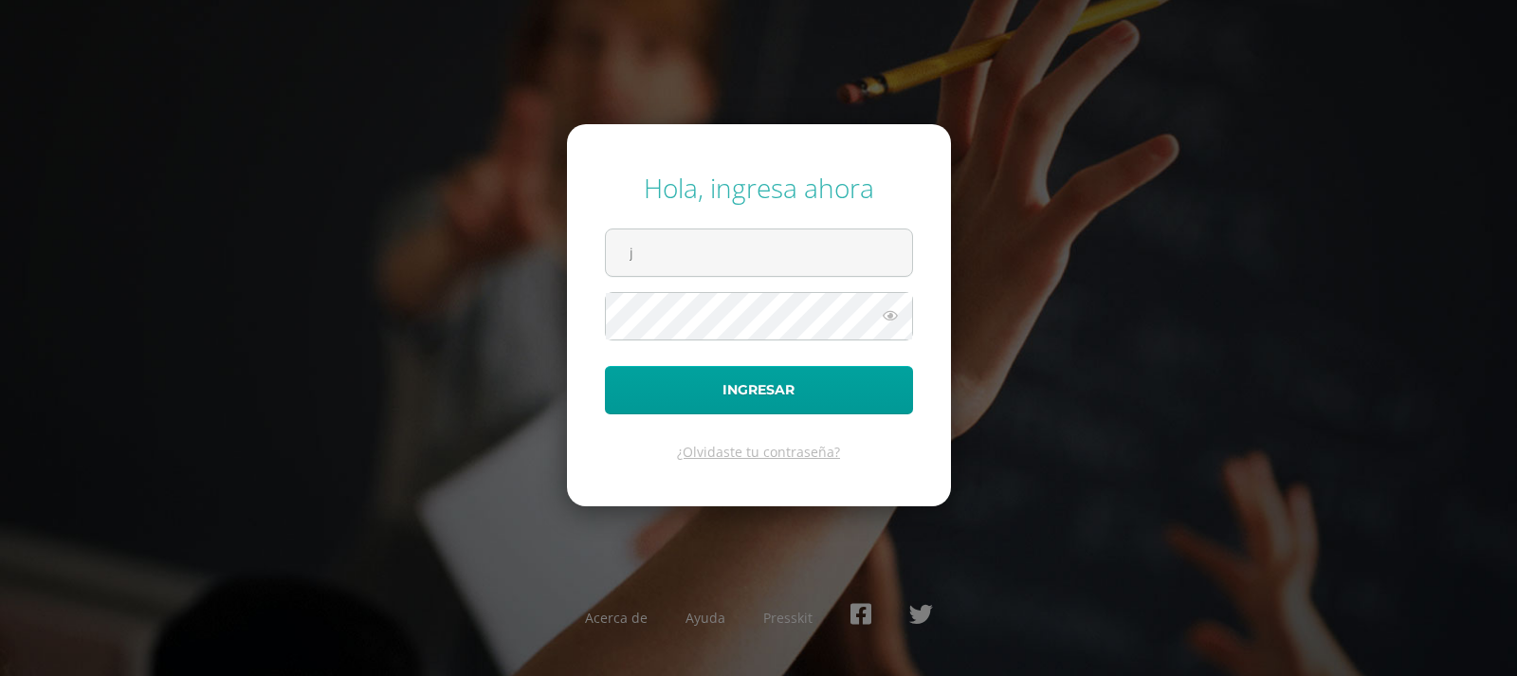
type input "[EMAIL_ADDRESS][DOMAIN_NAME]"
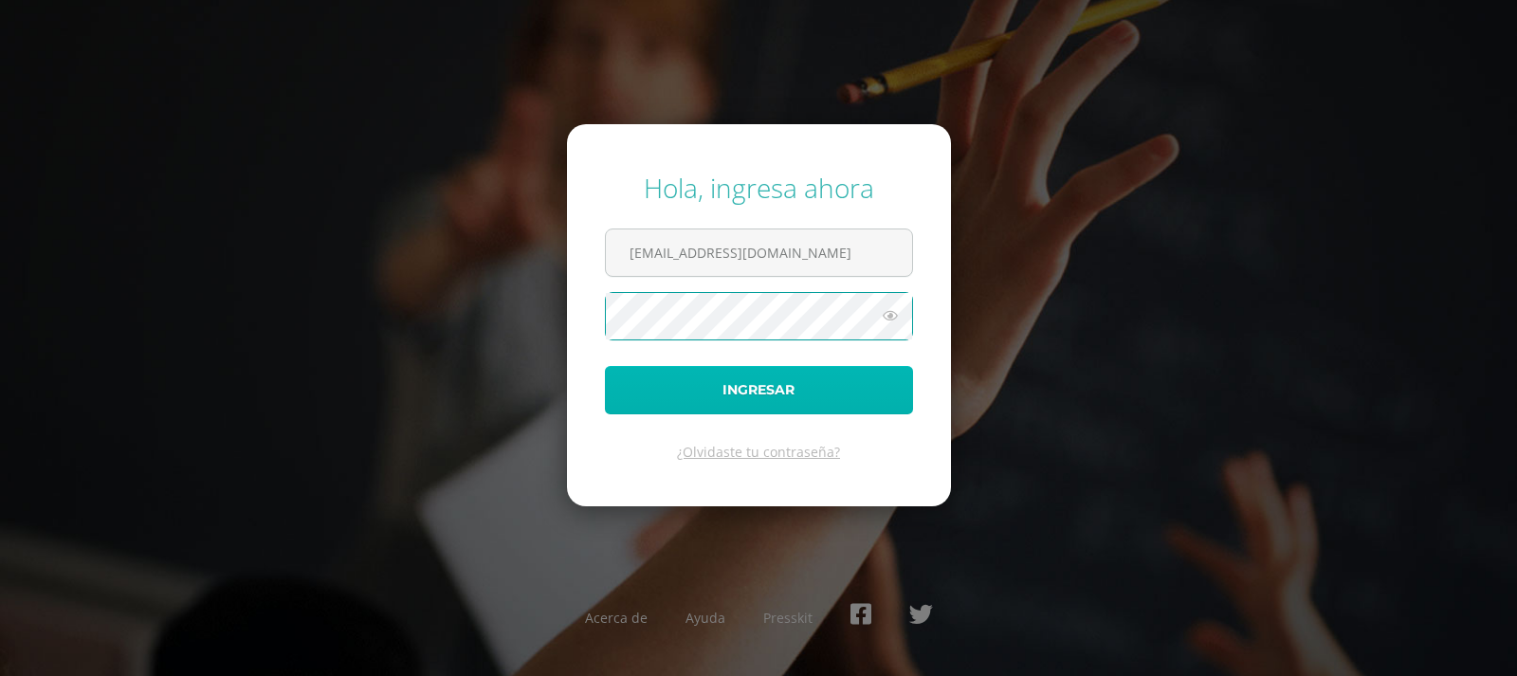
click at [732, 390] on button "Ingresar" at bounding box center [759, 390] width 308 height 48
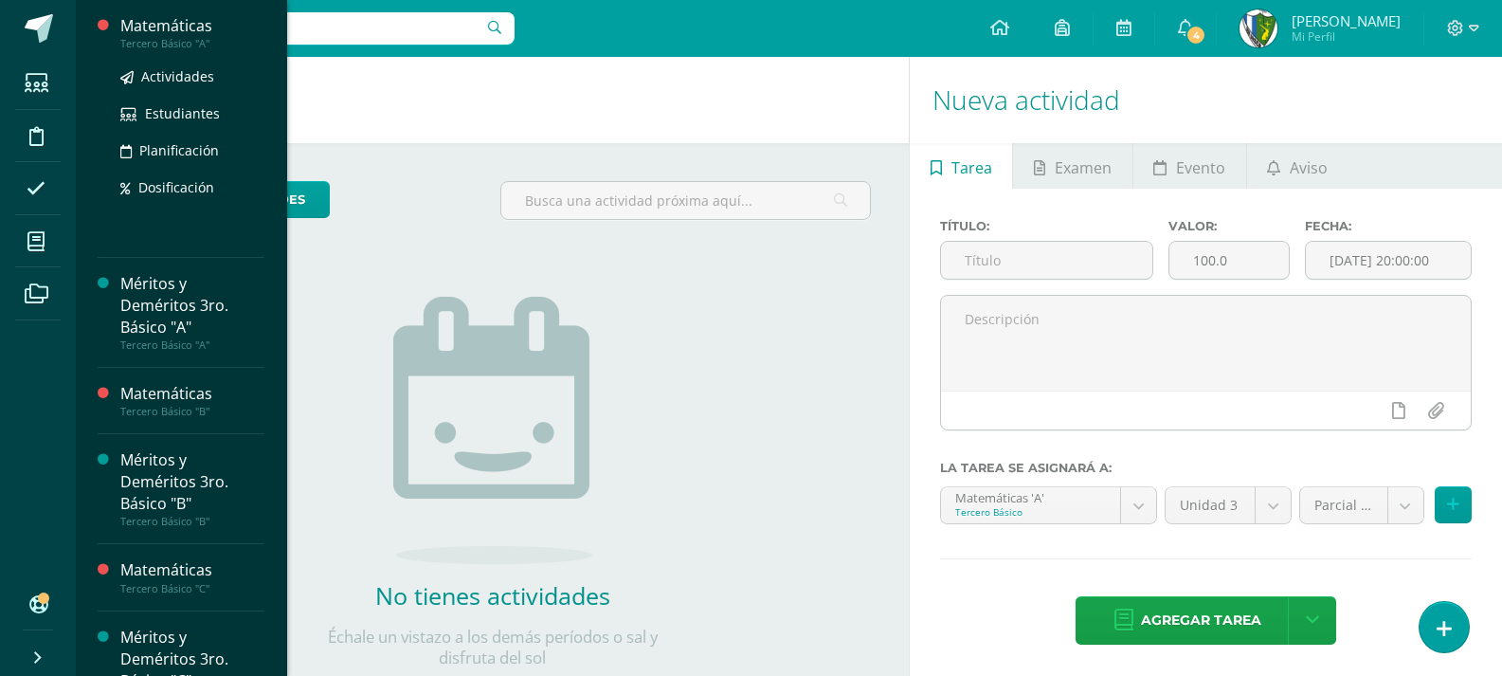
click at [155, 31] on div "Matemáticas" at bounding box center [192, 26] width 144 height 22
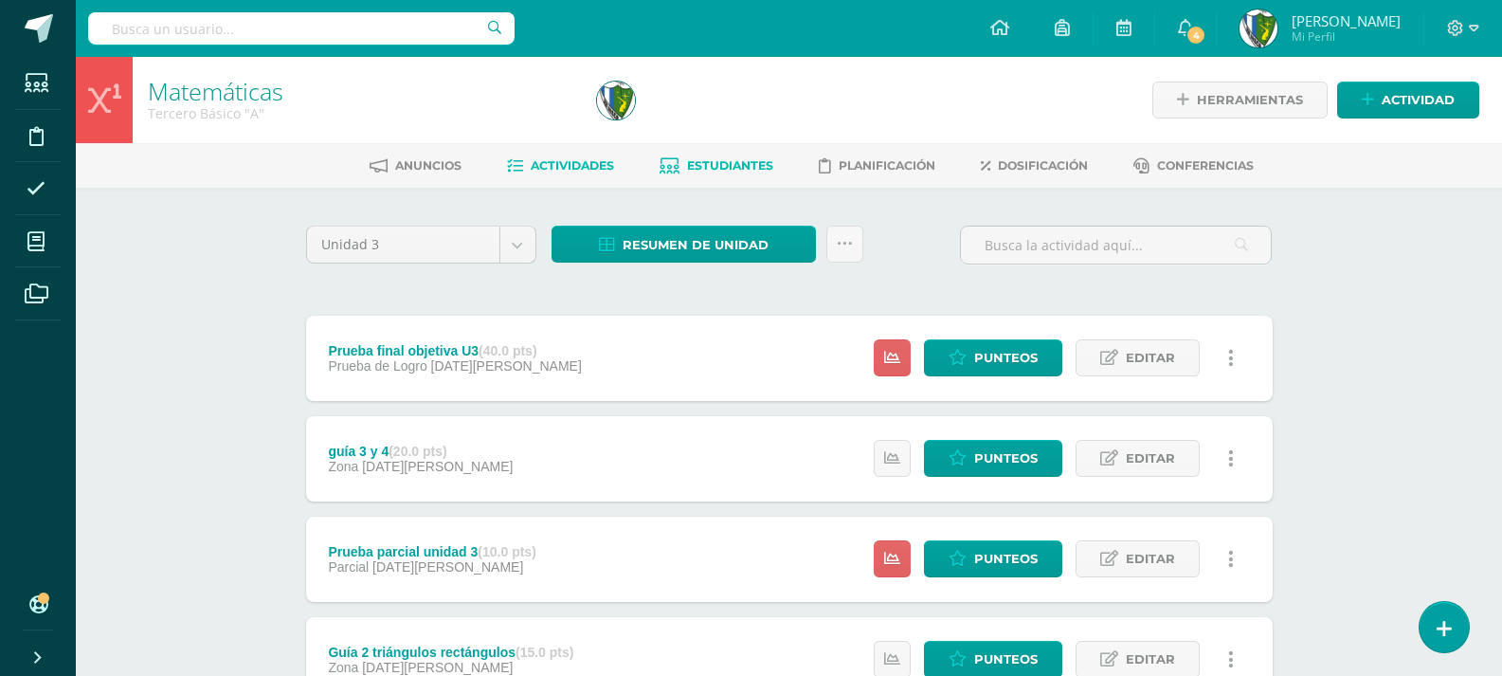
click at [744, 166] on span "Estudiantes" at bounding box center [730, 165] width 86 height 14
click at [705, 242] on span "Resumen de unidad" at bounding box center [696, 245] width 146 height 35
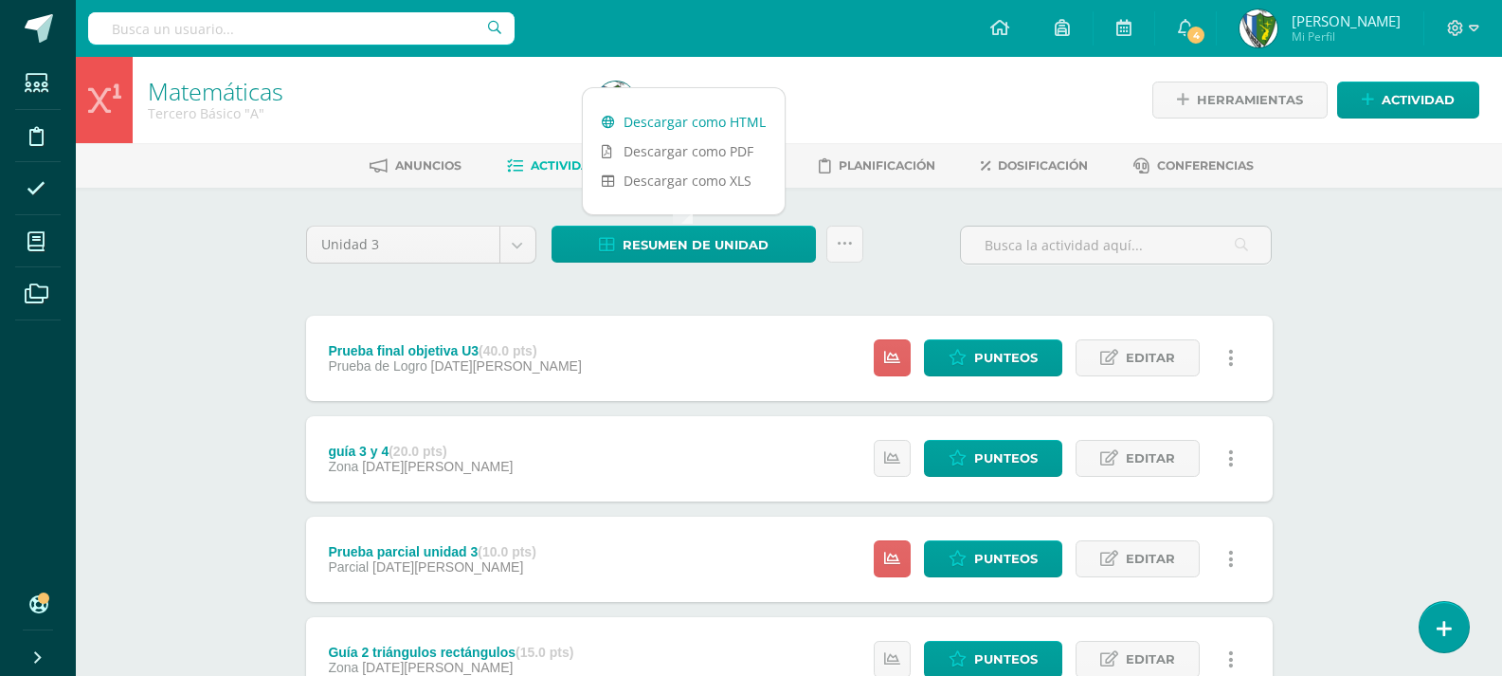
click at [749, 125] on link "Descargar como HTML" at bounding box center [684, 121] width 202 height 29
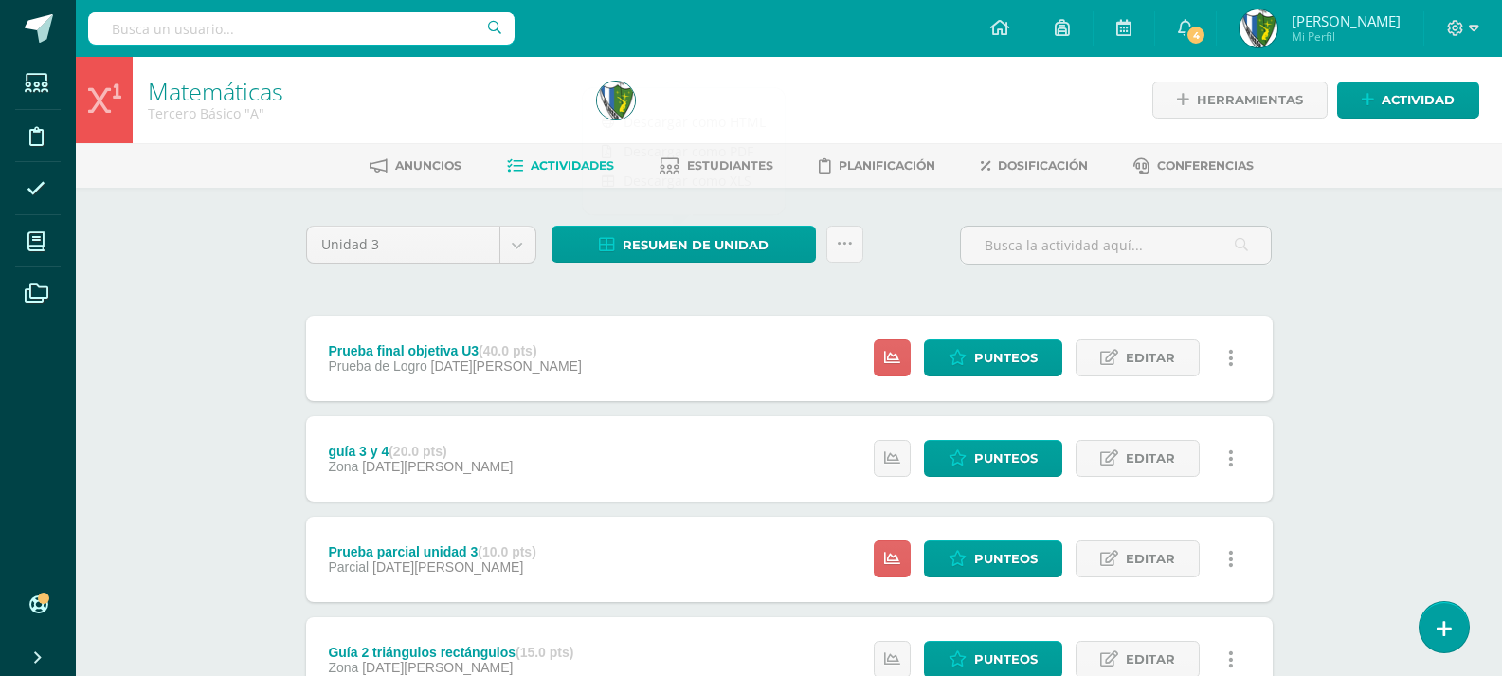
click at [910, 188] on div "Unidad 3 Unidad 1 Unidad 2 Unidad 3 Unidad 4 Resumen de unidad Subir actividade…" at bounding box center [789, 558] width 1043 height 741
click at [716, 163] on span "Estudiantes" at bounding box center [730, 165] width 86 height 14
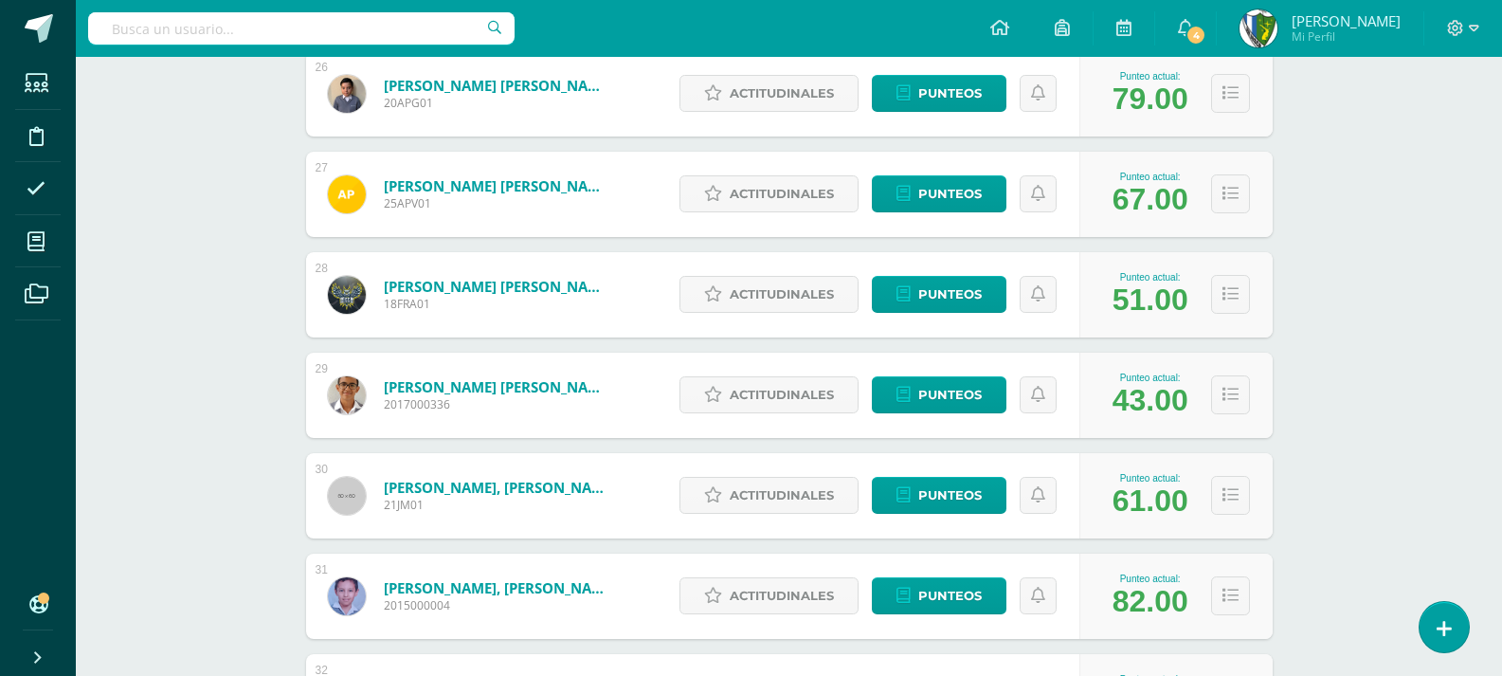
scroll to position [2968, 0]
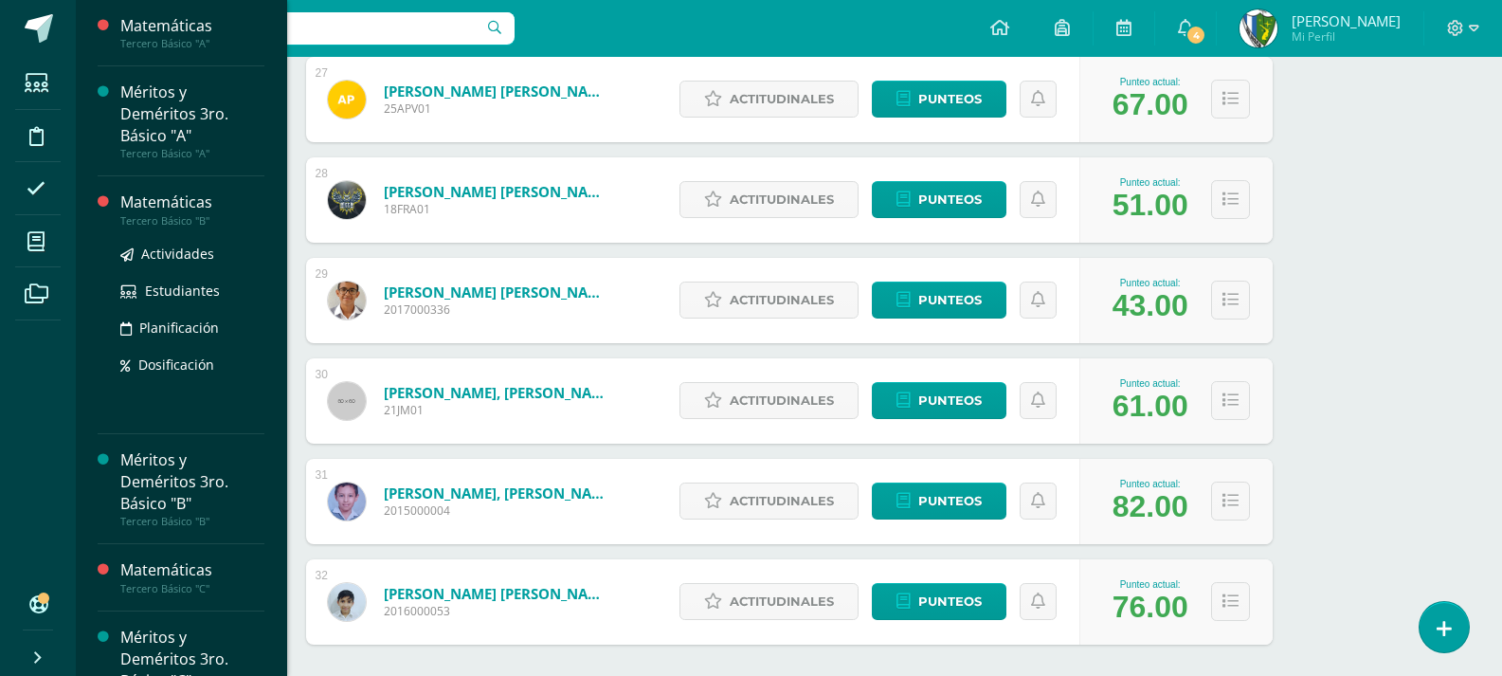
click at [184, 211] on div "Matemáticas" at bounding box center [192, 202] width 144 height 22
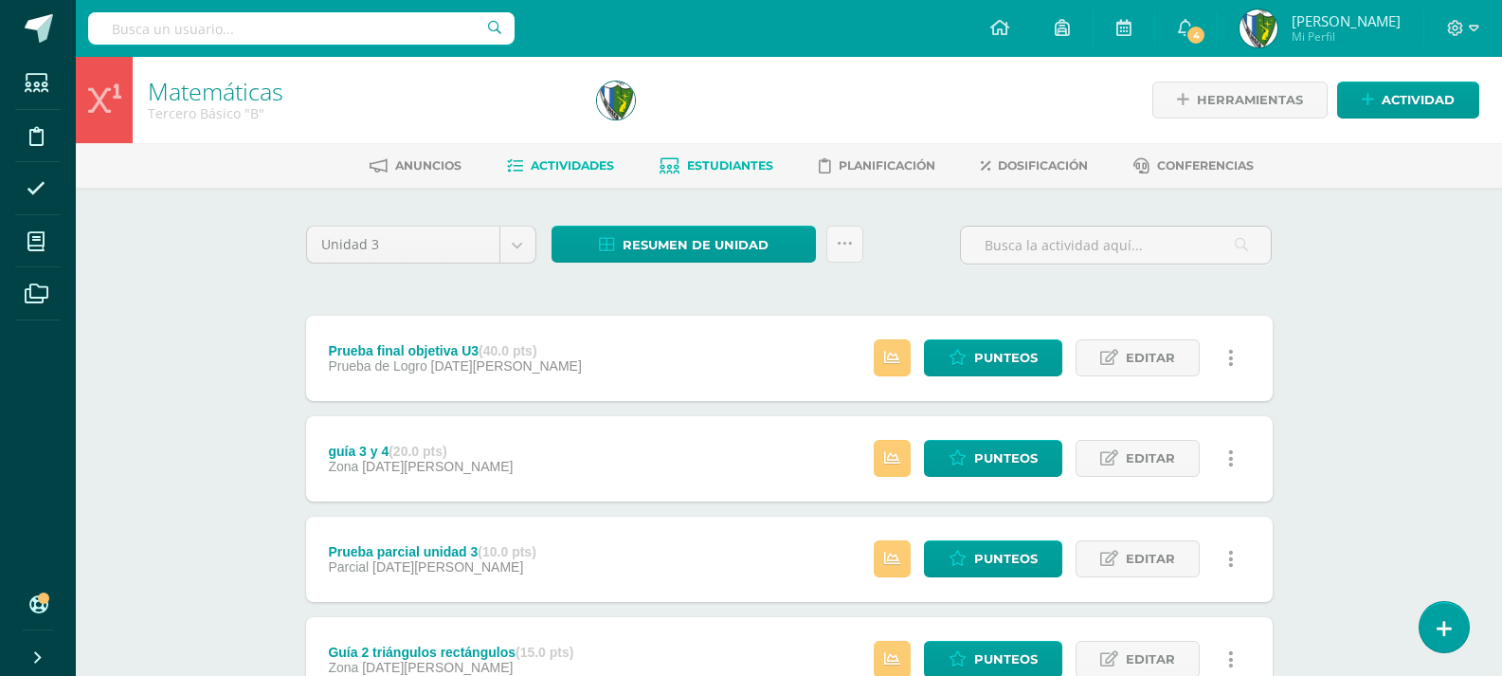
click at [737, 165] on span "Estudiantes" at bounding box center [730, 165] width 86 height 14
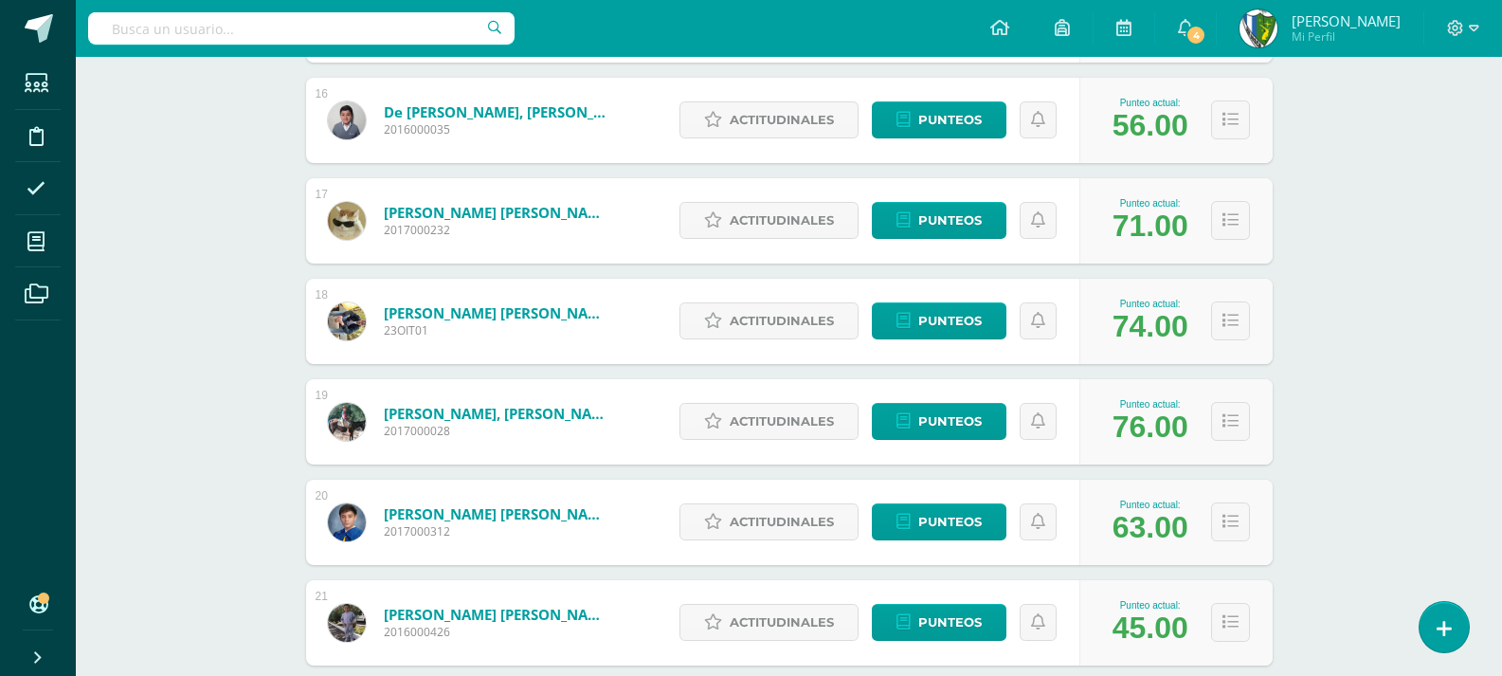
scroll to position [1747, 0]
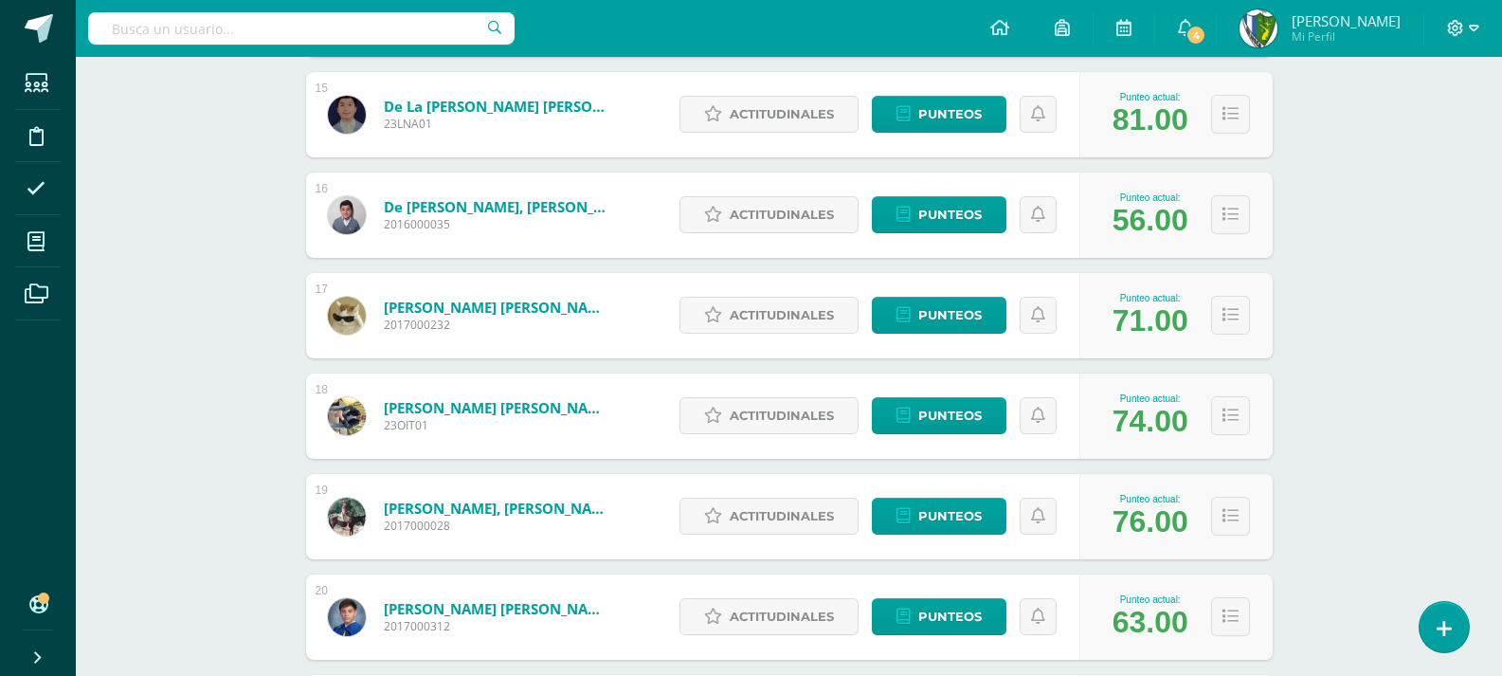
click at [1477, 27] on icon at bounding box center [1474, 28] width 10 height 17
click at [1436, 124] on span "Cerrar sesión" at bounding box center [1415, 129] width 85 height 18
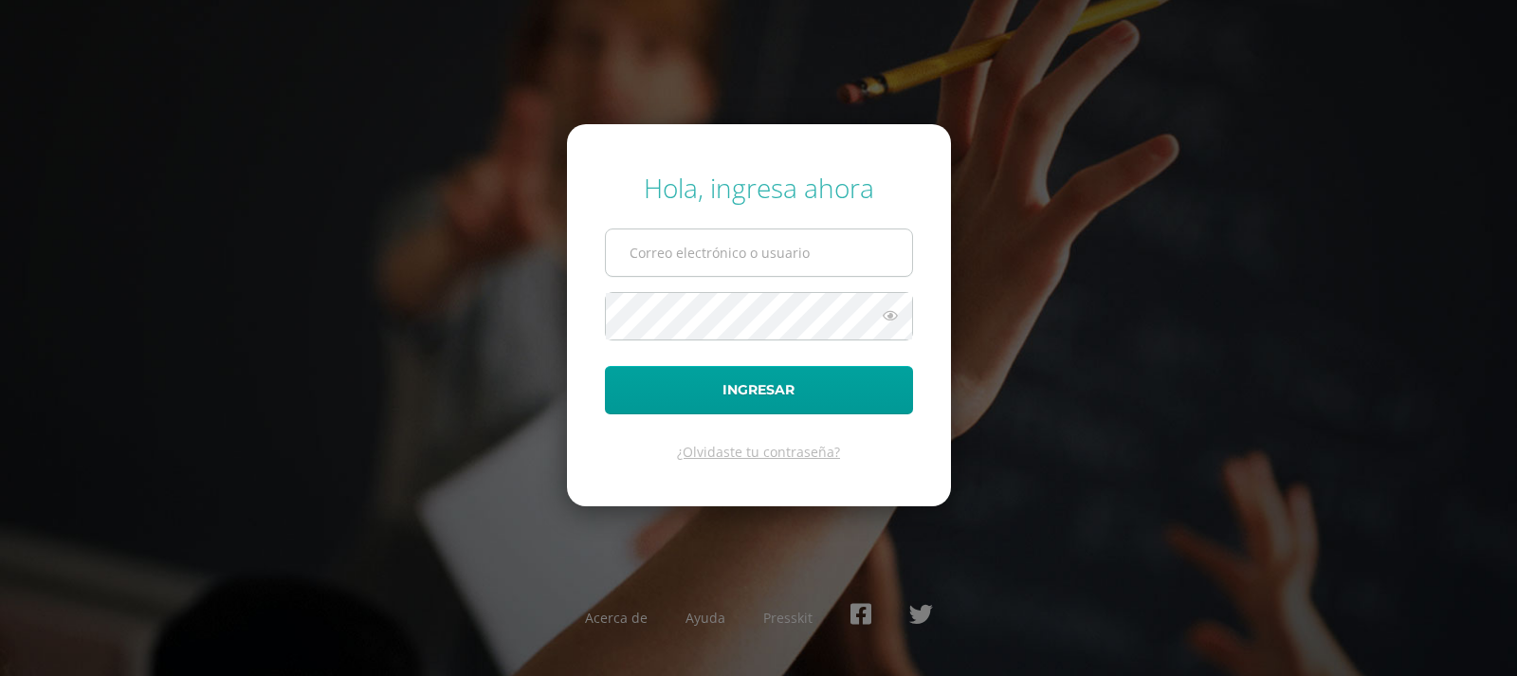
click at [662, 262] on input "text" at bounding box center [759, 252] width 306 height 46
type input "[EMAIL_ADDRESS][DOMAIN_NAME]"
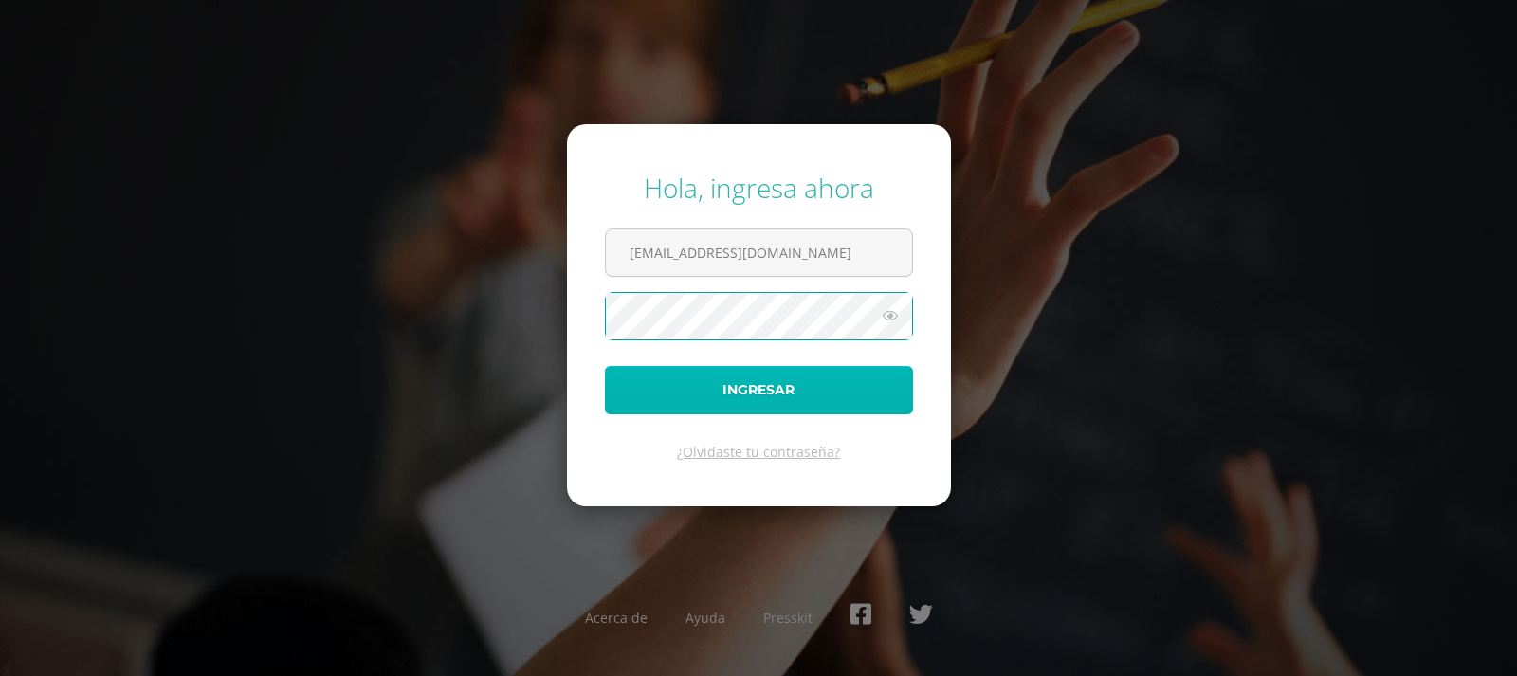
click at [755, 386] on button "Ingresar" at bounding box center [759, 390] width 308 height 48
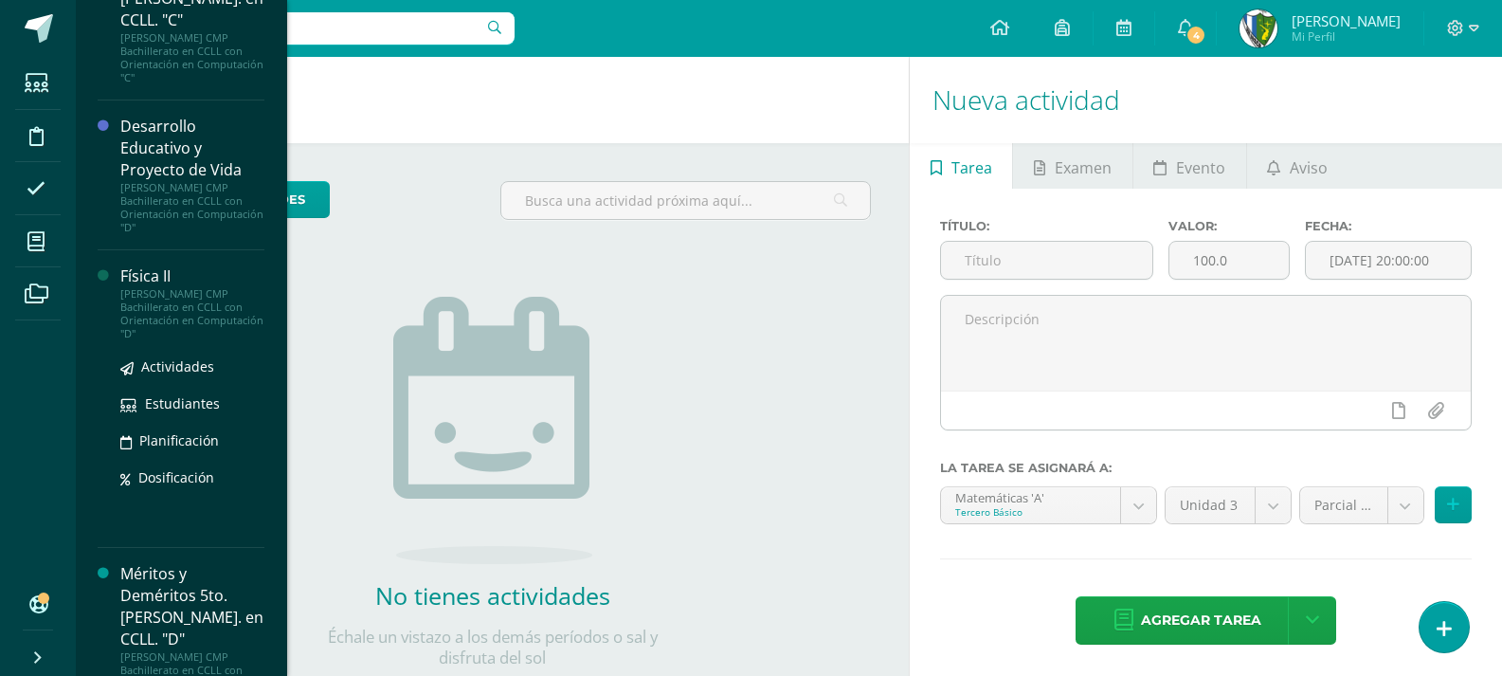
scroll to position [53, 0]
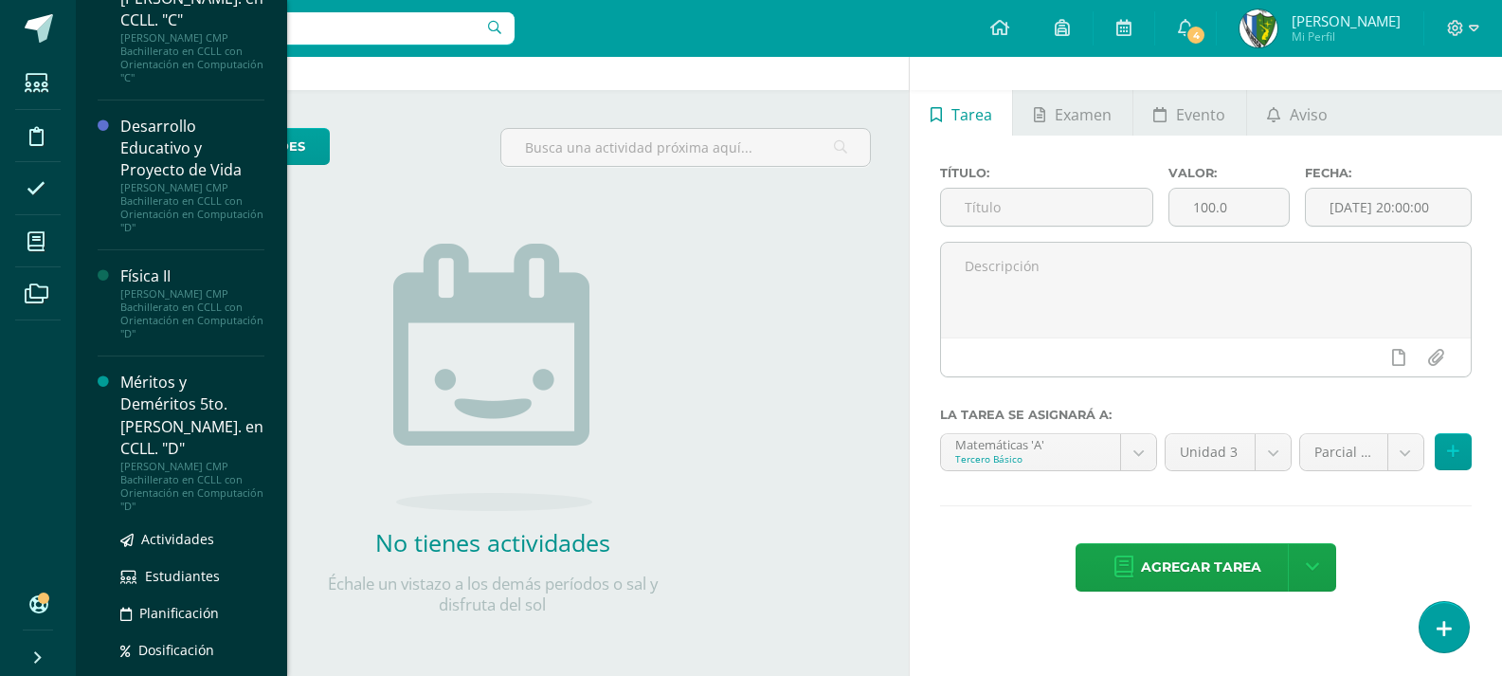
click at [173, 384] on div "Méritos y Deméritos 5to. [PERSON_NAME]. en CCLL. "D"" at bounding box center [192, 415] width 144 height 87
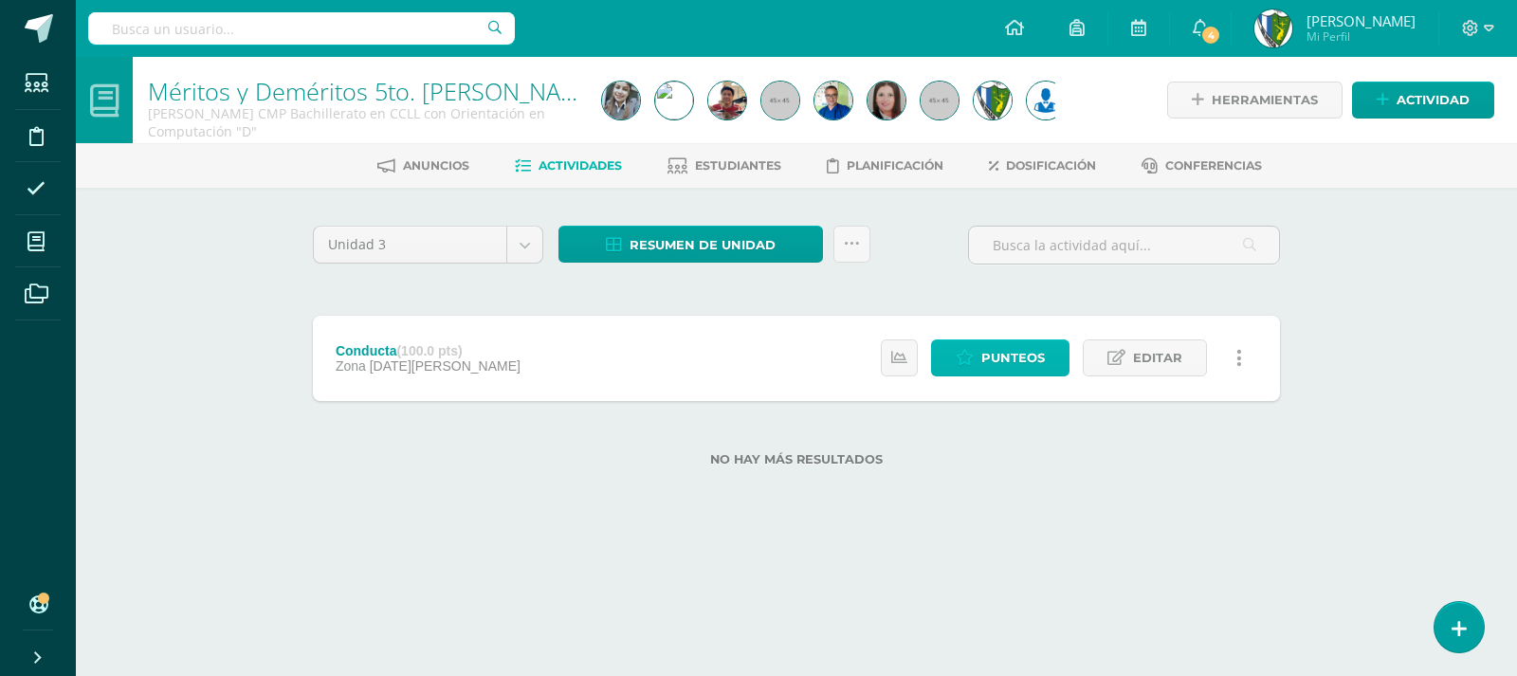
click at [1031, 357] on span "Punteos" at bounding box center [1013, 357] width 64 height 35
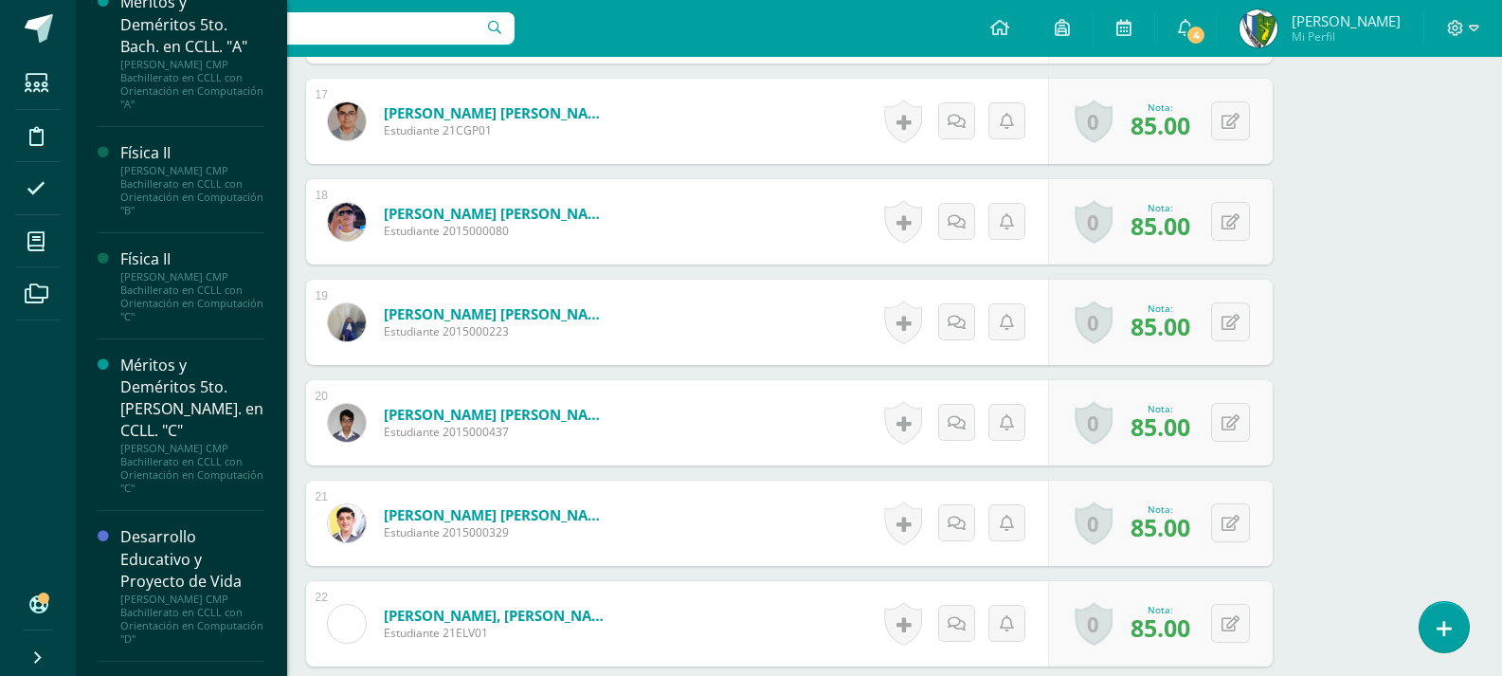
scroll to position [1122, 0]
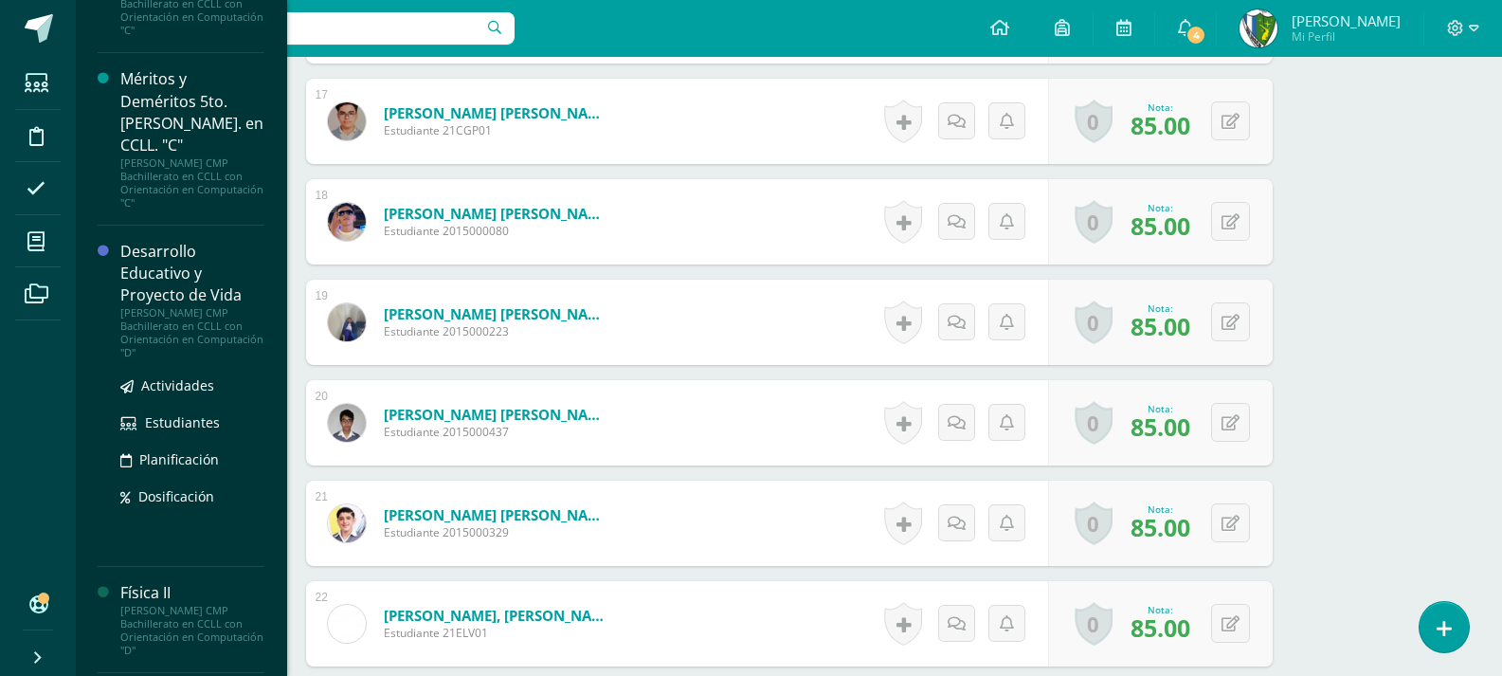
click at [169, 249] on div "Desarrollo Educativo y Proyecto de Vida" at bounding box center [192, 273] width 144 height 65
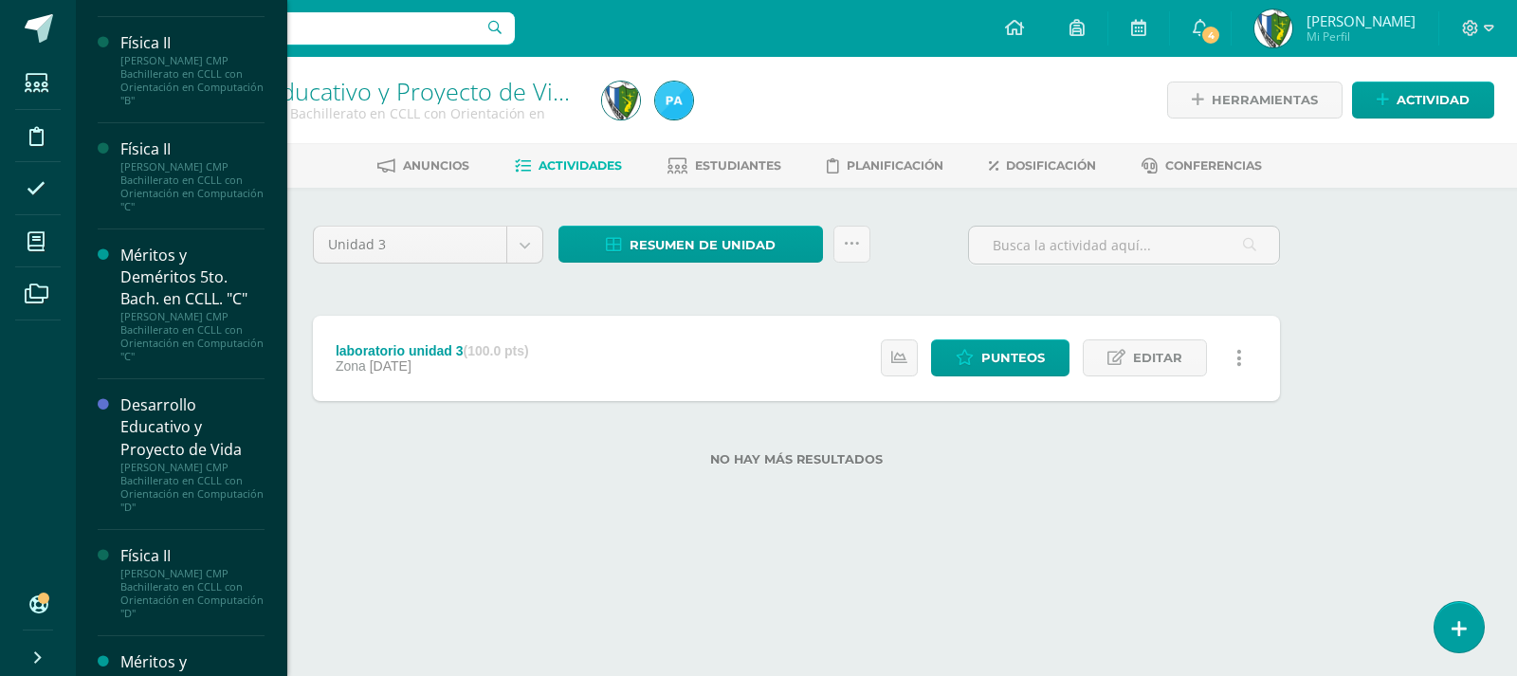
scroll to position [1247, 0]
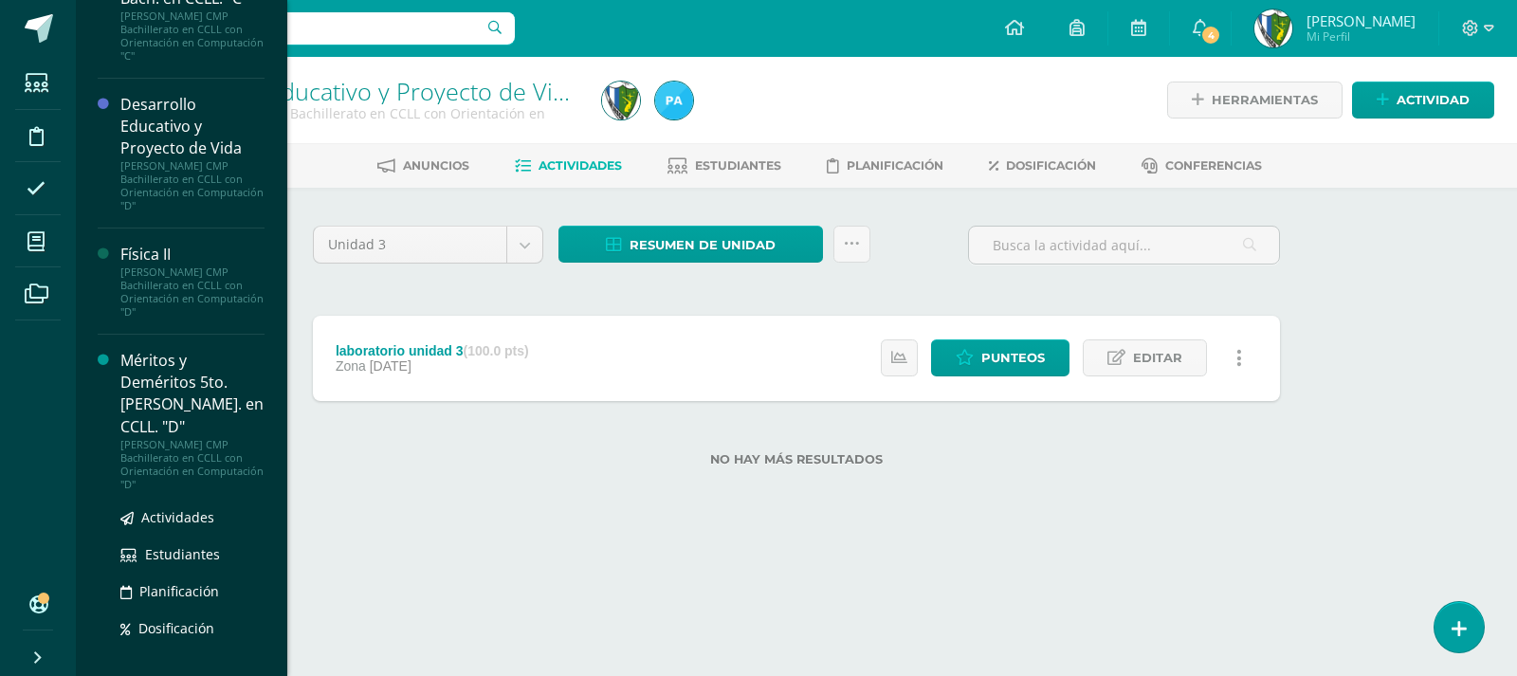
click at [156, 381] on div "Méritos y Deméritos 5to. [PERSON_NAME]. en CCLL. "D"" at bounding box center [192, 393] width 144 height 87
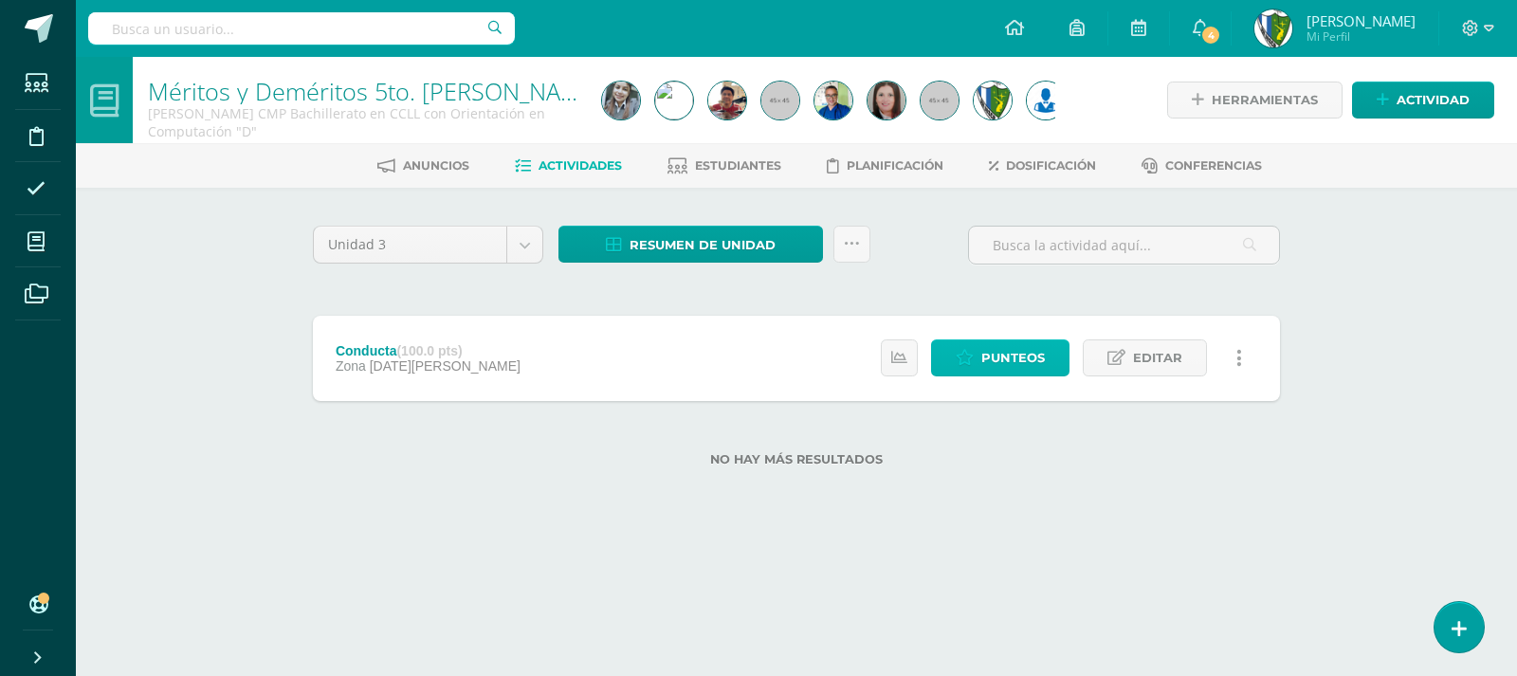
click at [1022, 361] on span "Punteos" at bounding box center [1013, 357] width 64 height 35
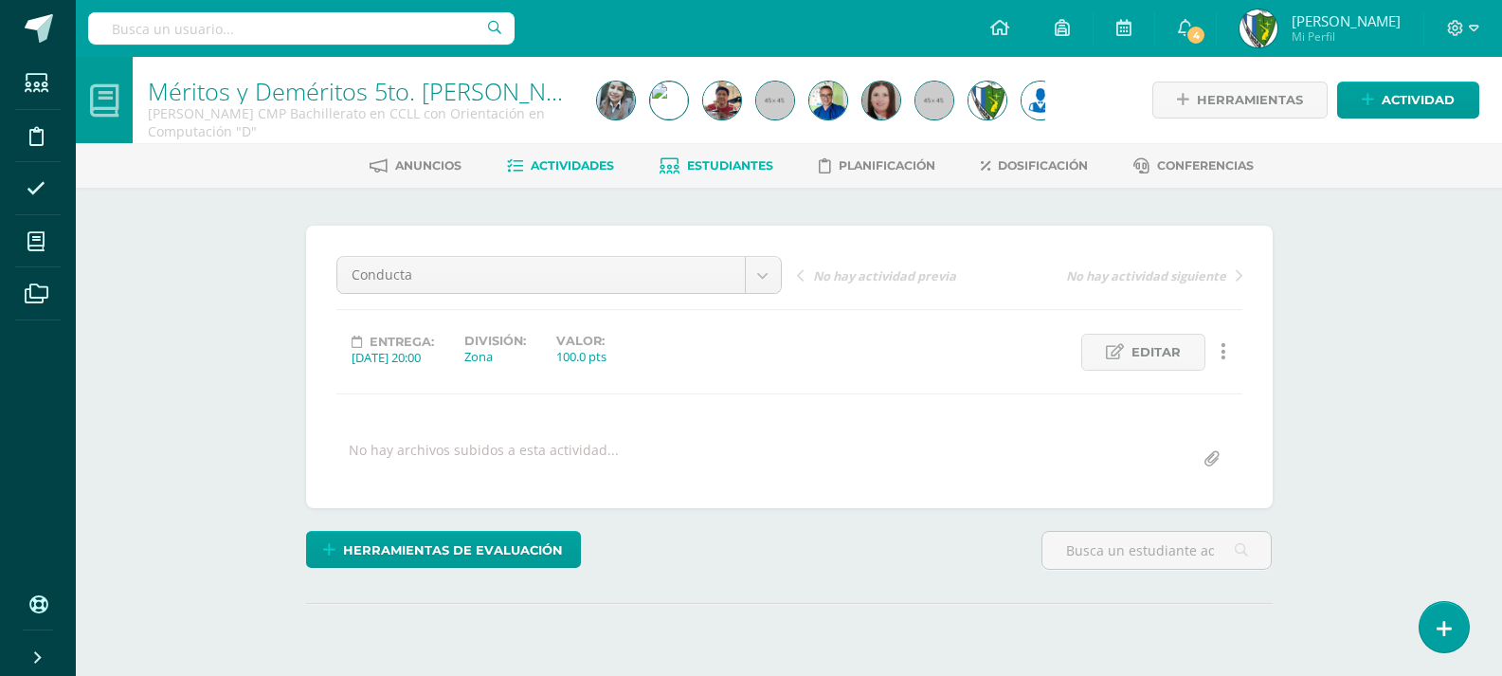
click at [737, 164] on span "Estudiantes" at bounding box center [730, 165] width 86 height 14
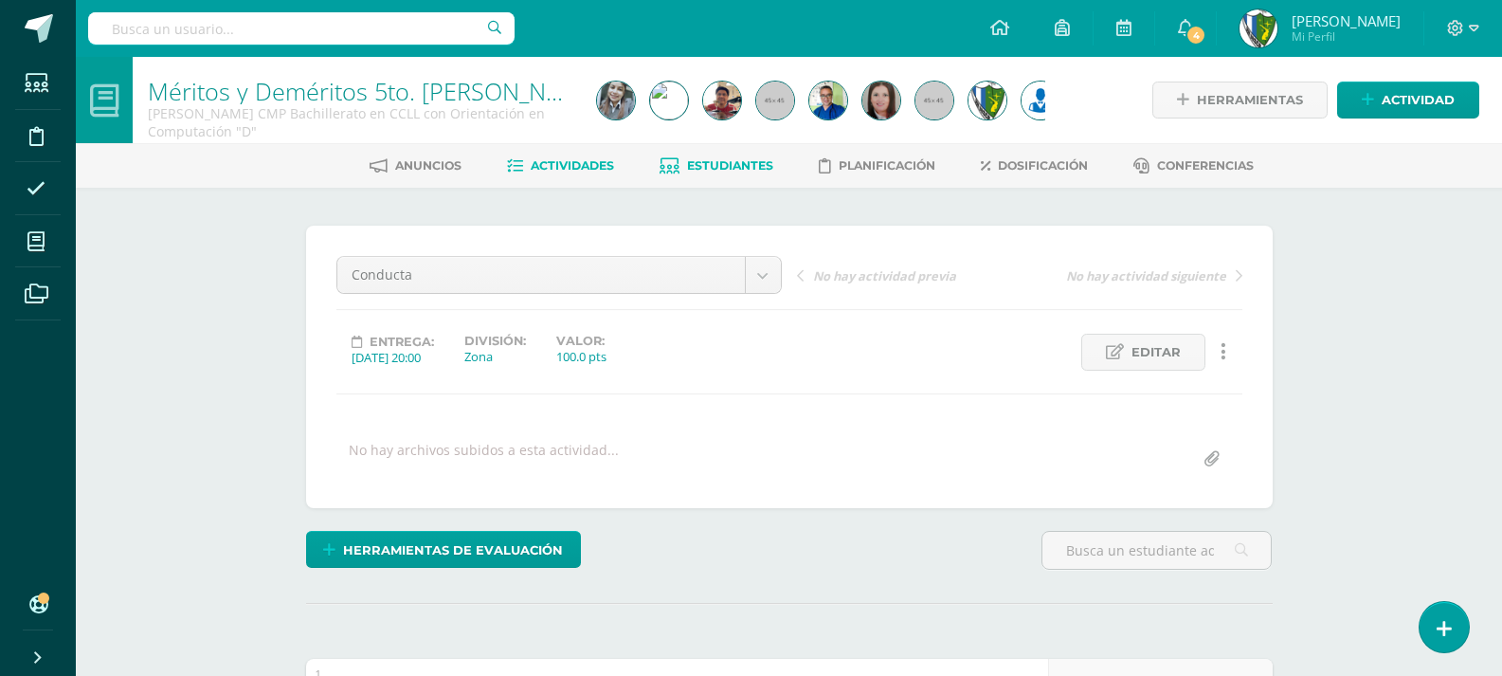
scroll to position [1, 0]
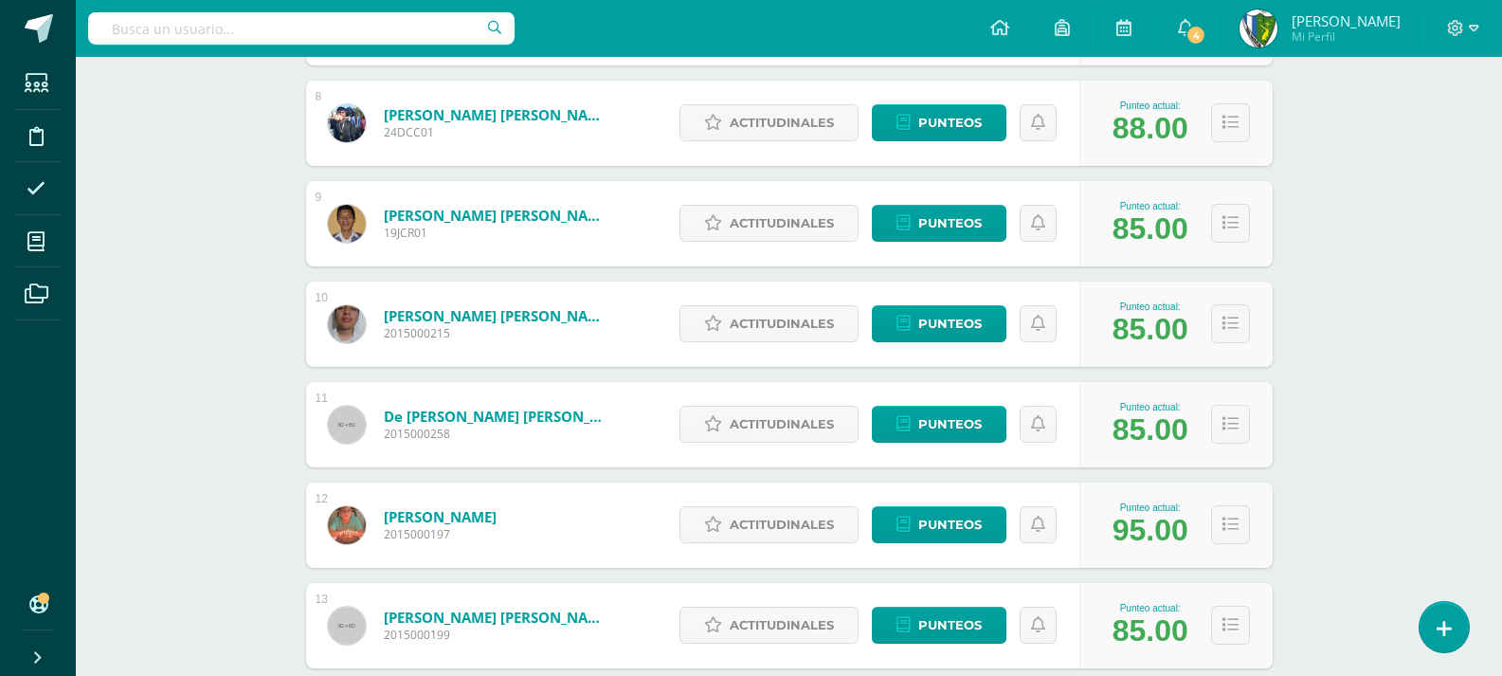
scroll to position [95, 0]
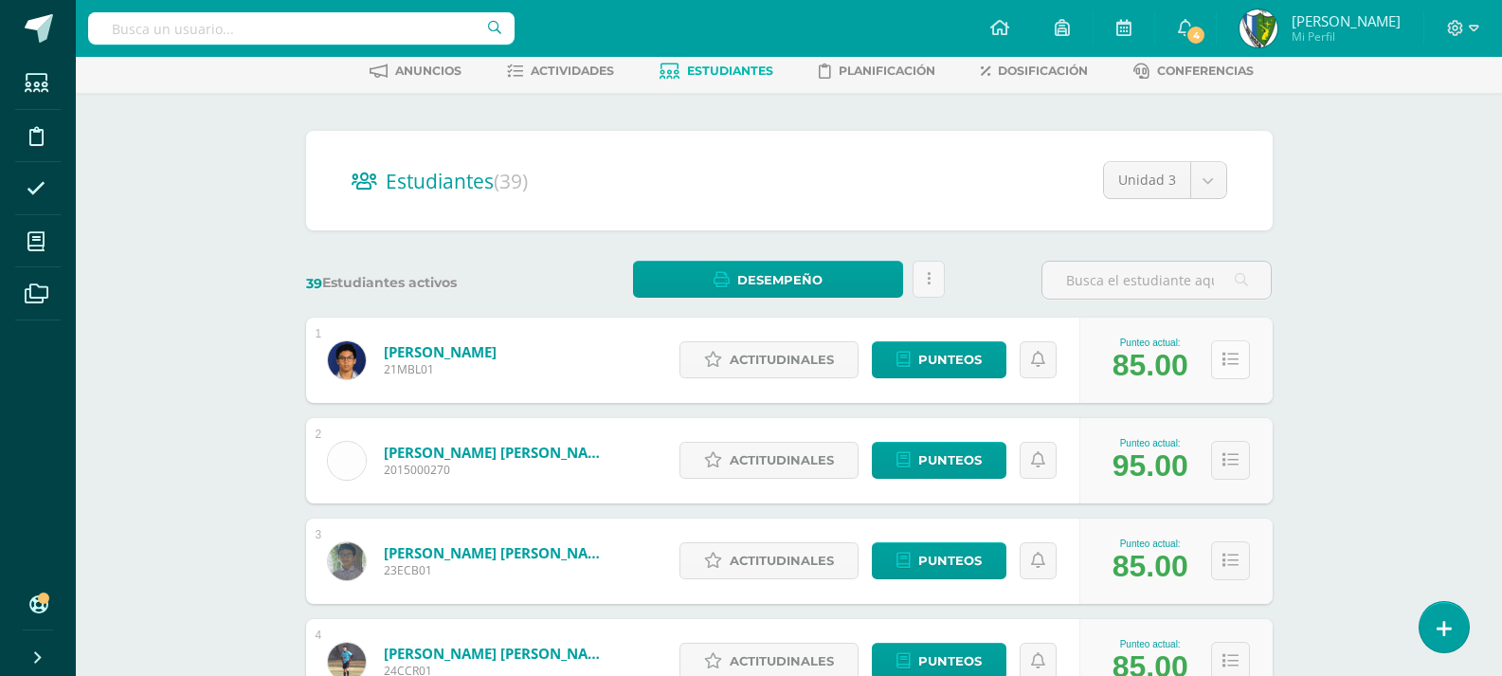
click at [1241, 358] on button at bounding box center [1230, 359] width 39 height 39
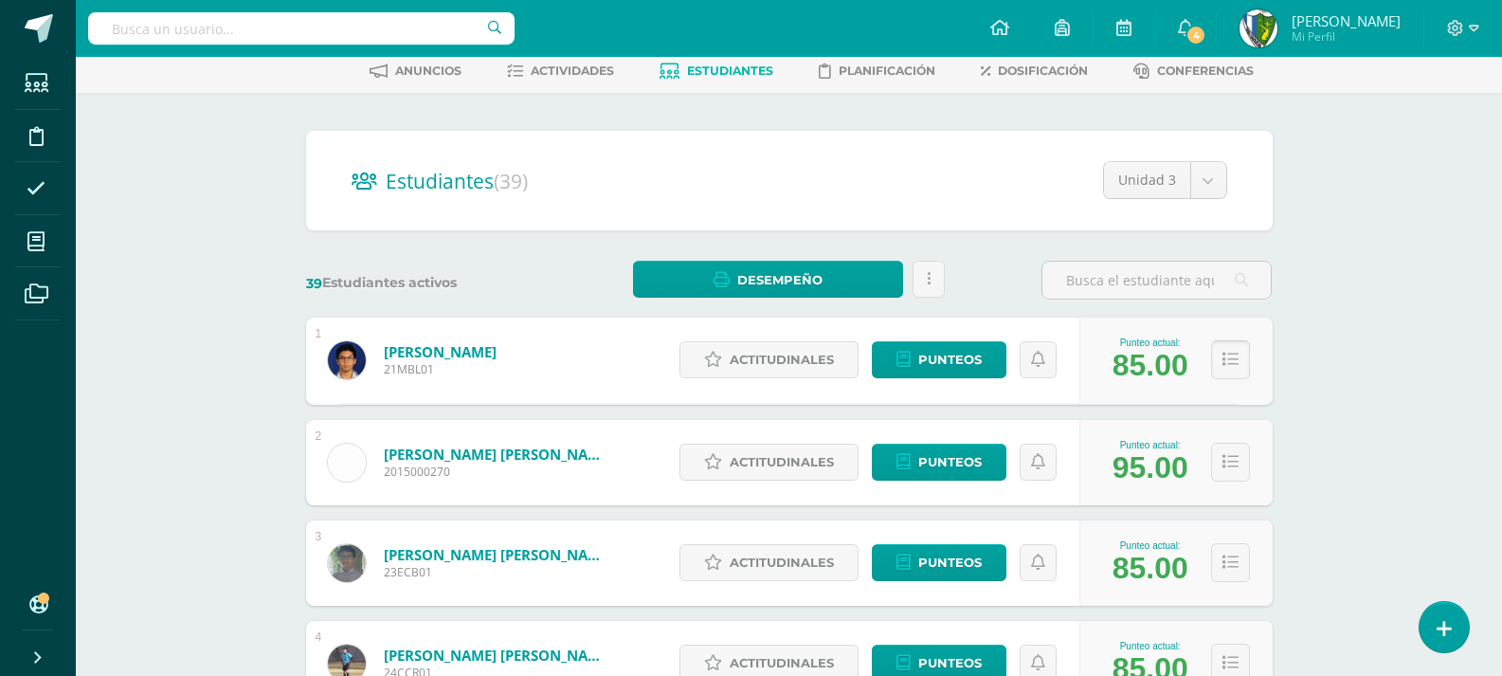
click at [1230, 361] on icon at bounding box center [1231, 360] width 16 height 16
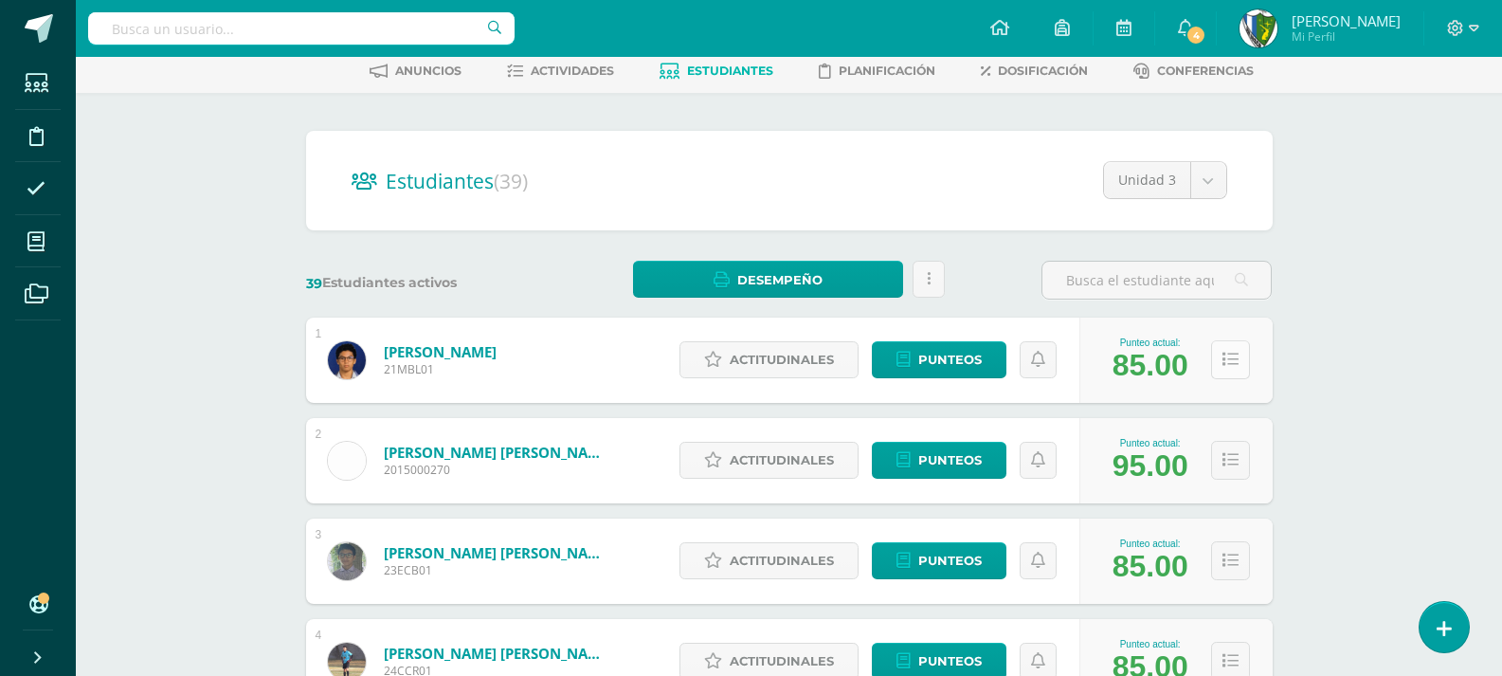
click at [1239, 356] on button at bounding box center [1230, 359] width 39 height 39
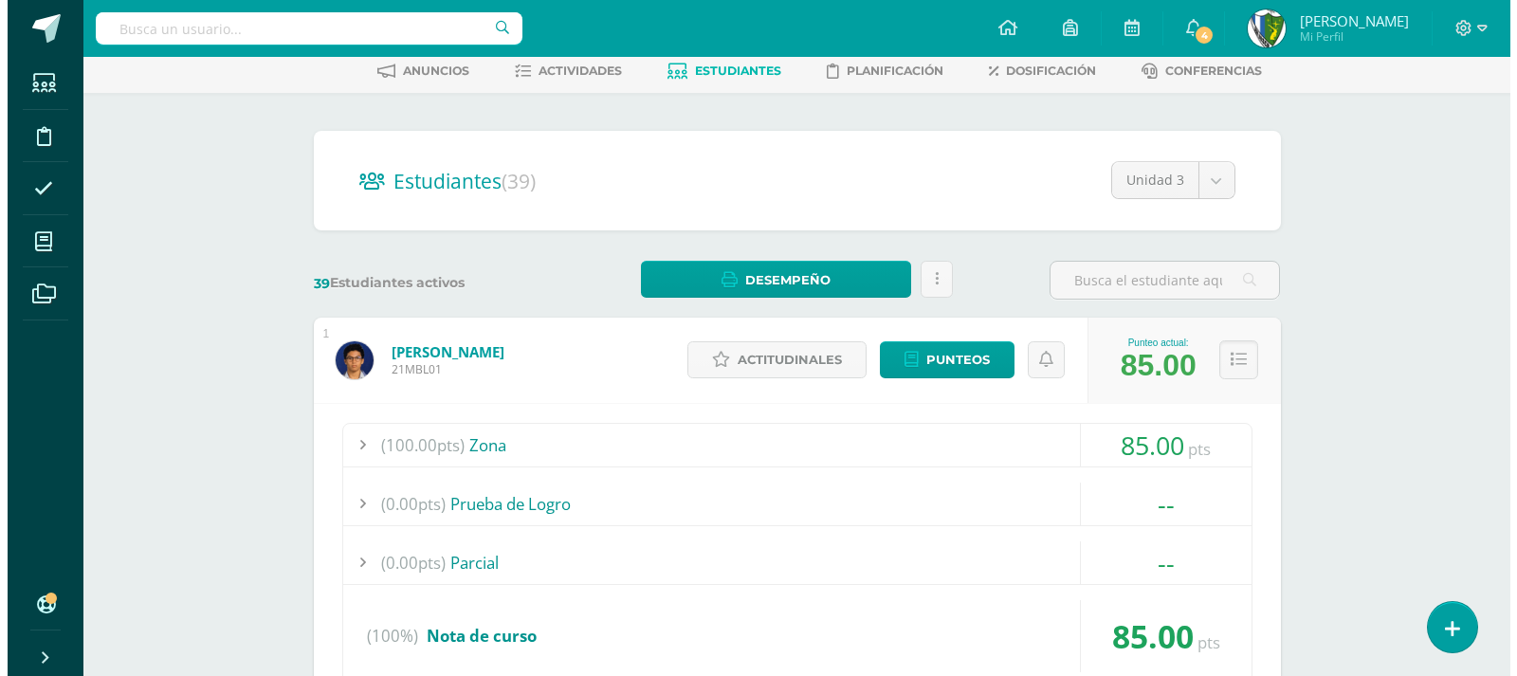
scroll to position [379, 0]
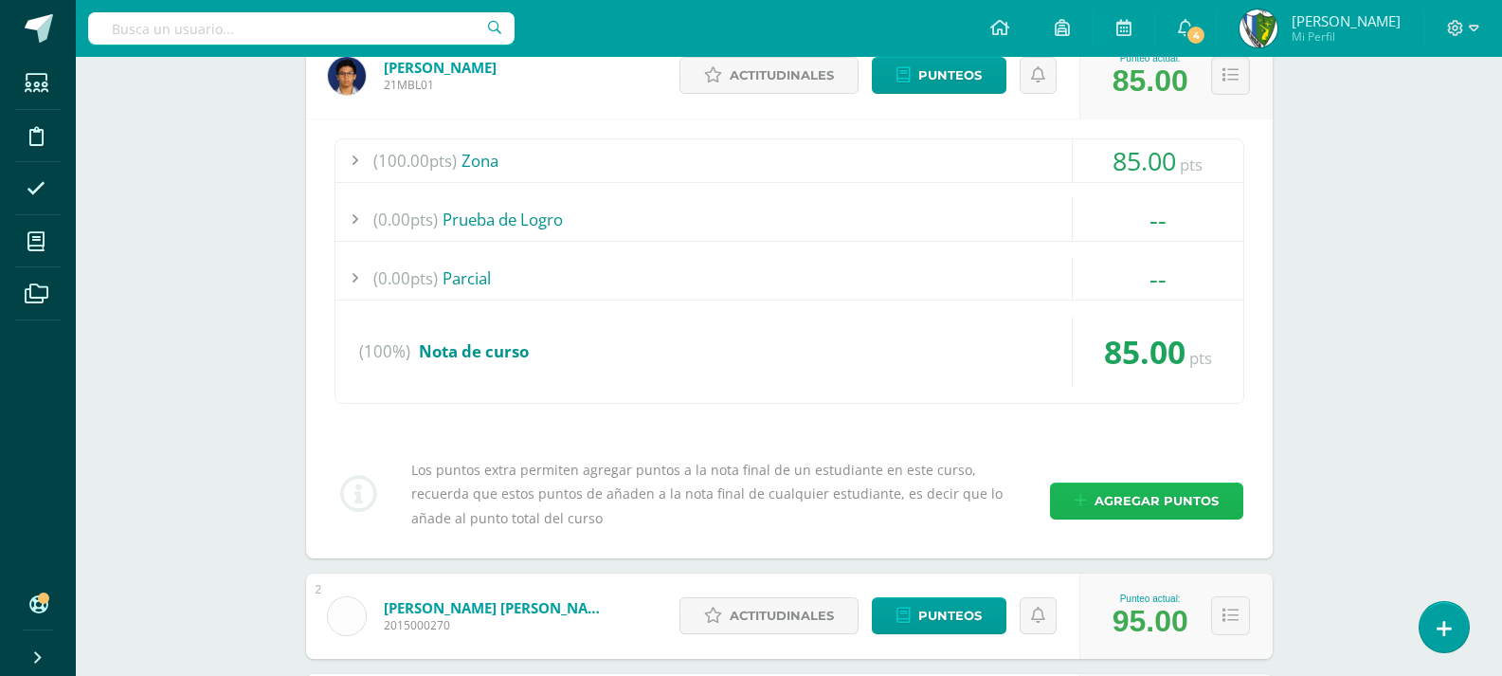
click at [1151, 496] on span "Agregar puntos" at bounding box center [1157, 500] width 124 height 35
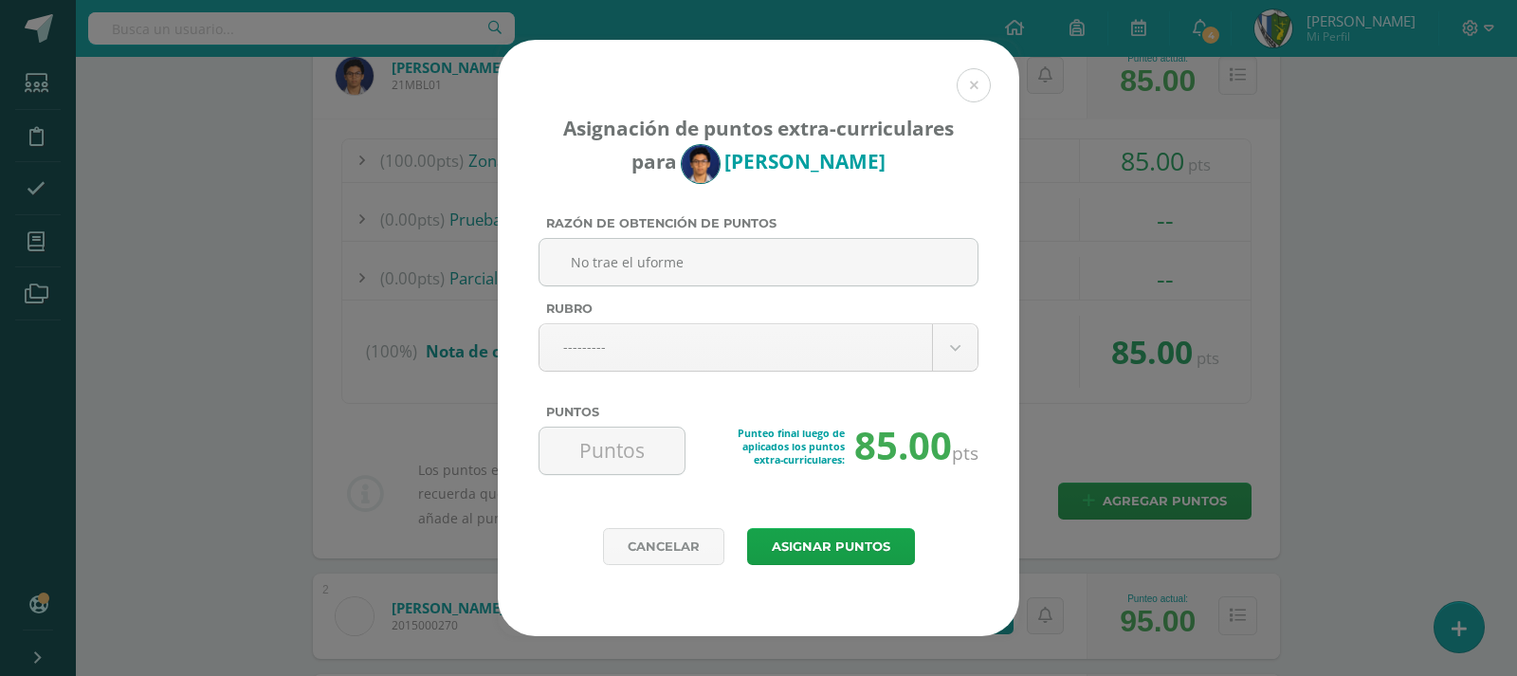
type input "No trae el uforme"
click at [280, 332] on div "Asignación de puntos extra-curriculares para Mateo Barrios Razón de obtención d…" at bounding box center [759, 338] width 1502 height 596
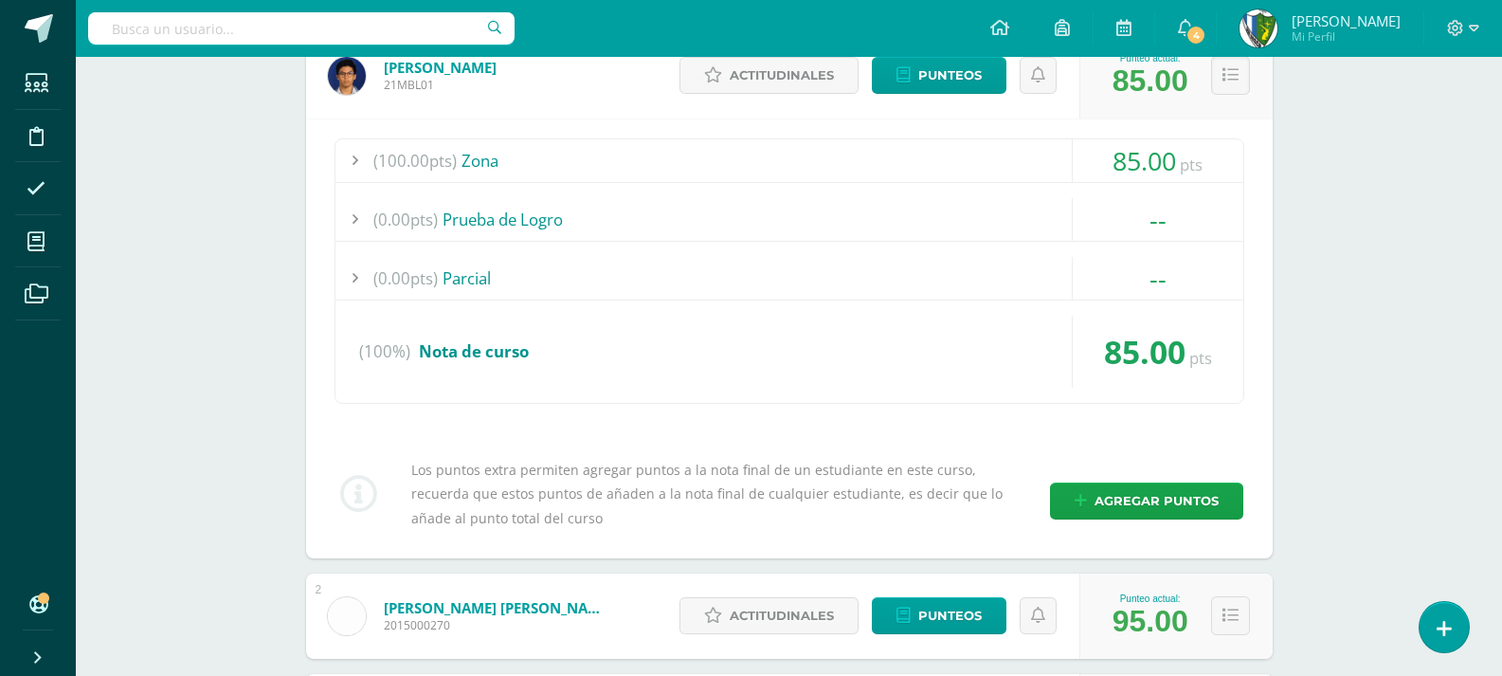
click at [1143, 488] on span "Agregar puntos" at bounding box center [1157, 500] width 124 height 35
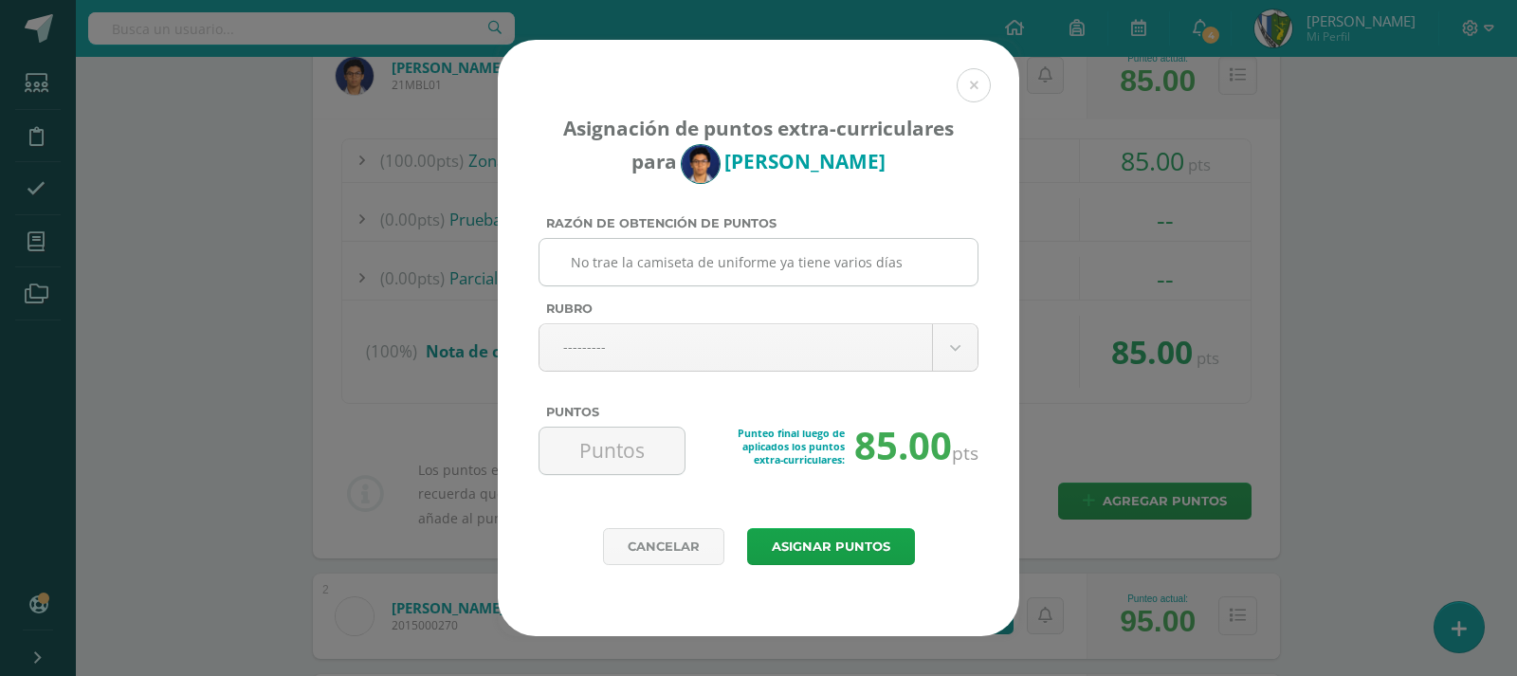
click at [778, 262] on input "No trae la camiseta de uniforme ya tiene varios días" at bounding box center [758, 262] width 423 height 46
type input "No trae la camiseta de uniforme física ya tiene varios días"
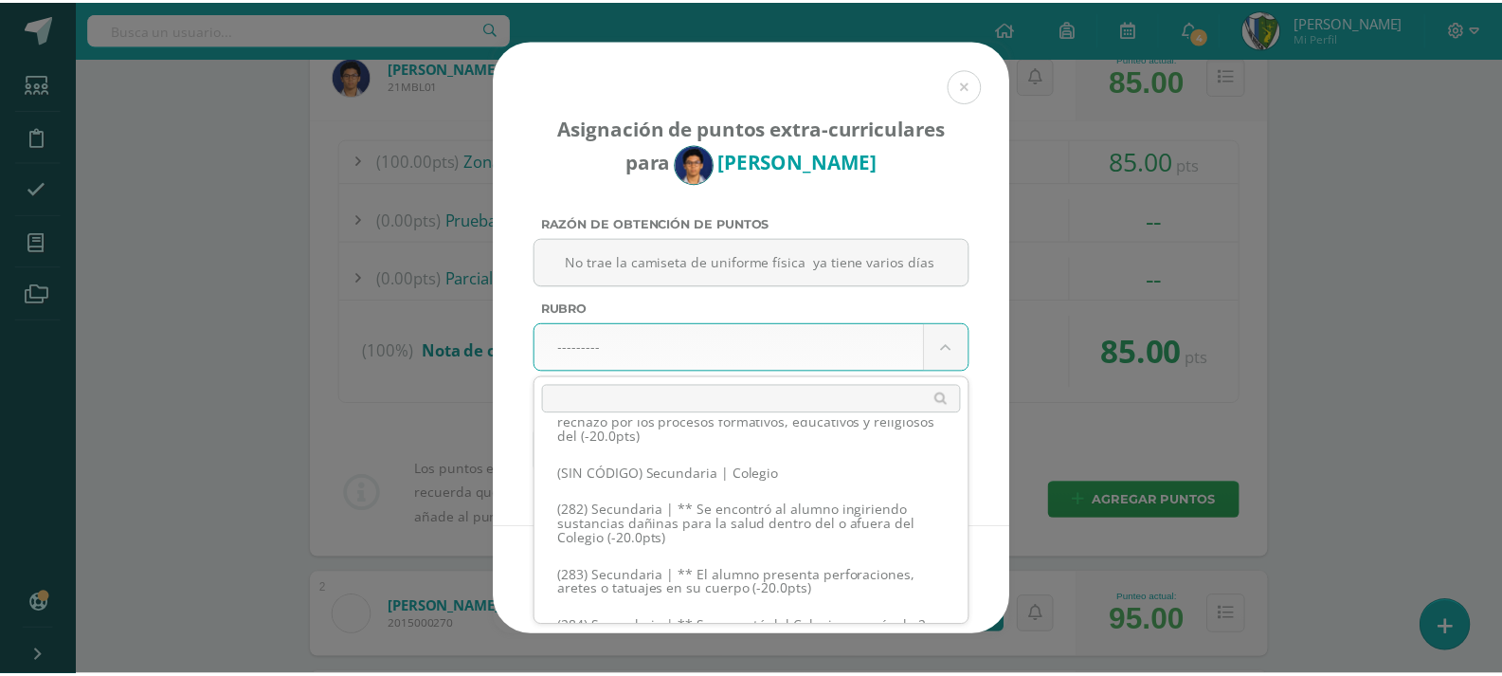
scroll to position [16641, 0]
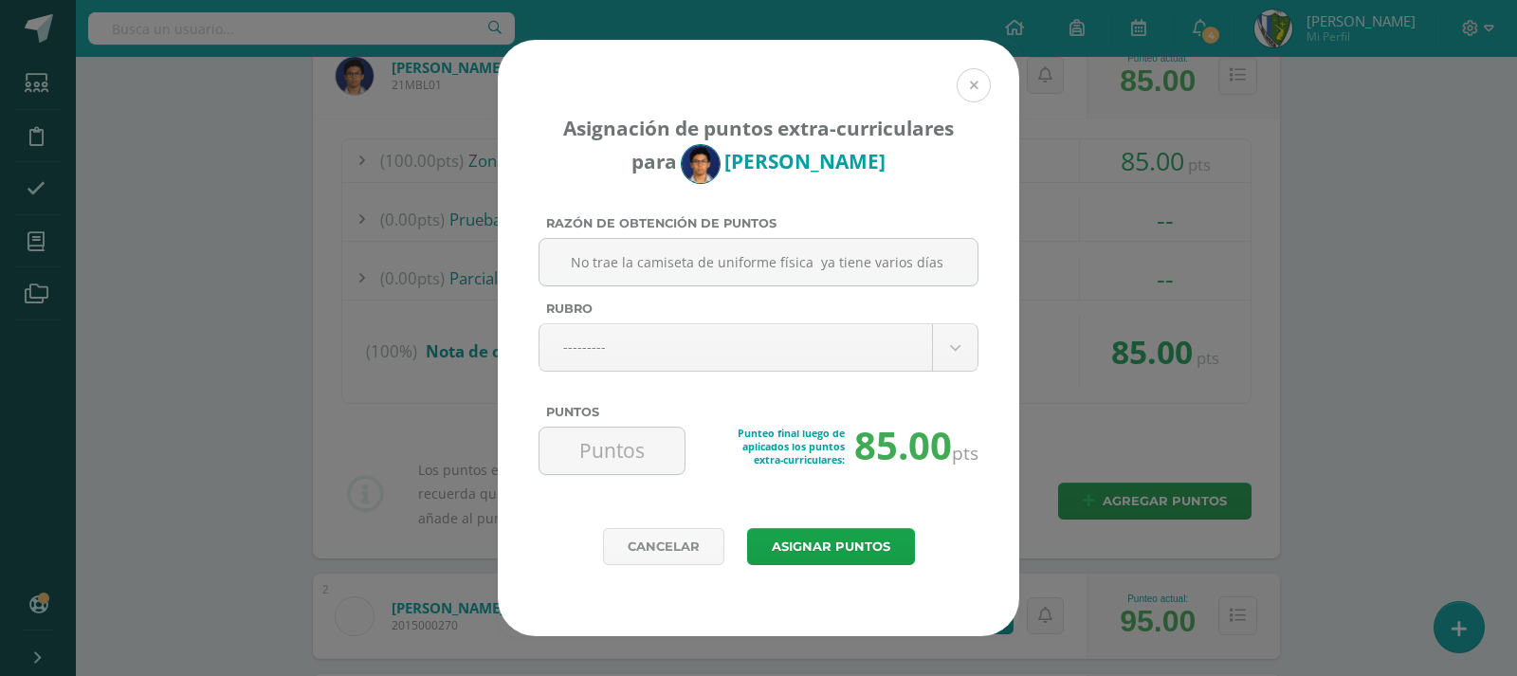
click at [981, 87] on button at bounding box center [973, 85] width 34 height 34
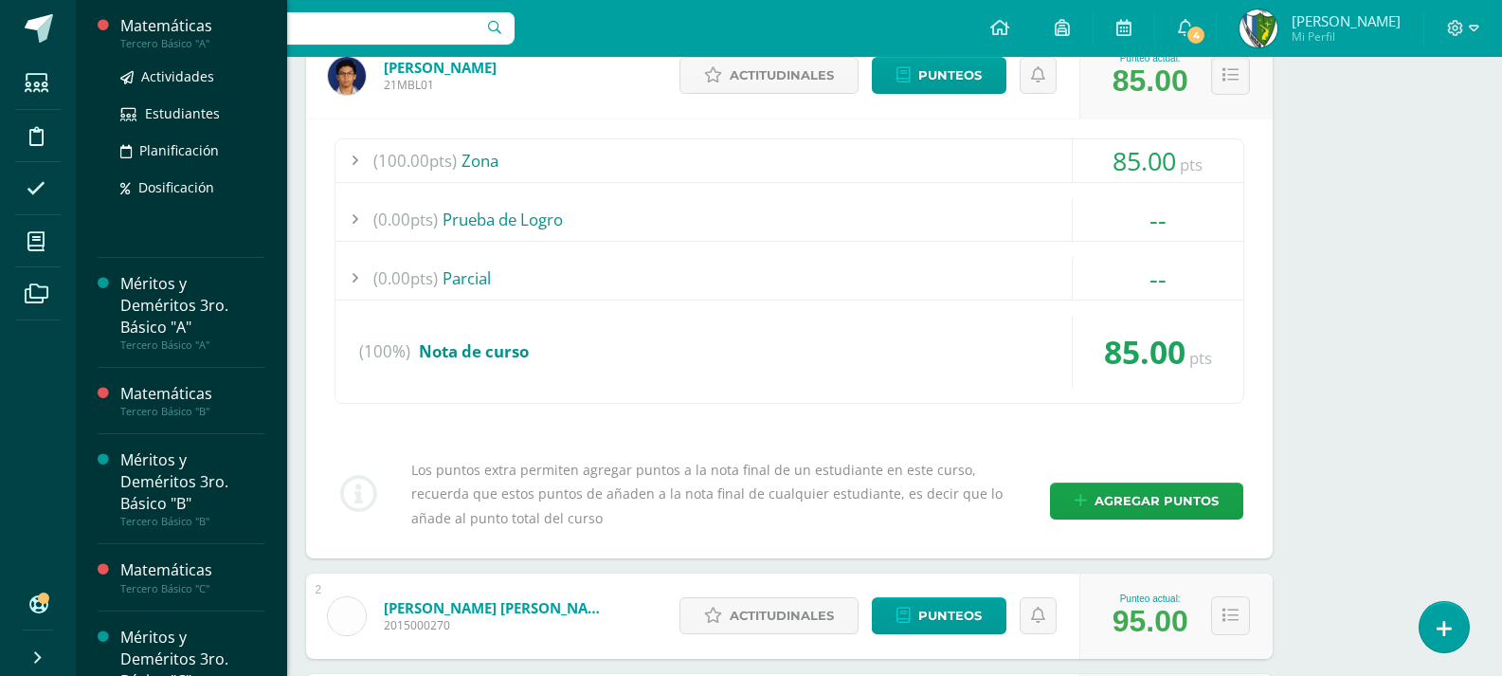
click at [212, 24] on div "Matemáticas" at bounding box center [192, 26] width 144 height 22
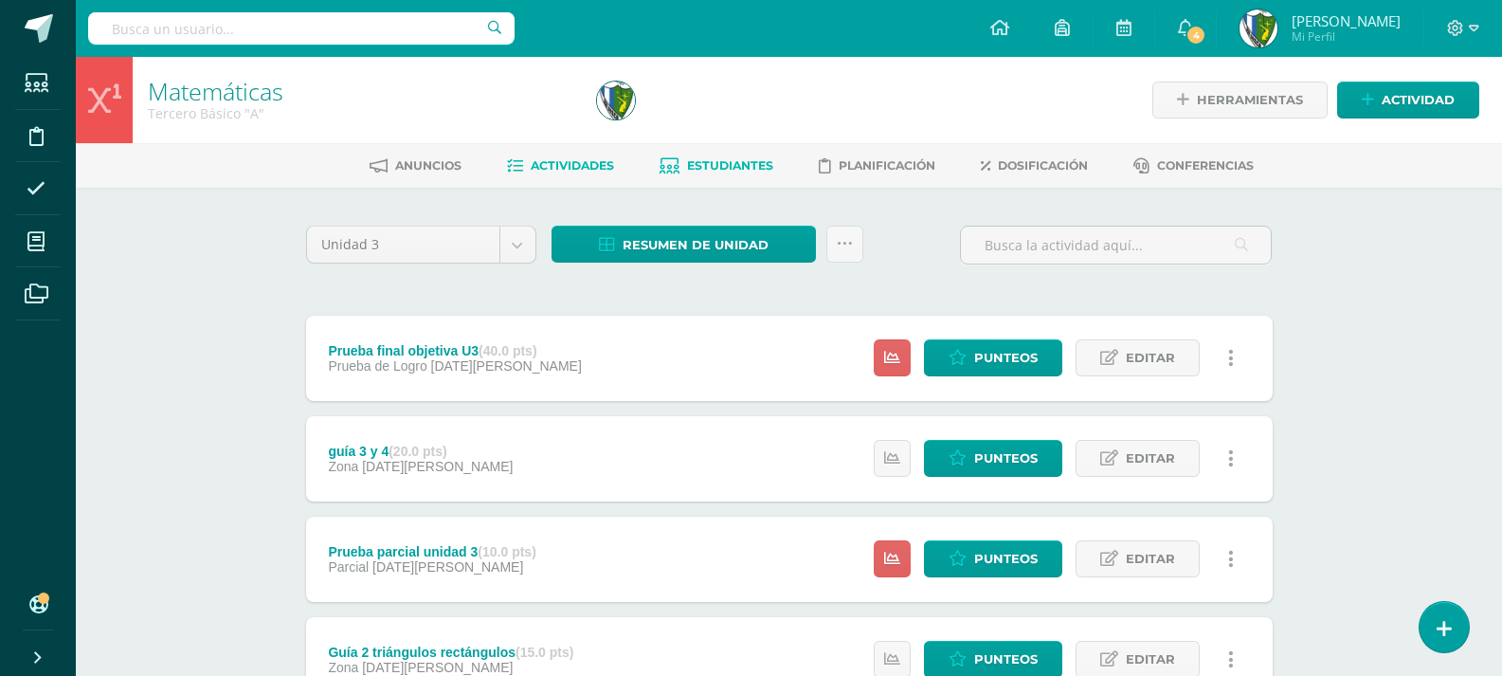
click at [745, 163] on span "Estudiantes" at bounding box center [730, 165] width 86 height 14
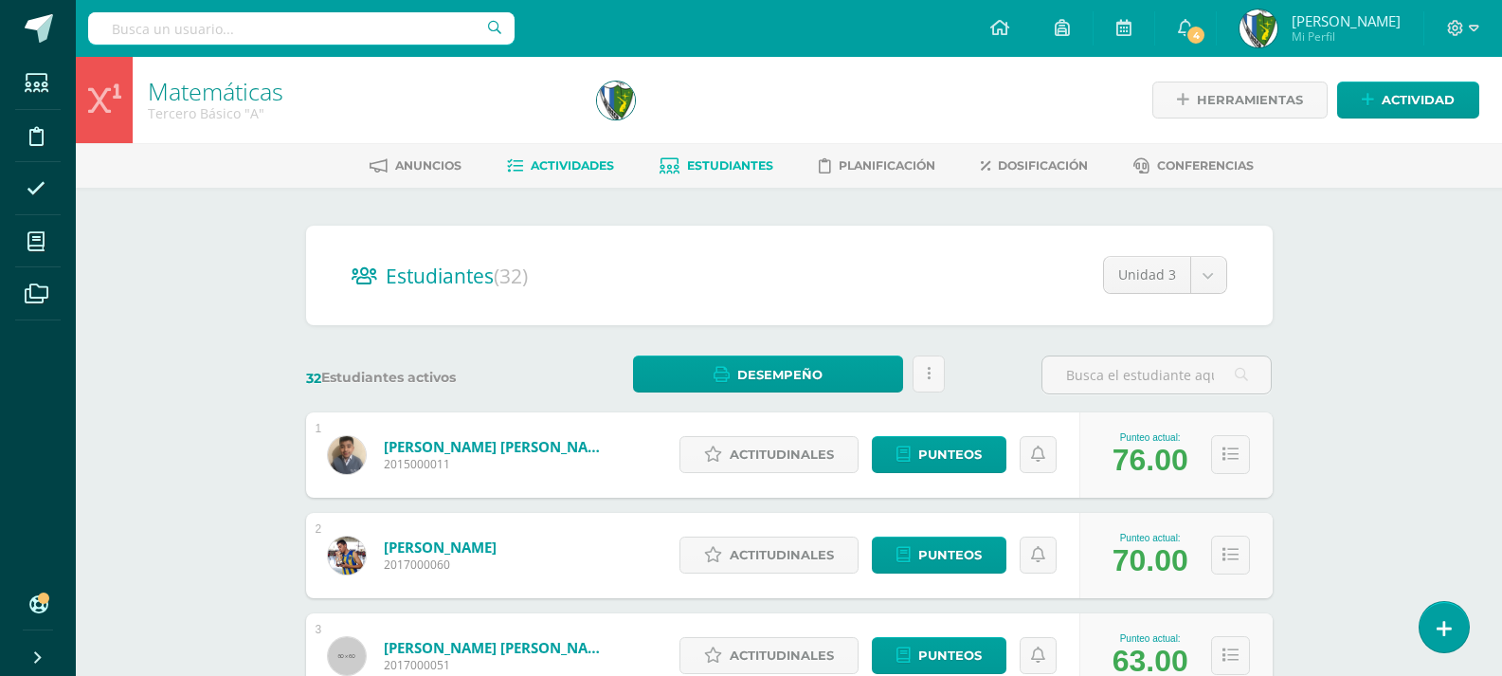
click at [585, 168] on span "Actividades" at bounding box center [572, 165] width 83 height 14
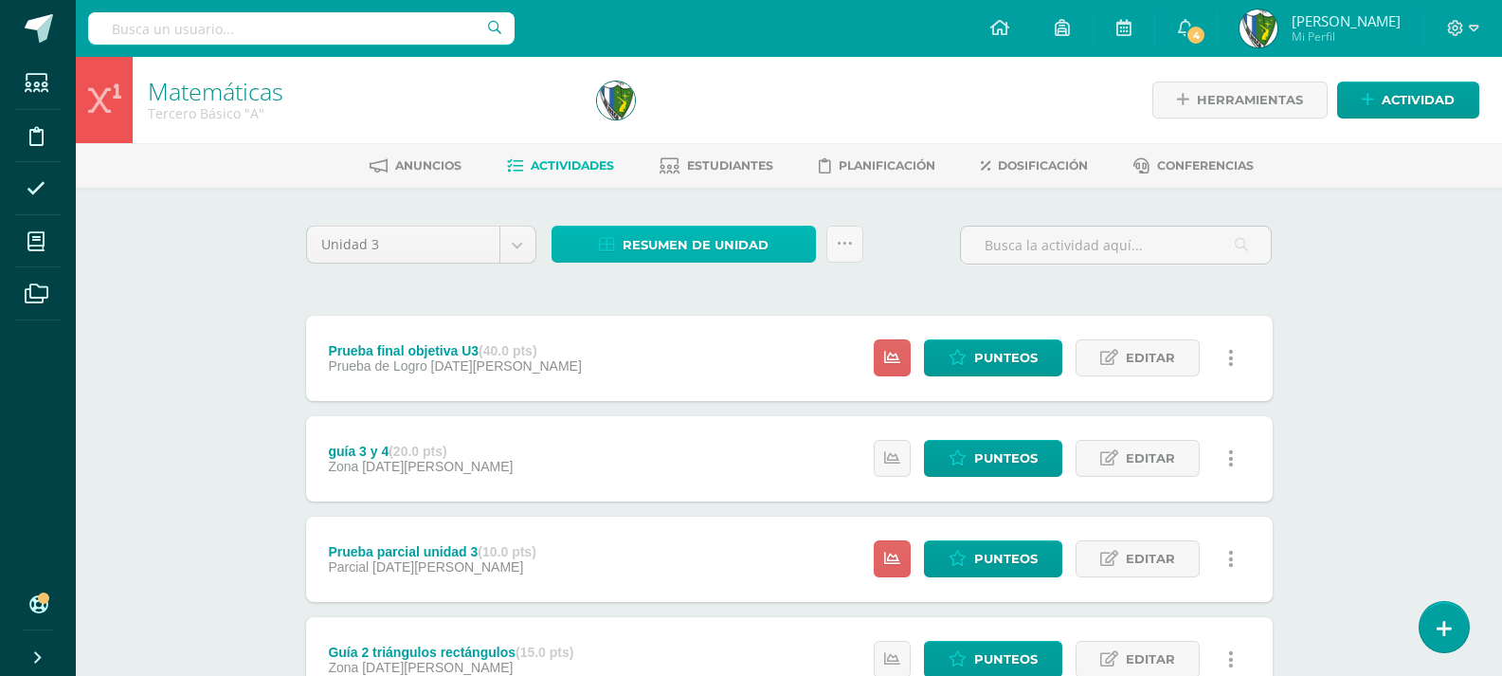
click at [648, 239] on span "Resumen de unidad" at bounding box center [696, 245] width 146 height 35
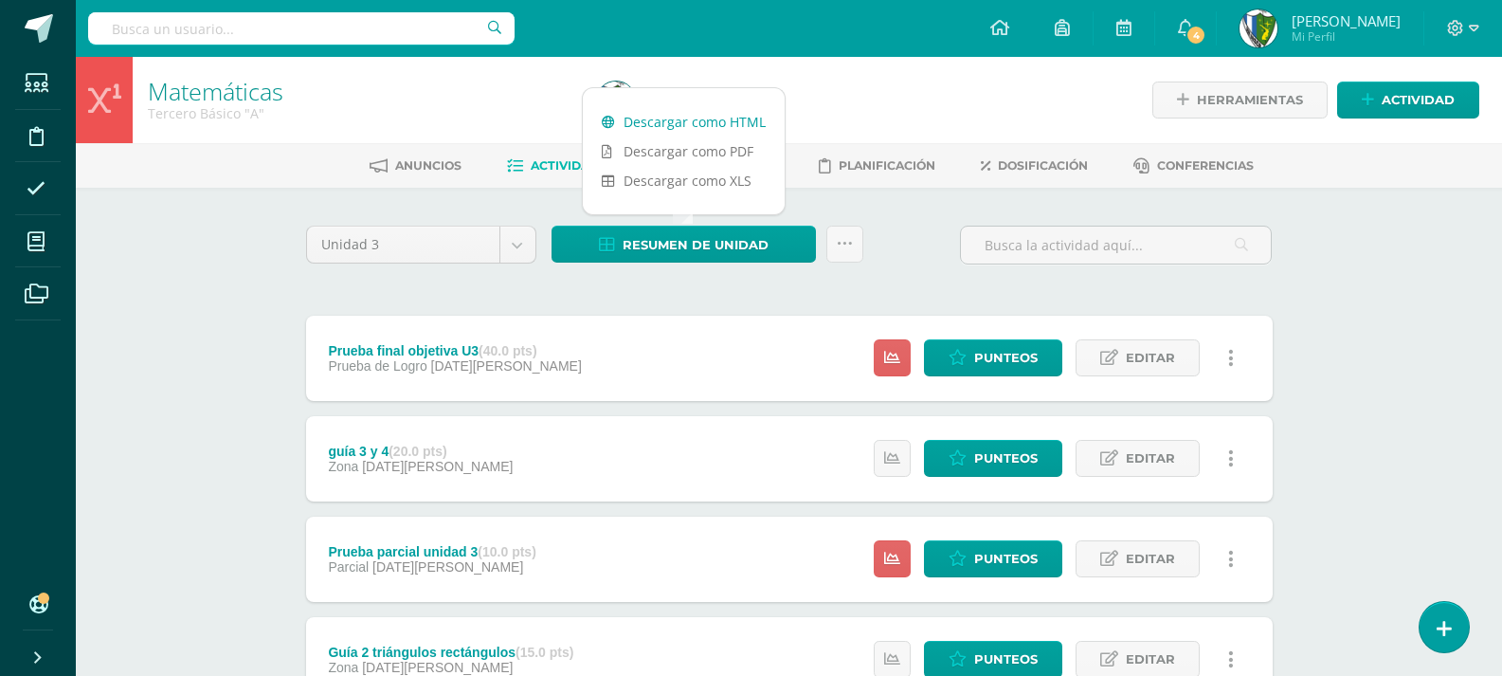
click at [667, 115] on link "Descargar como HTML" at bounding box center [684, 121] width 202 height 29
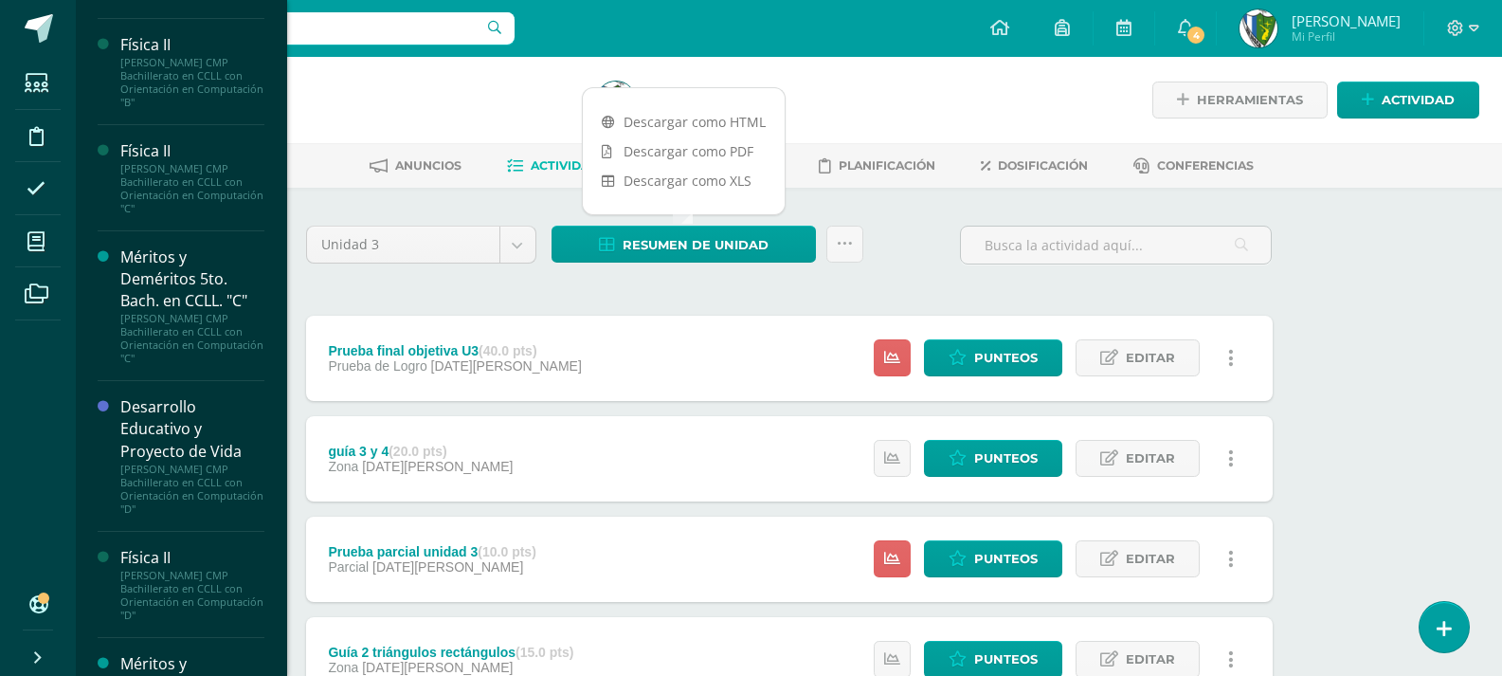
scroll to position [1247, 0]
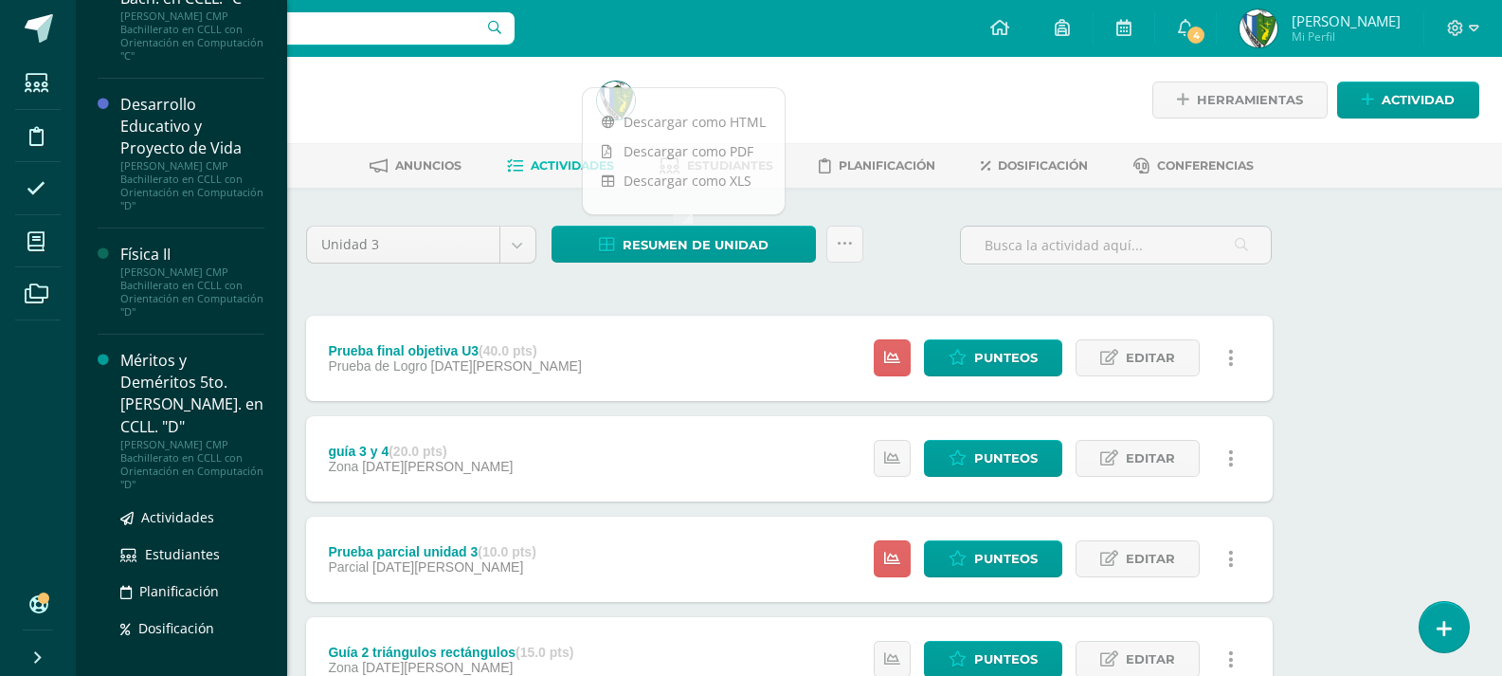
click at [171, 374] on div "Méritos y Deméritos 5to. [PERSON_NAME]. en CCLL. "D"" at bounding box center [192, 393] width 144 height 87
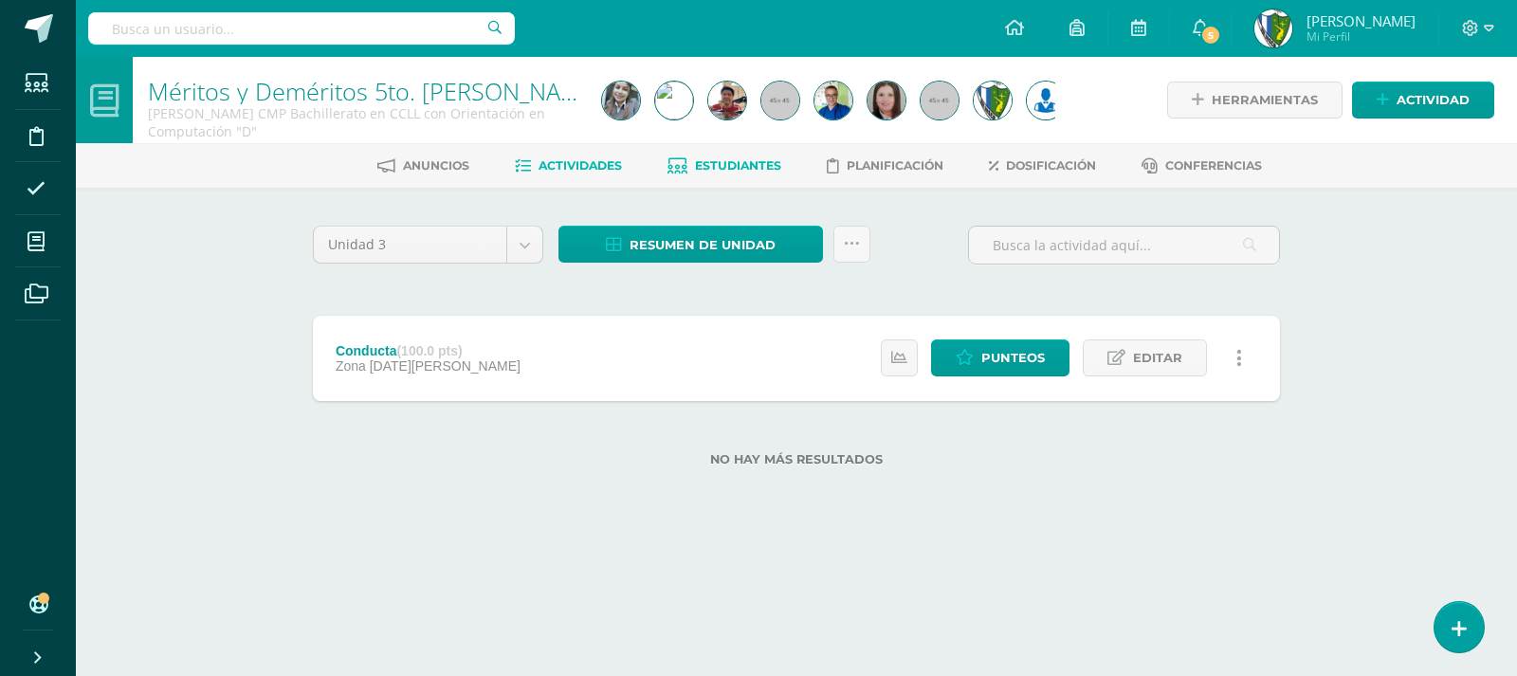
click at [731, 173] on span "Estudiantes" at bounding box center [738, 165] width 86 height 14
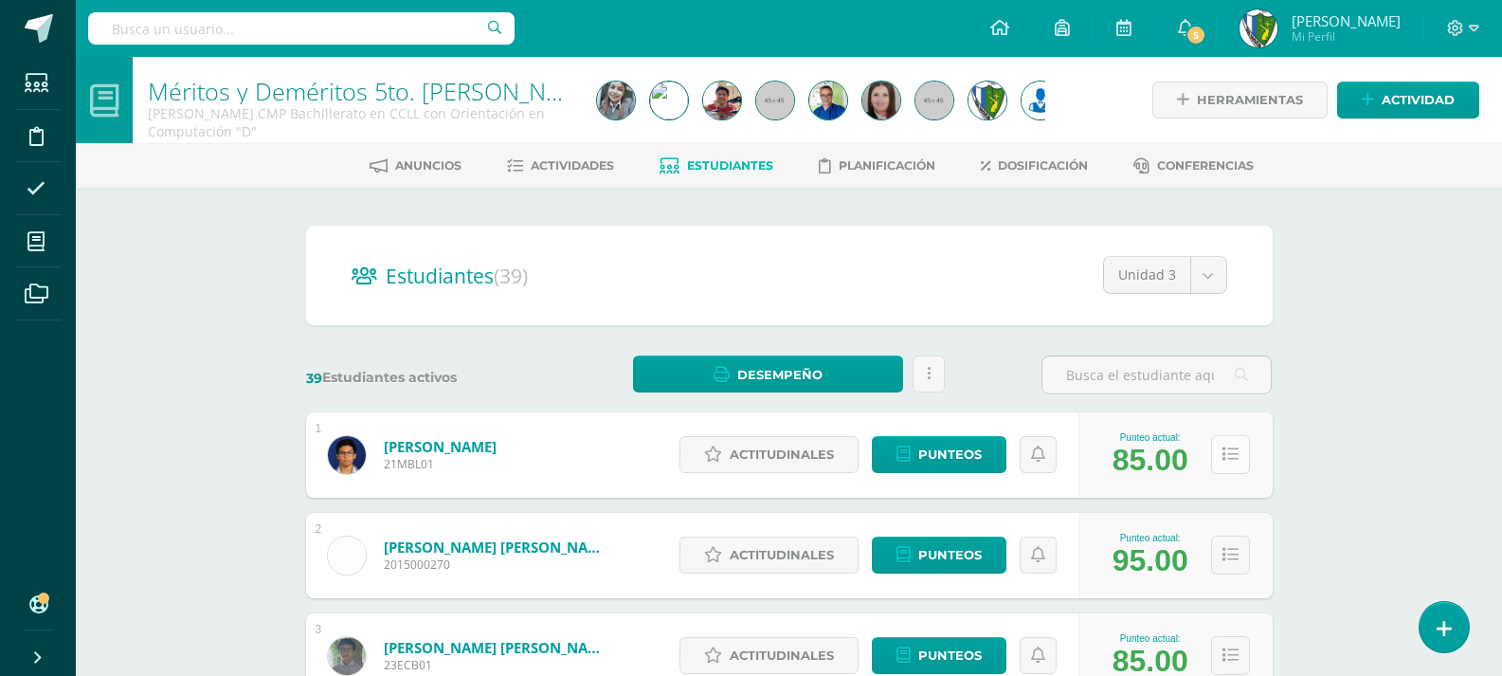
click at [1231, 453] on icon at bounding box center [1231, 454] width 16 height 16
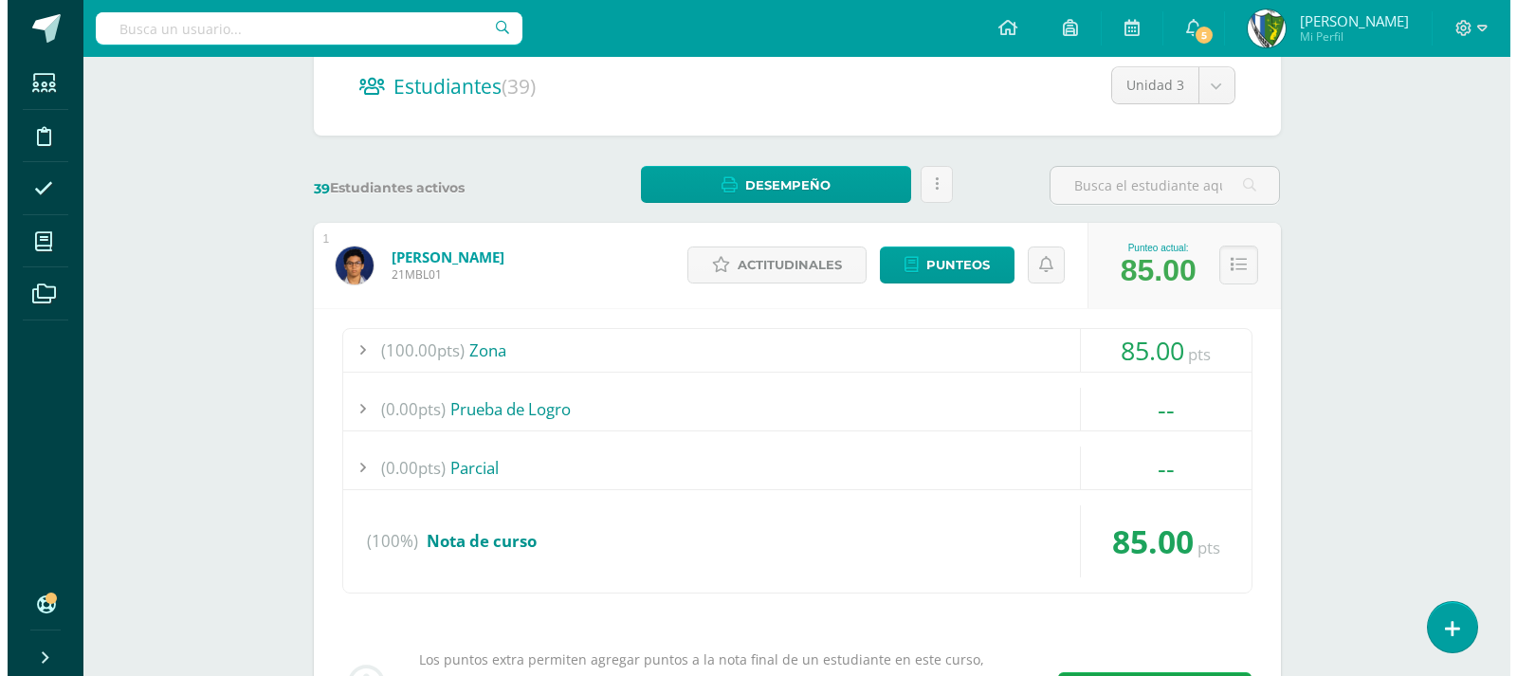
scroll to position [379, 0]
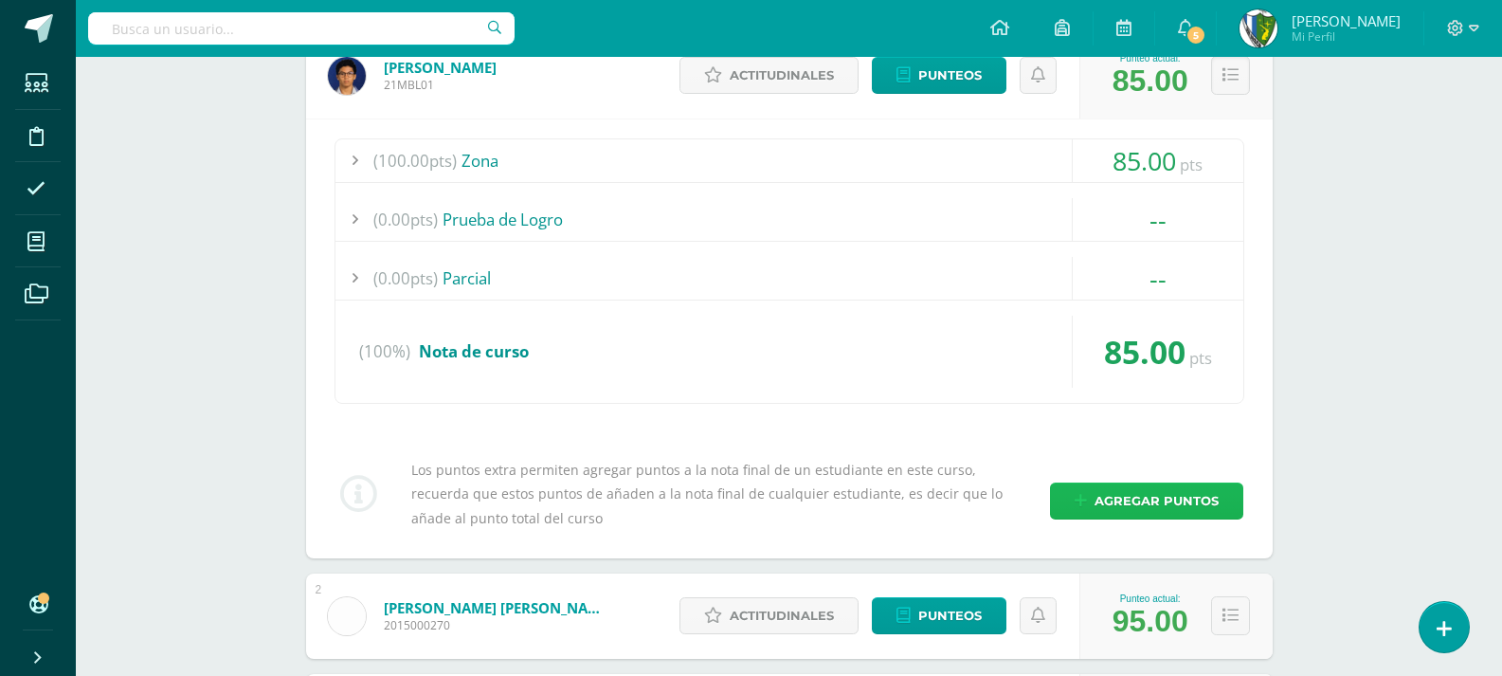
click at [1152, 497] on span "Agregar puntos" at bounding box center [1157, 500] width 124 height 35
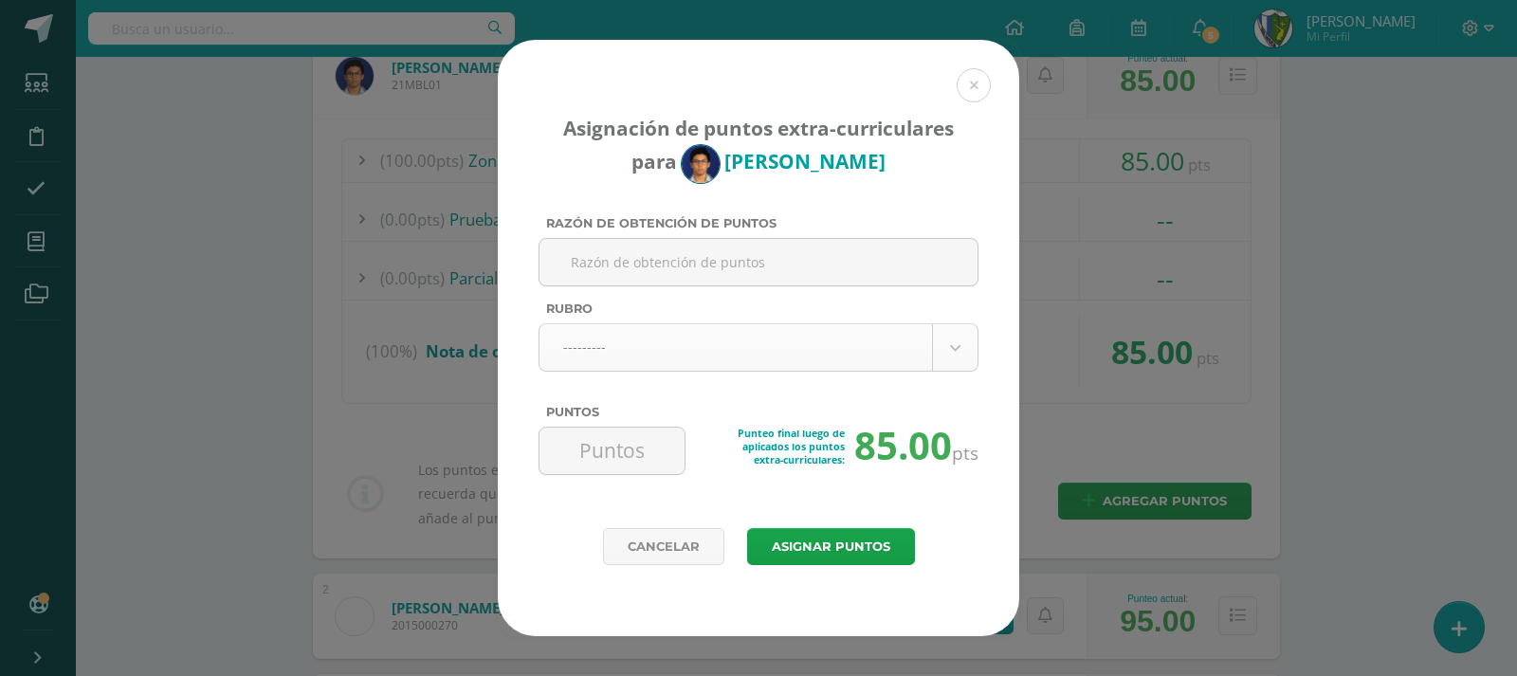
click at [662, 349] on body "Asignación de puntos extra-curriculares para Mateo Barrios Razón de obtención d…" at bounding box center [758, 601] width 1517 height 1961
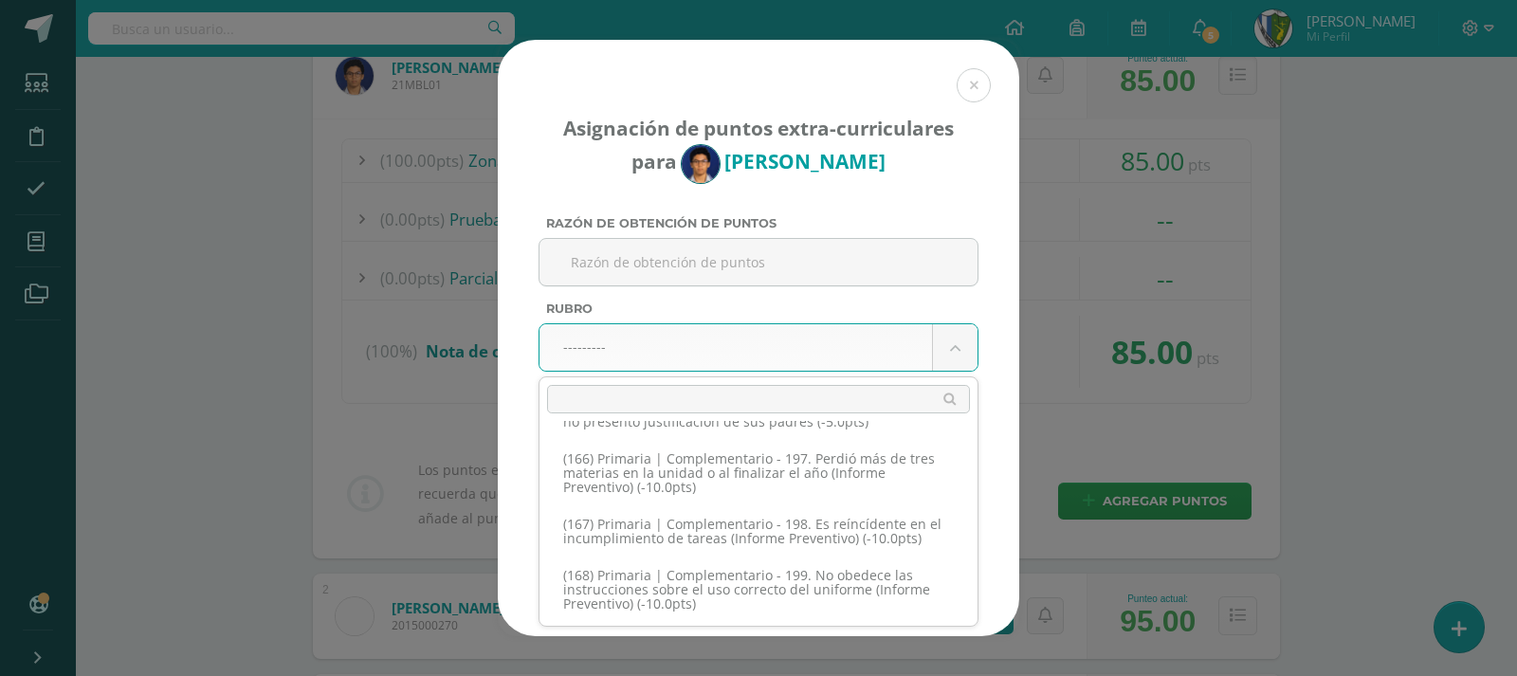
scroll to position [11975, 0]
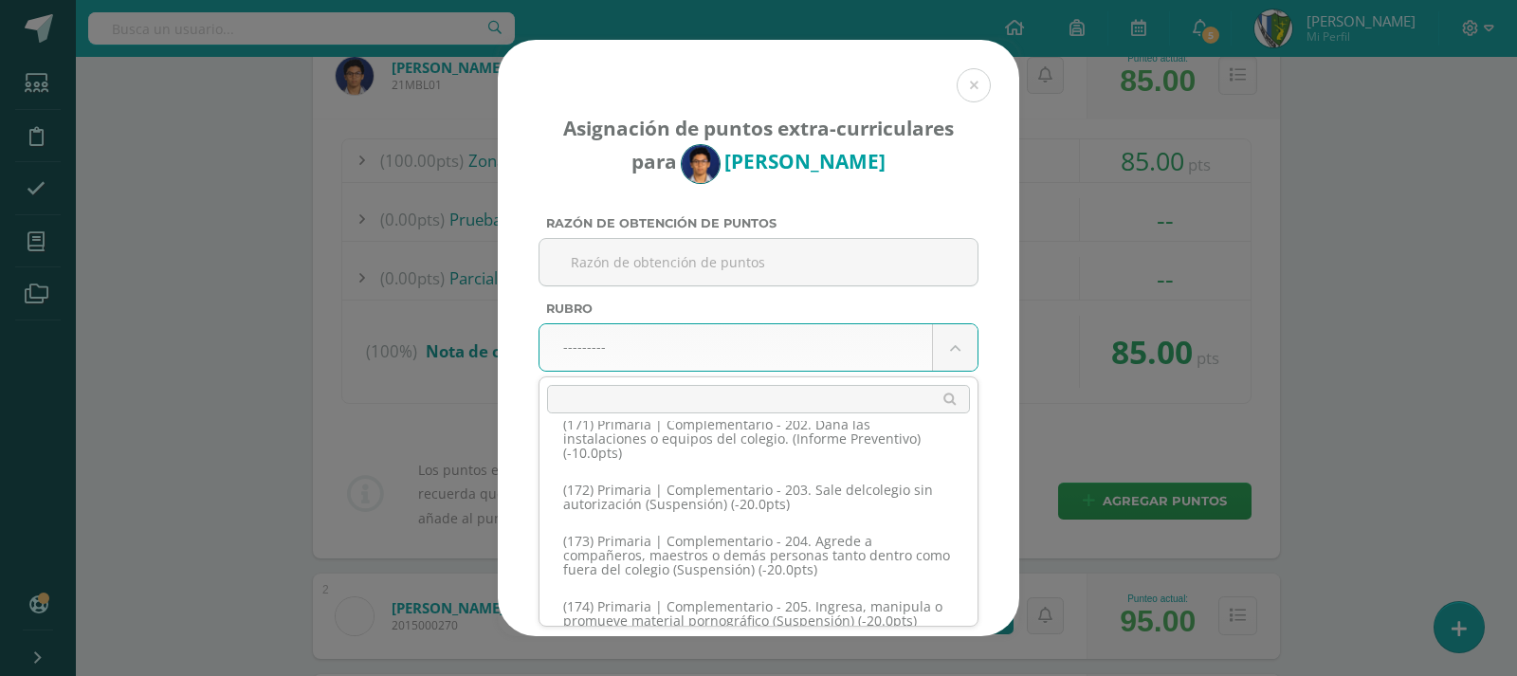
select select "230"
type input "-10"
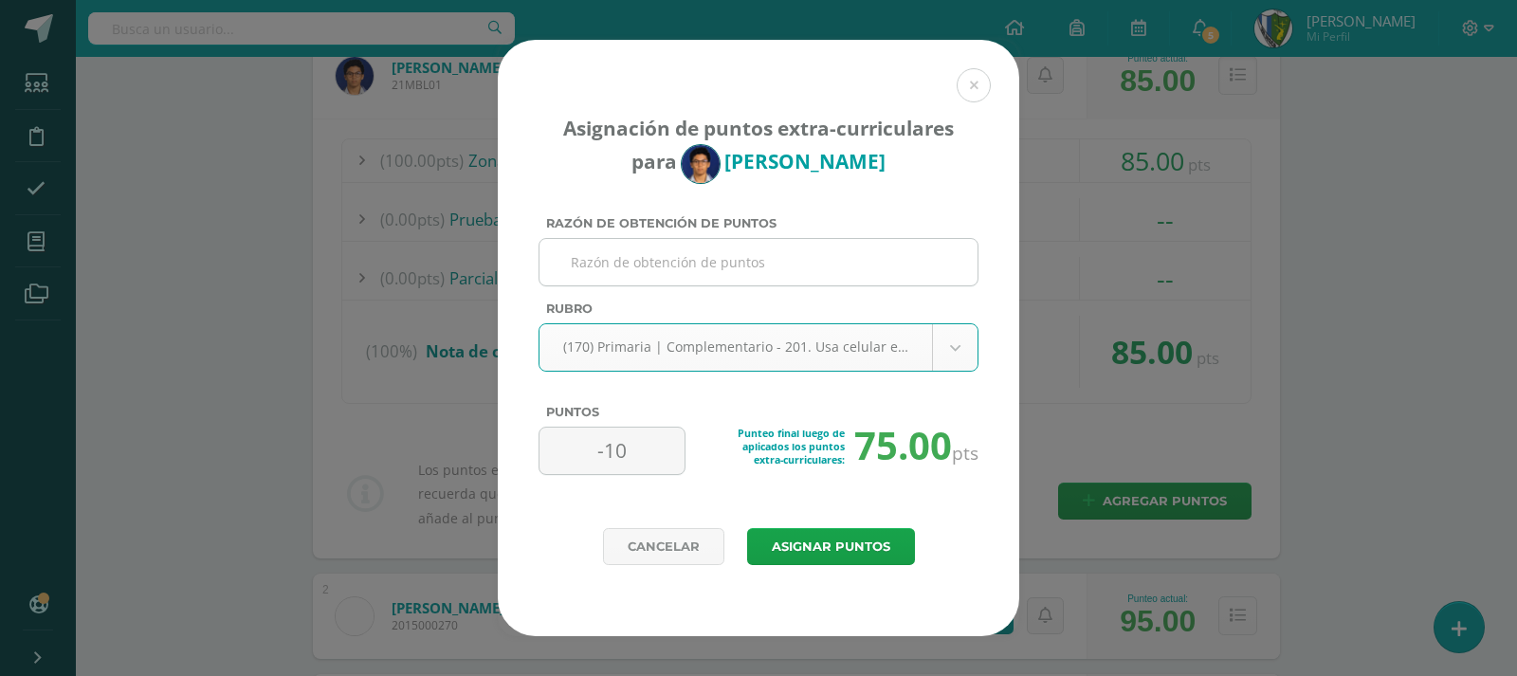
click at [663, 267] on input "Razón de obtención de puntos" at bounding box center [758, 262] width 423 height 46
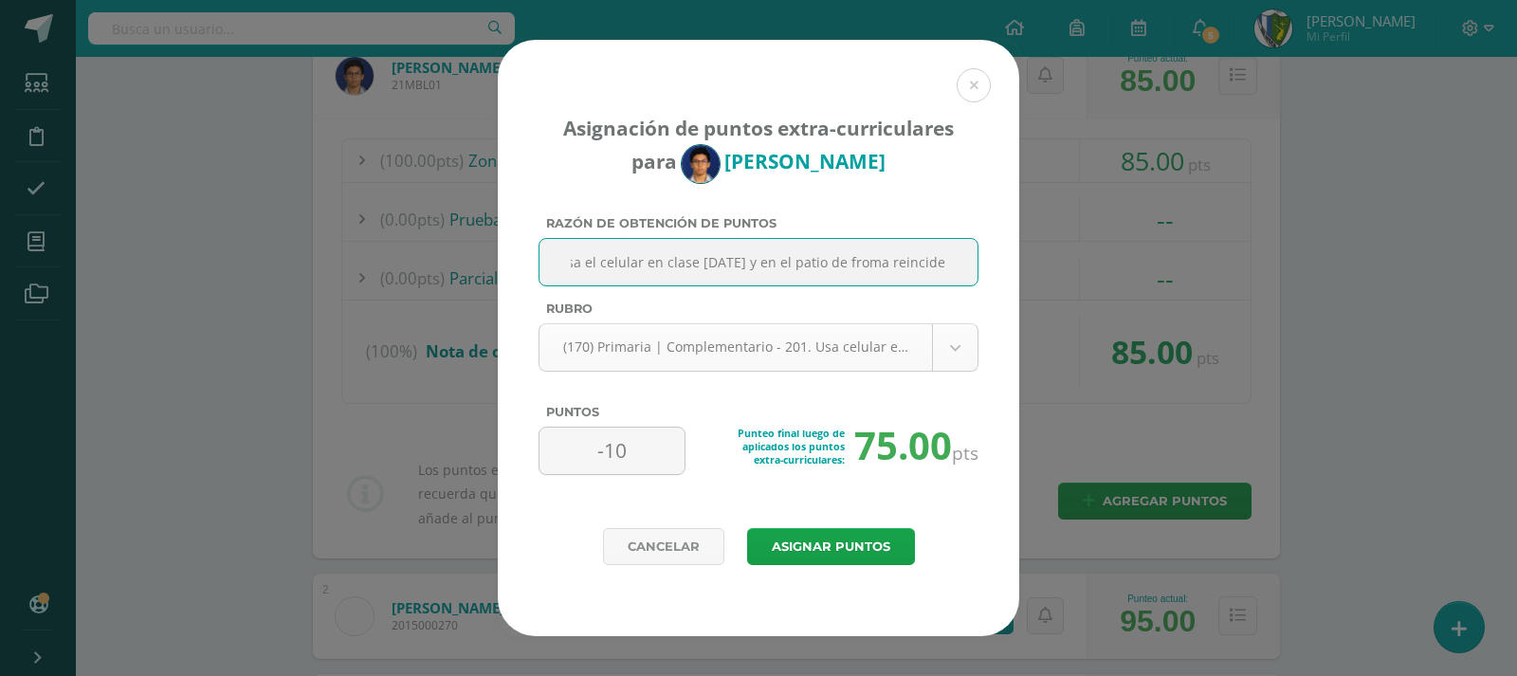
scroll to position [0, 16]
type input "usa el celular en clase hoy y en el patio de forma reincidente"
click at [872, 545] on button "Asignar puntos" at bounding box center [831, 546] width 168 height 37
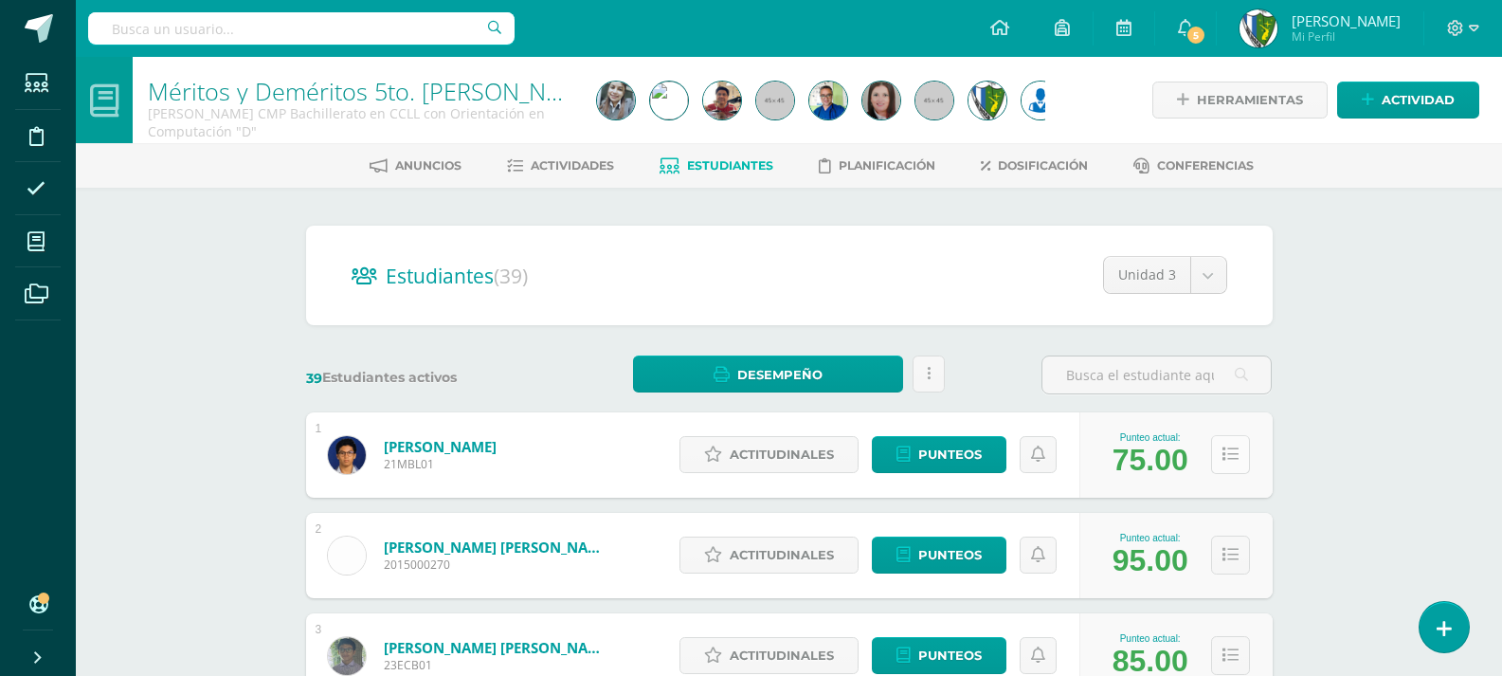
click at [1229, 452] on icon at bounding box center [1231, 454] width 16 height 16
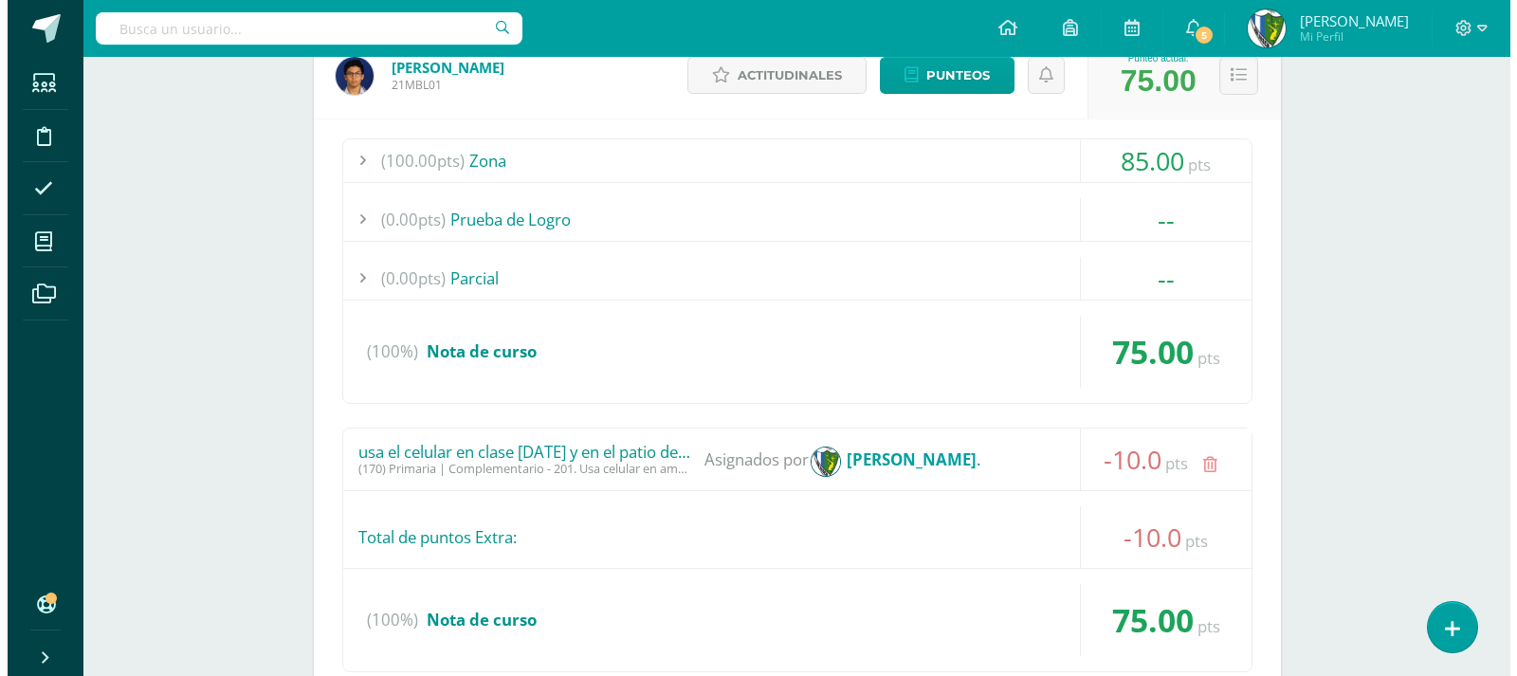
scroll to position [474, 0]
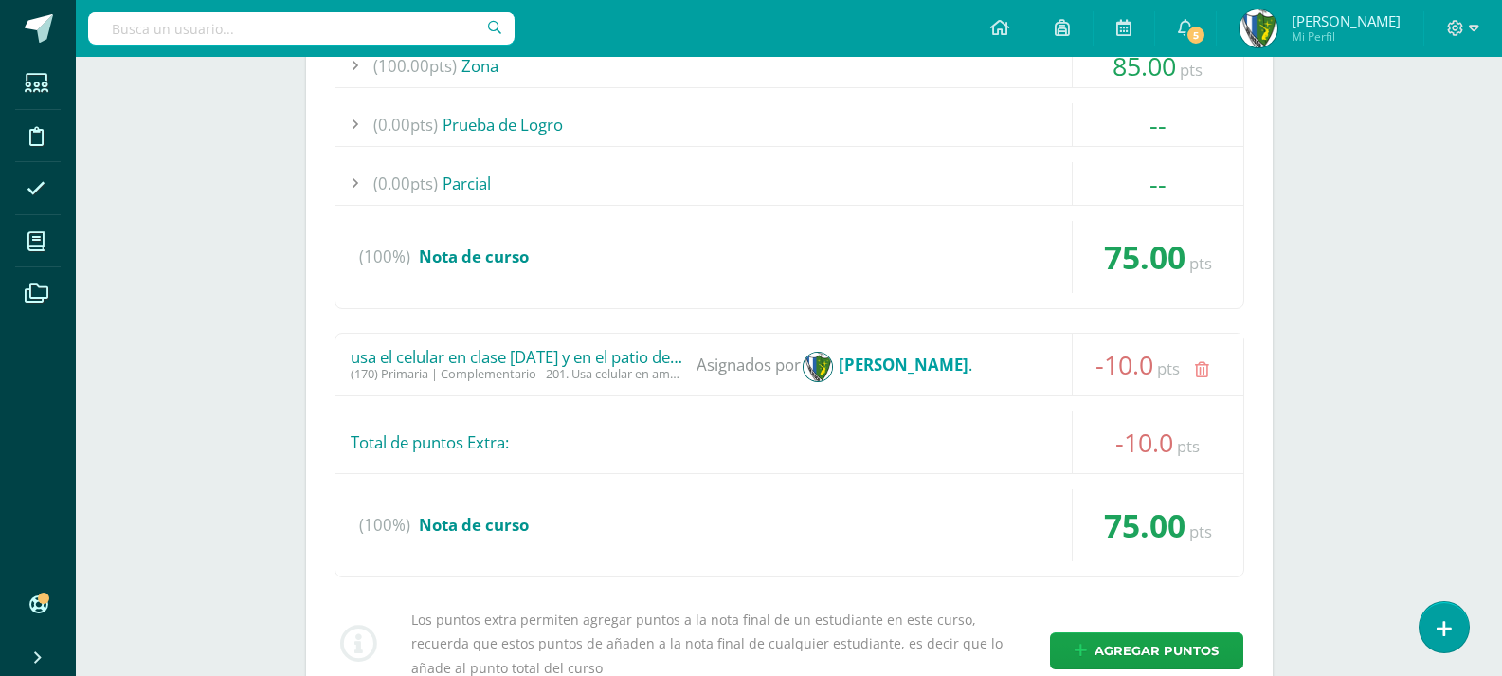
click at [1202, 371] on icon at bounding box center [1202, 370] width 14 height 16
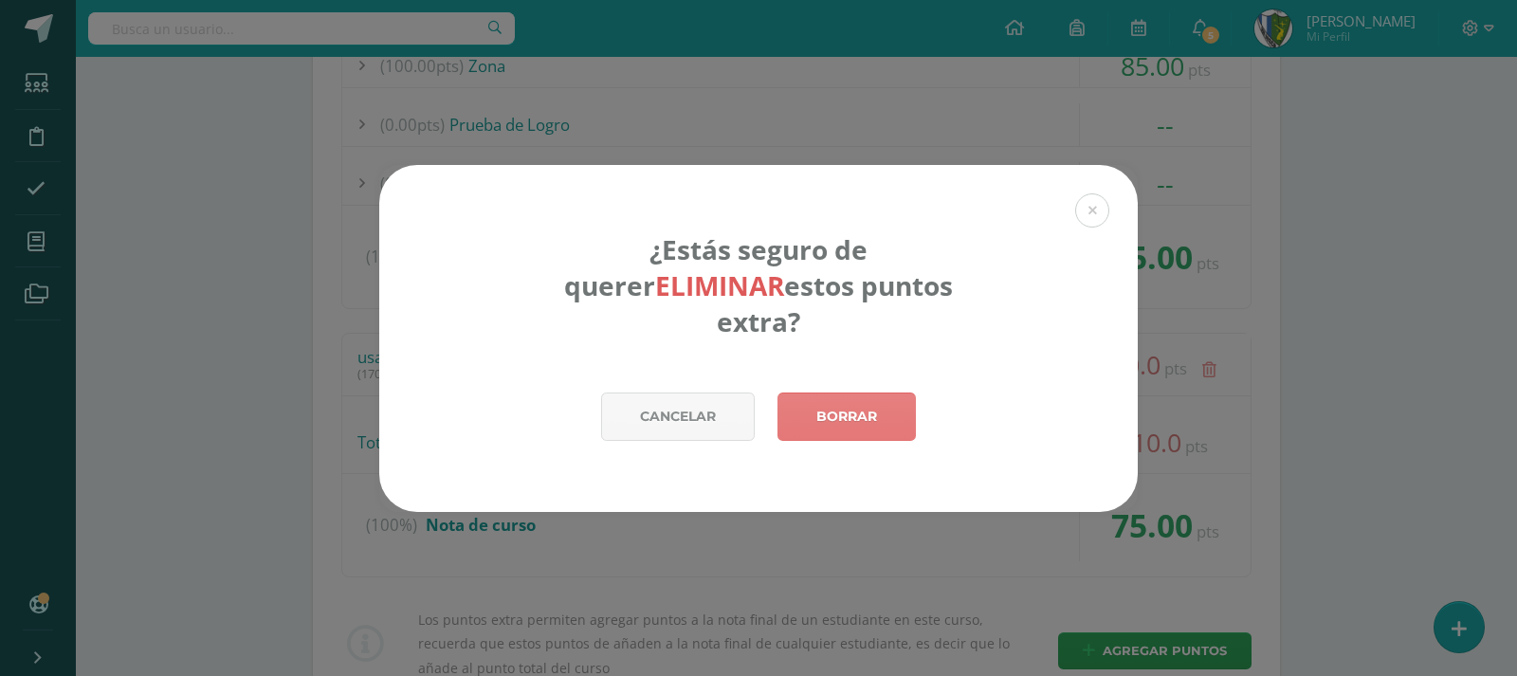
click at [815, 392] on link "Borrar" at bounding box center [846, 416] width 138 height 48
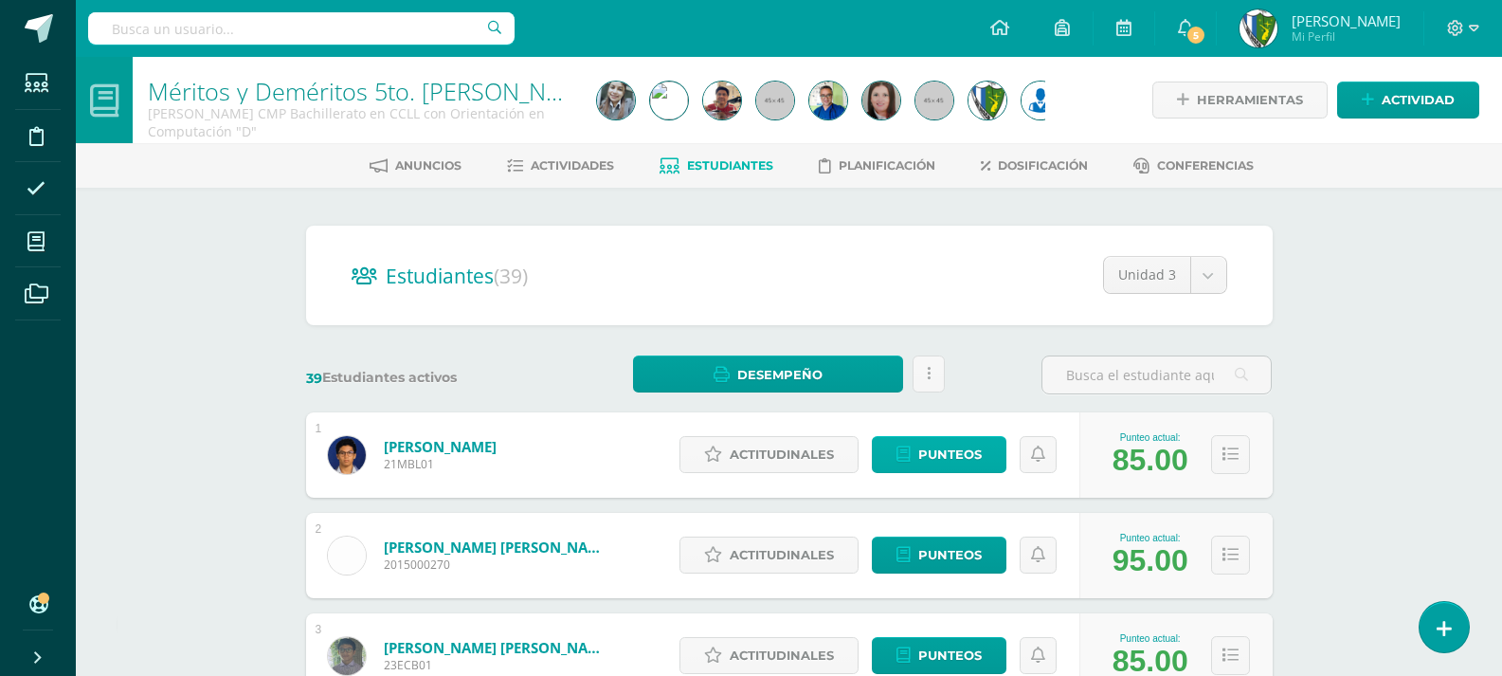
scroll to position [95, 0]
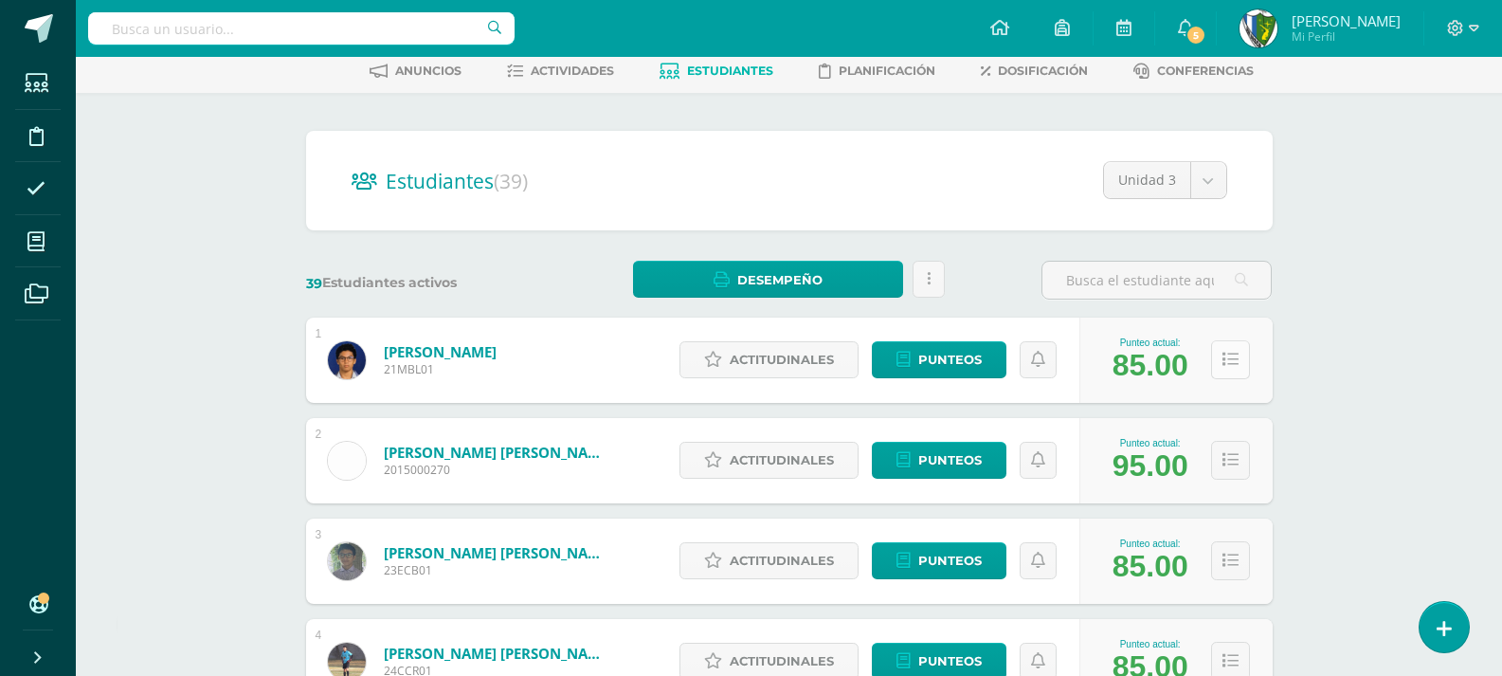
click at [1235, 360] on icon at bounding box center [1231, 360] width 16 height 16
click at [1228, 362] on icon at bounding box center [1231, 360] width 16 height 16
click at [1226, 361] on icon at bounding box center [1231, 360] width 16 height 16
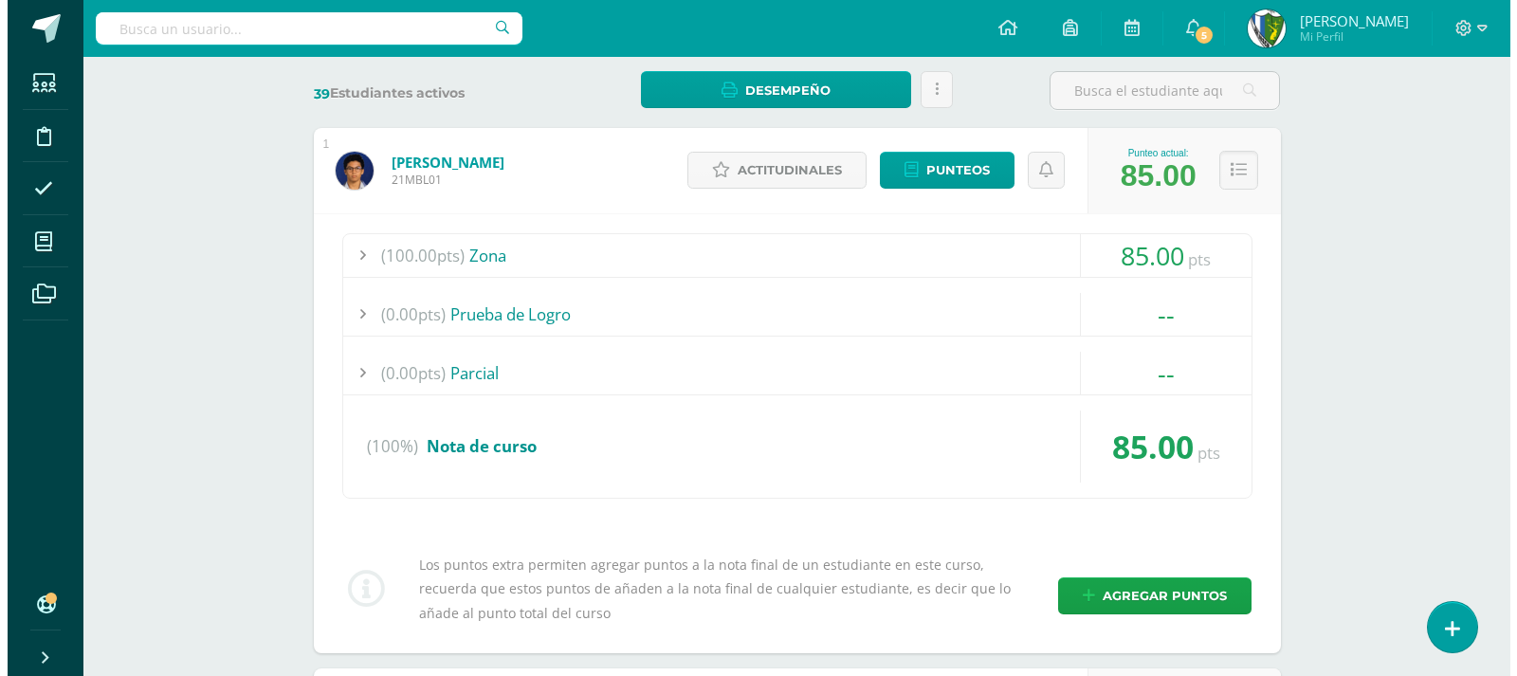
scroll to position [474, 0]
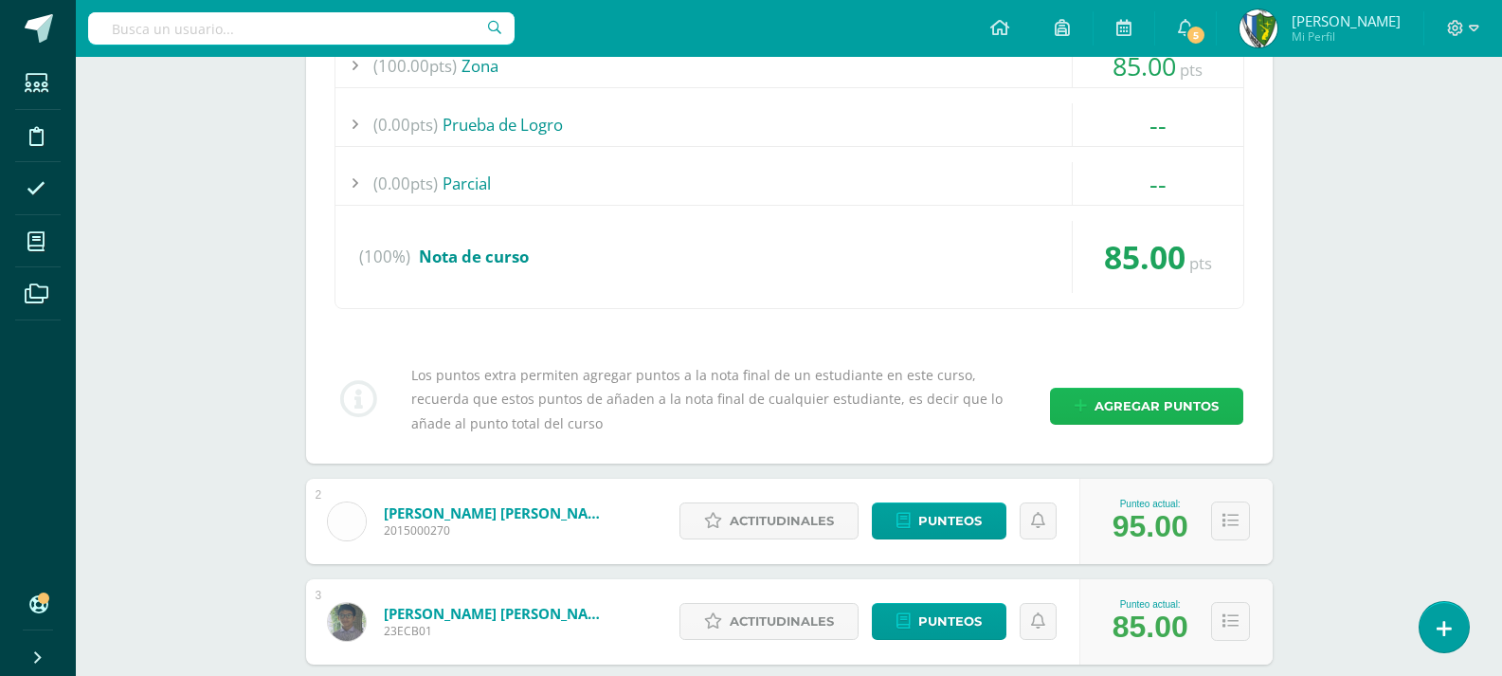
click at [1163, 404] on span "Agregar puntos" at bounding box center [1157, 406] width 124 height 35
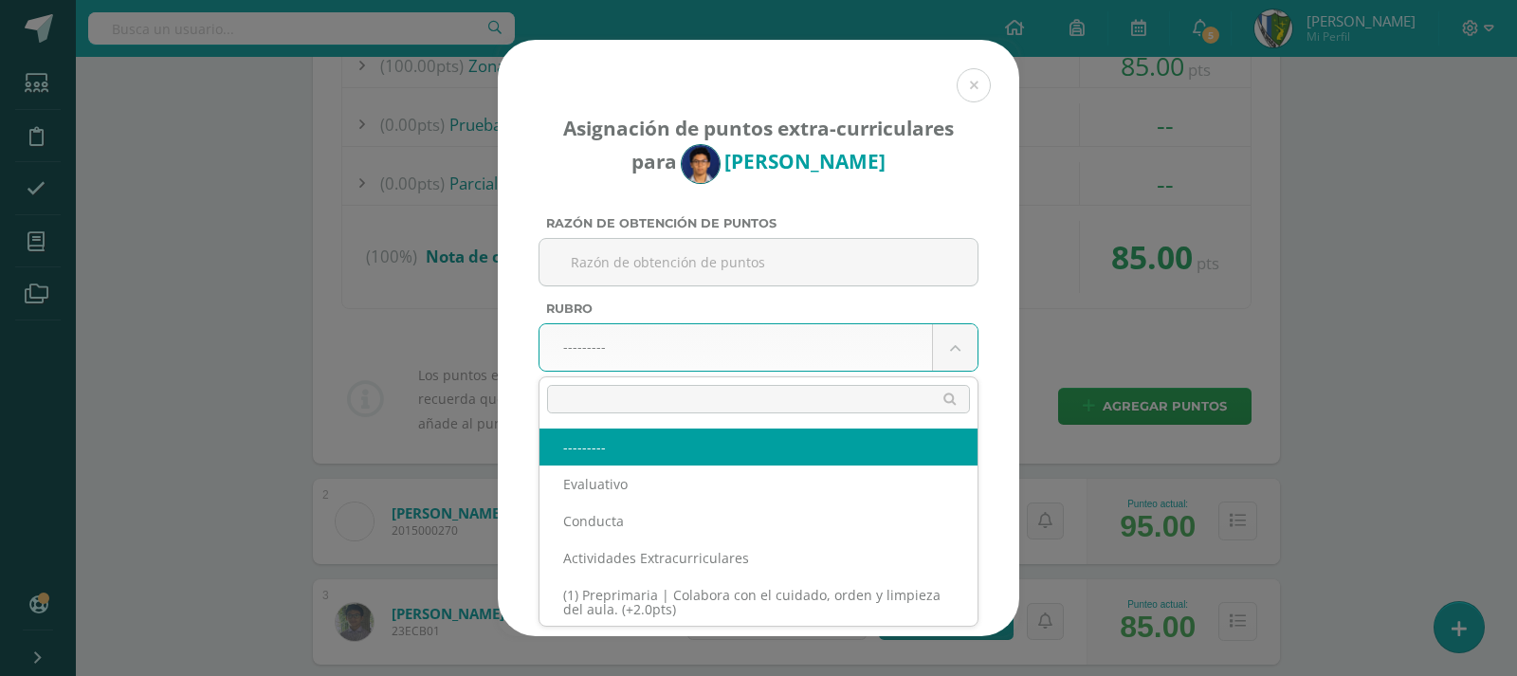
click at [966, 483] on div "Punteo final luego de aplicados los puntos extra-curriculares: 85.00 pts" at bounding box center [831, 459] width 293 height 64
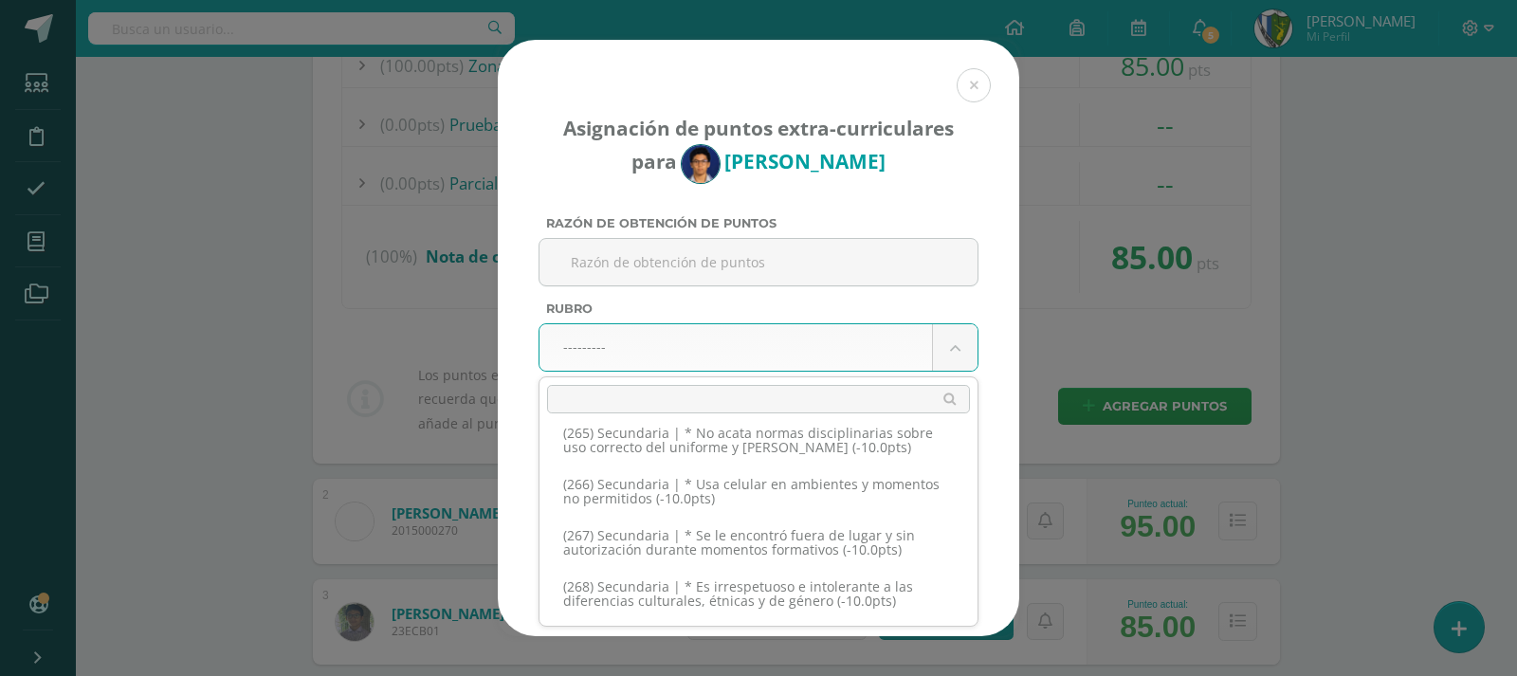
scroll to position [15653, 0]
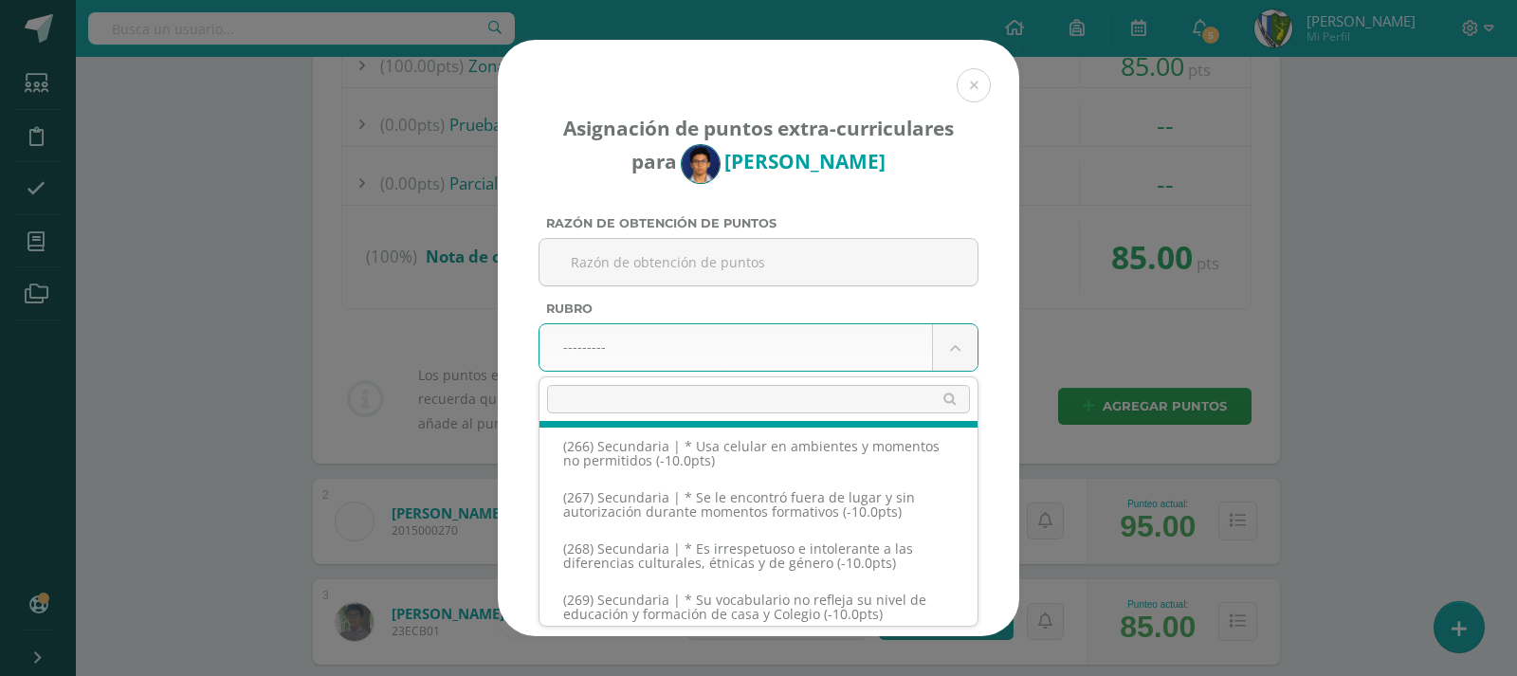
select select "297"
type input "-10"
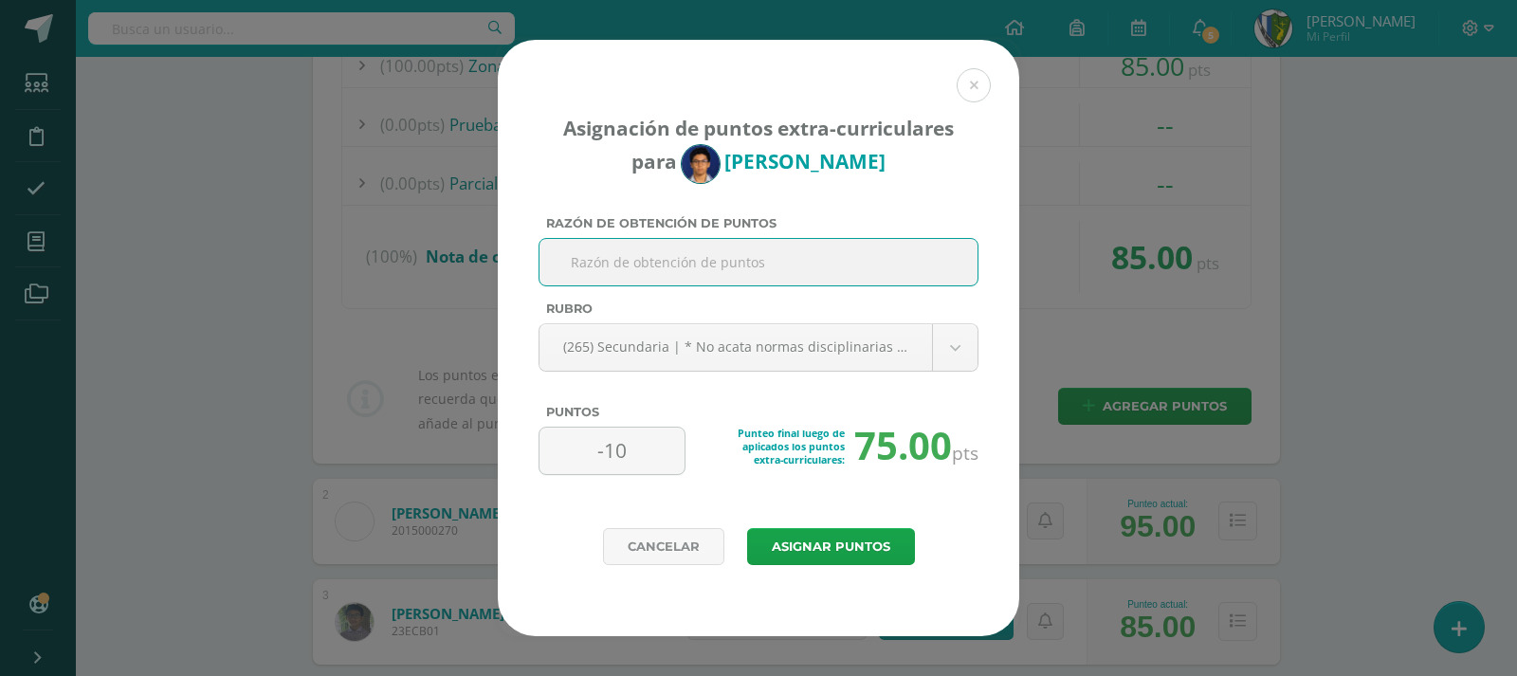
click at [628, 268] on input "Razón de obtención de puntos" at bounding box center [758, 262] width 423 height 46
type input "no trae playera de física desde hace una semana se le llamo la atención"
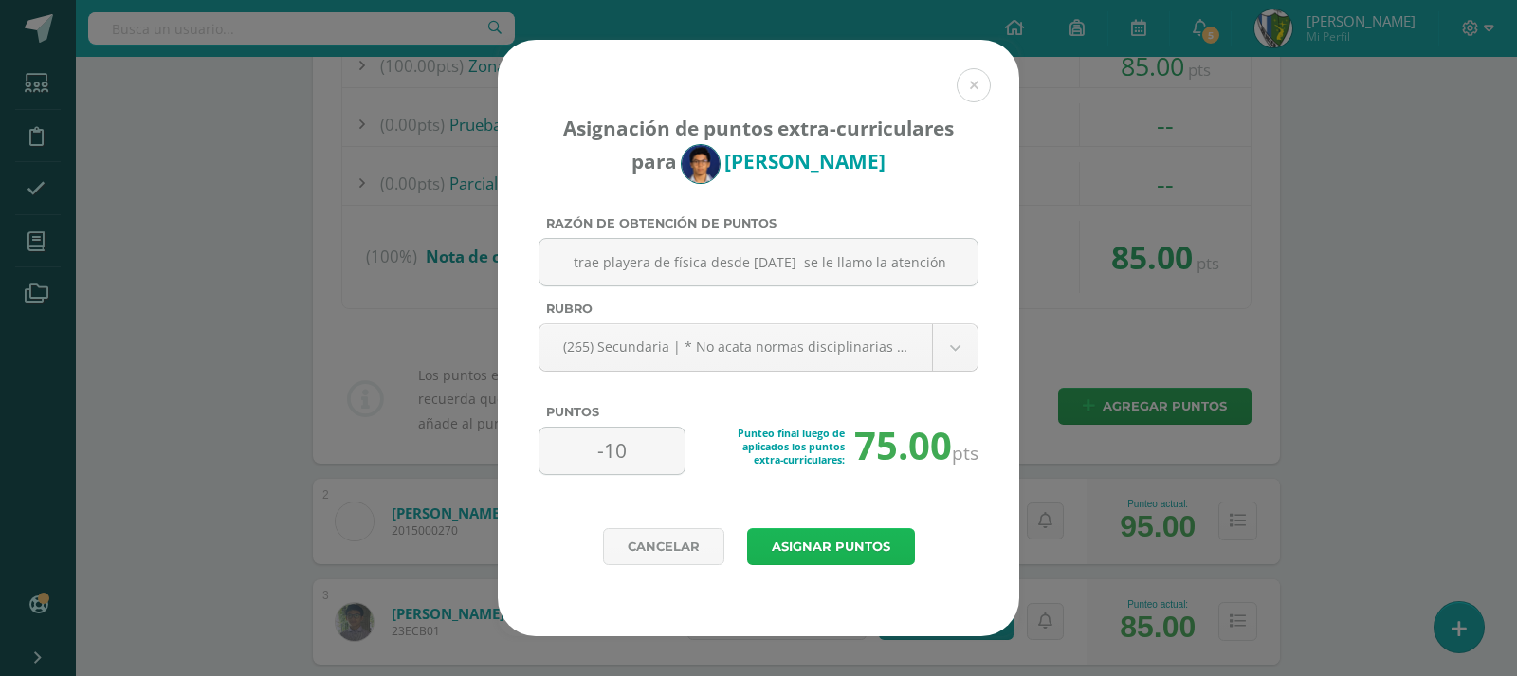
scroll to position [0, 0]
click at [865, 535] on button "Asignar puntos" at bounding box center [831, 546] width 168 height 37
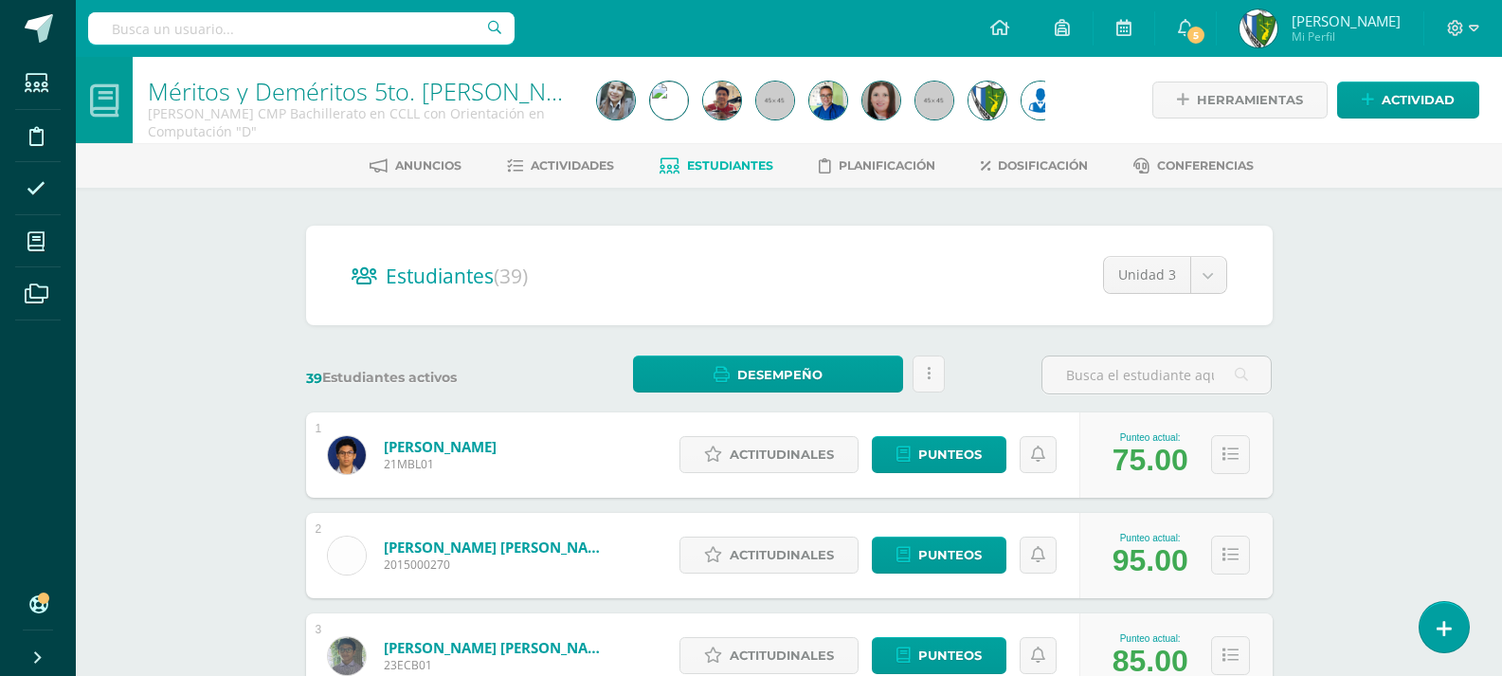
scroll to position [190, 0]
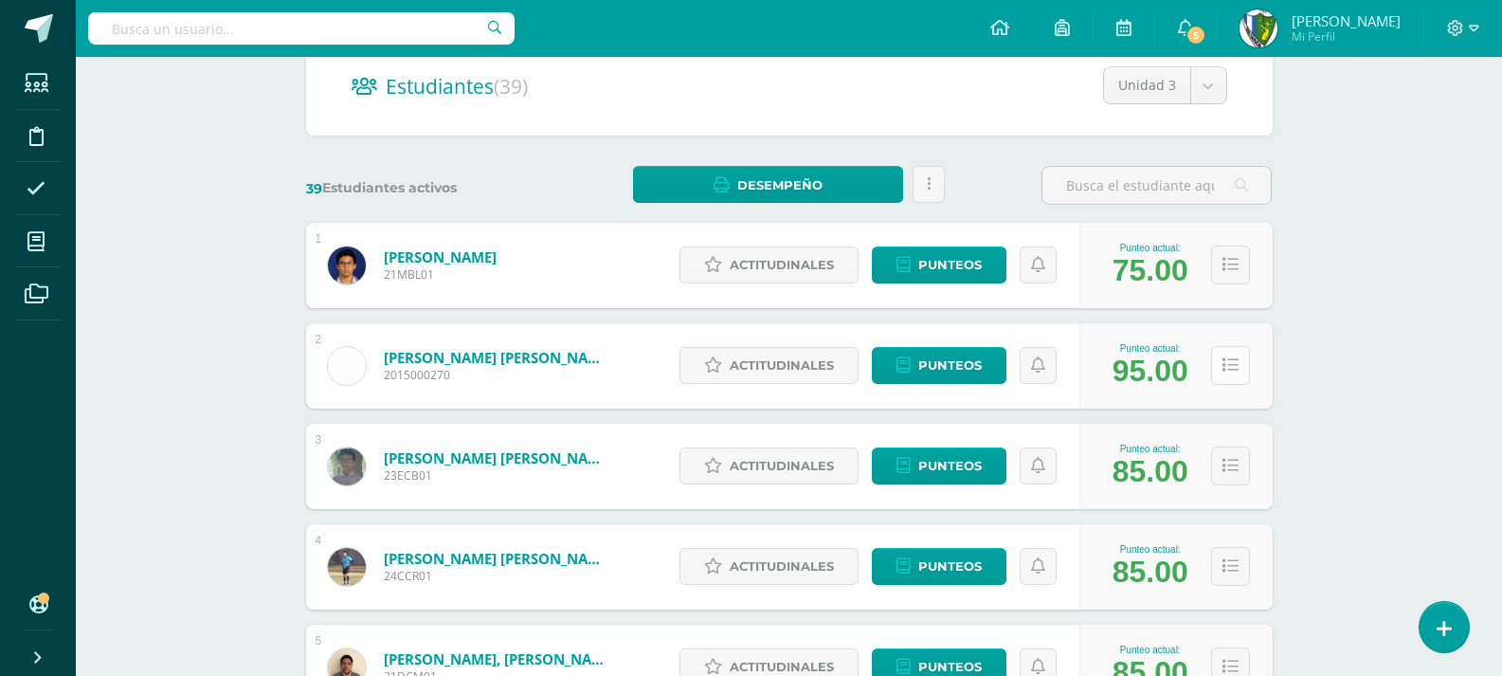
click at [1236, 366] on icon at bounding box center [1231, 365] width 16 height 16
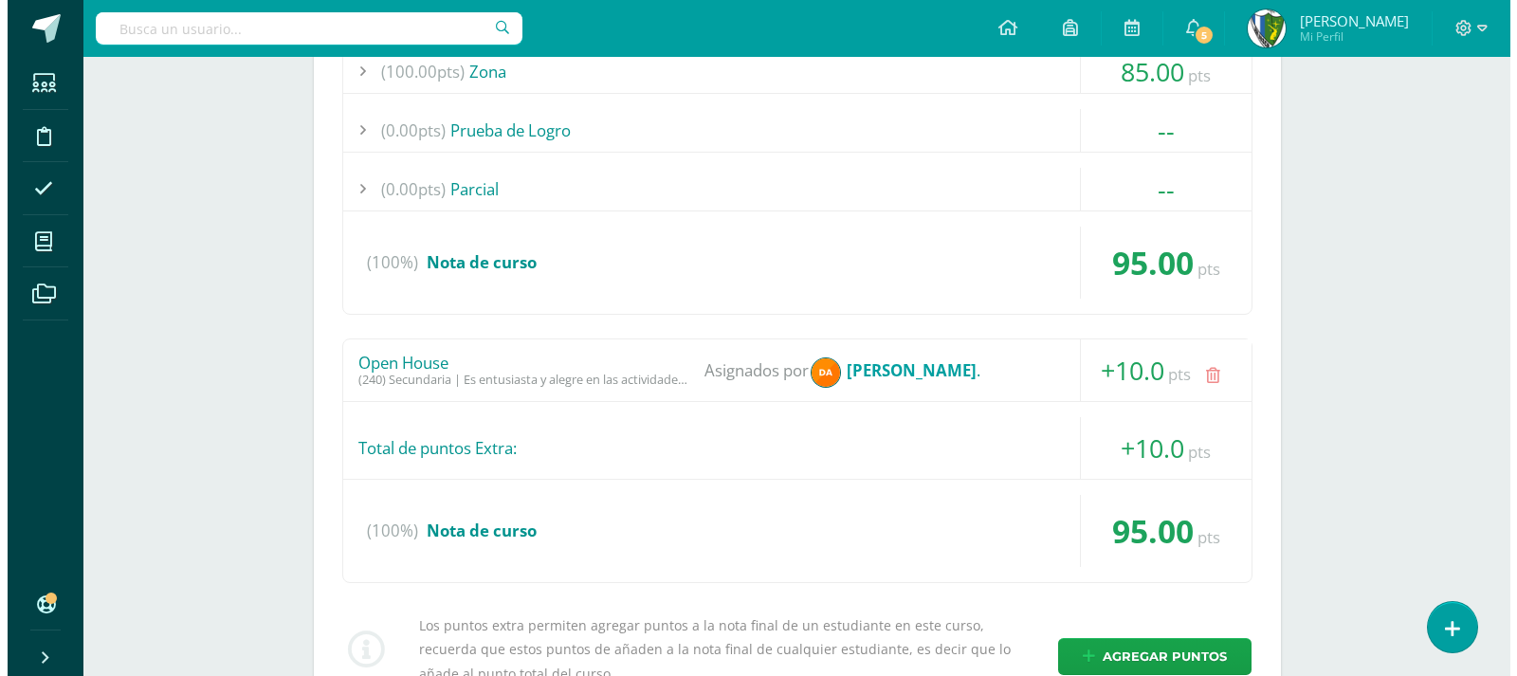
scroll to position [664, 0]
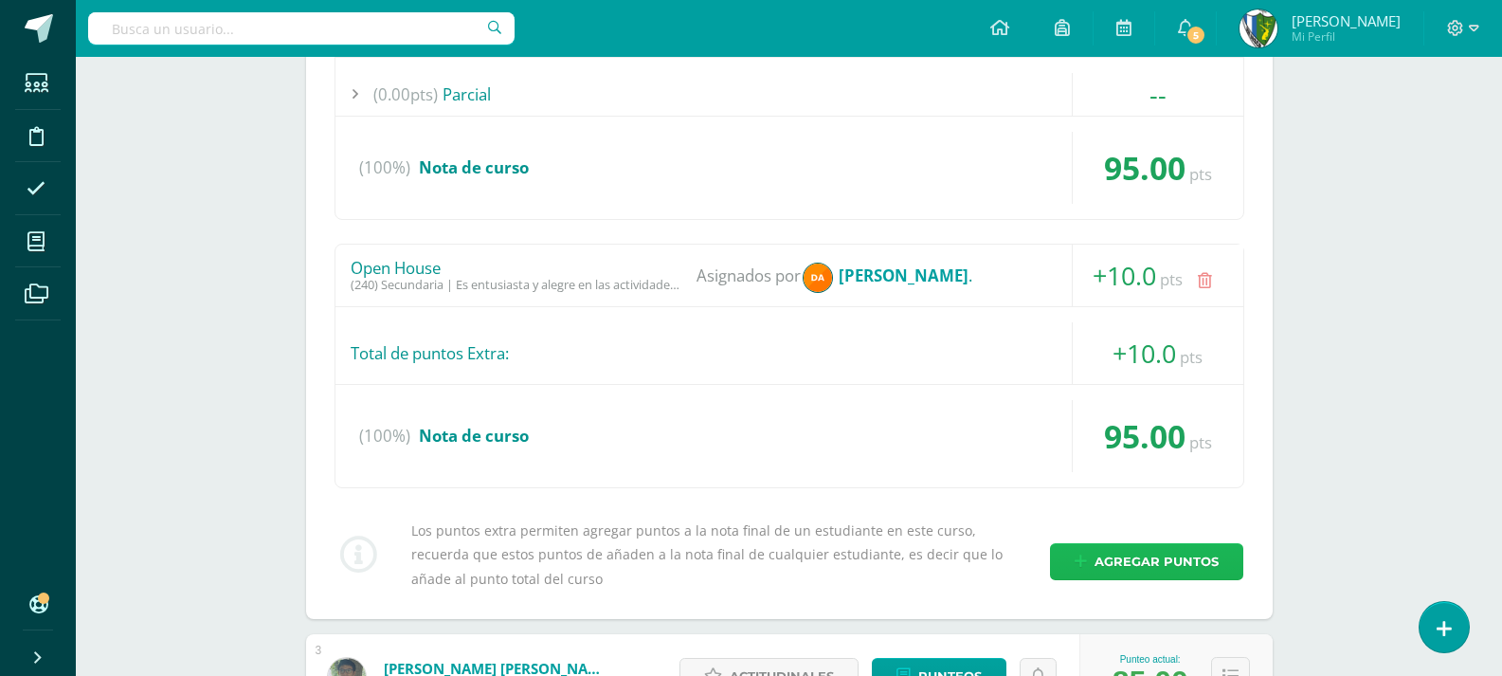
click at [1154, 553] on span "Agregar puntos" at bounding box center [1157, 561] width 124 height 35
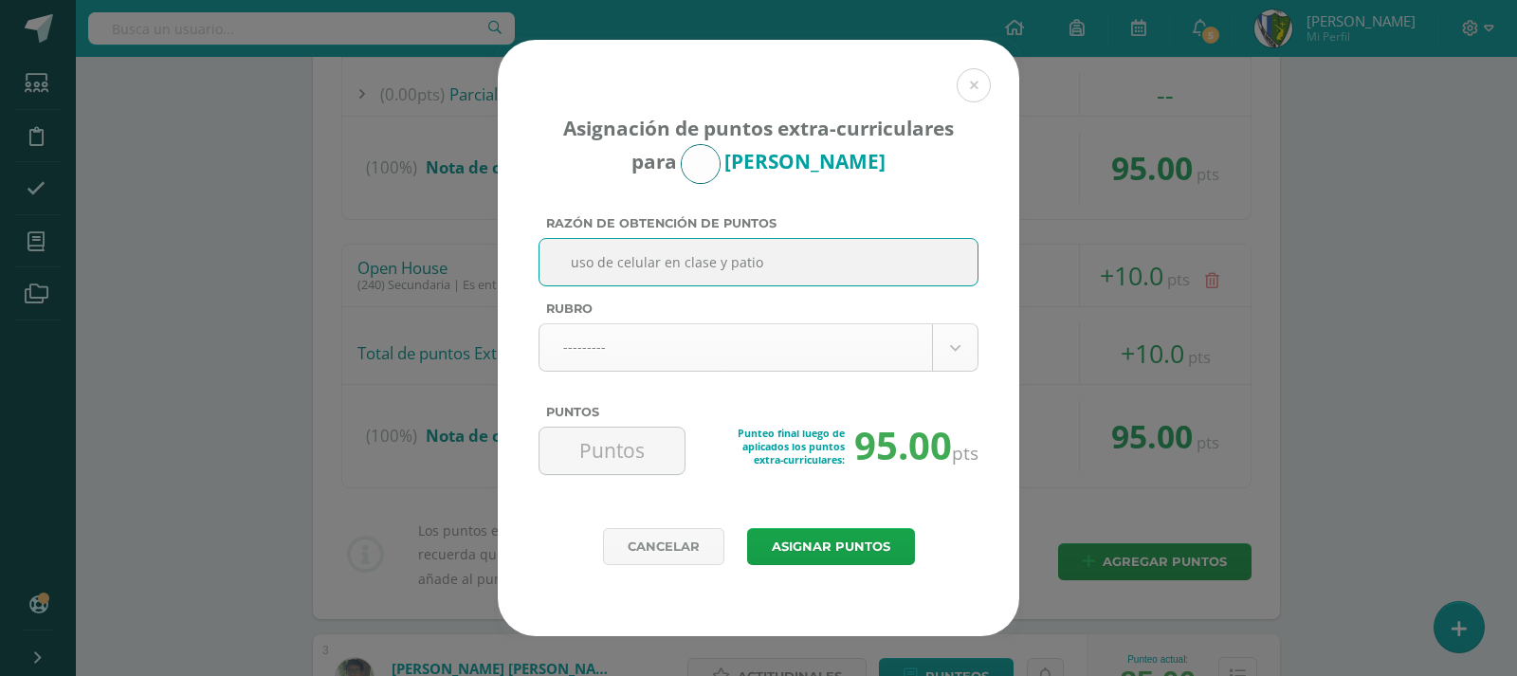
type input "uso de celular en clase y patio"
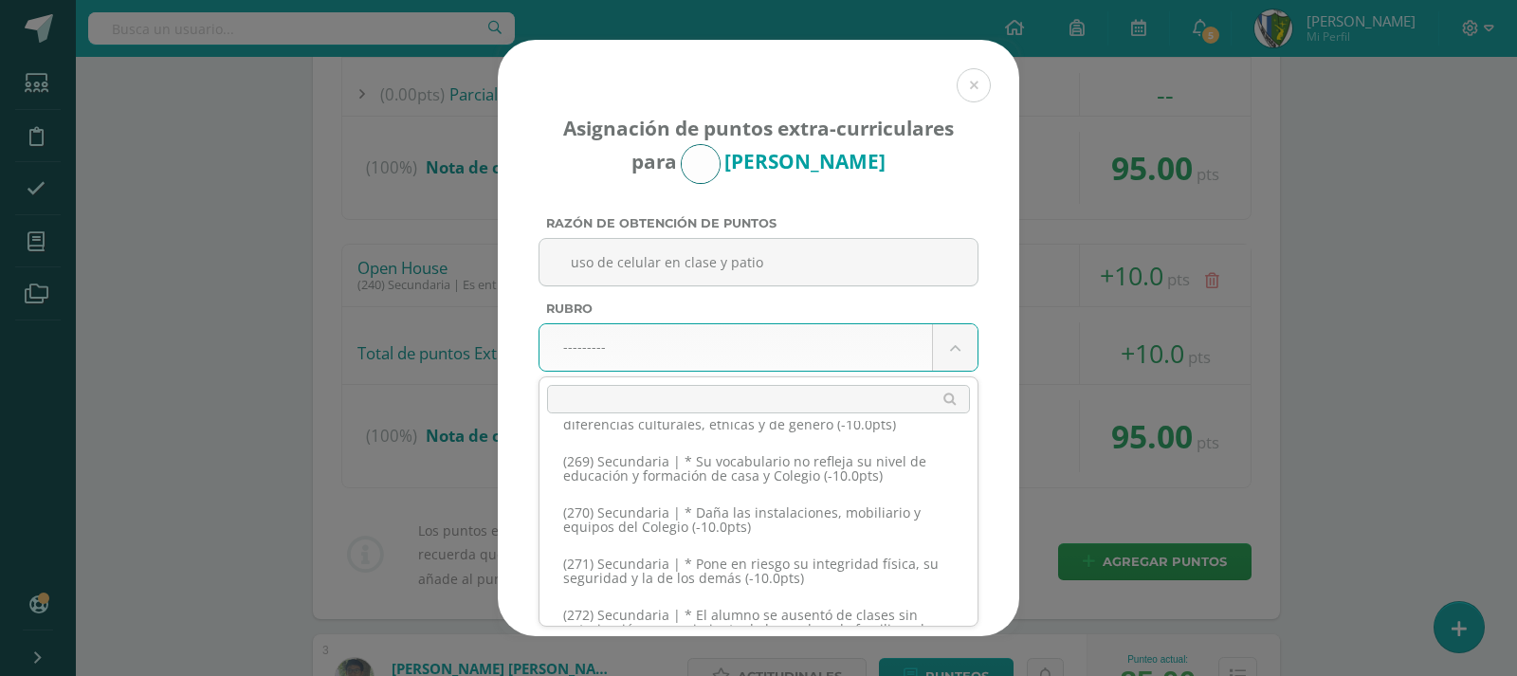
scroll to position [15697, 0]
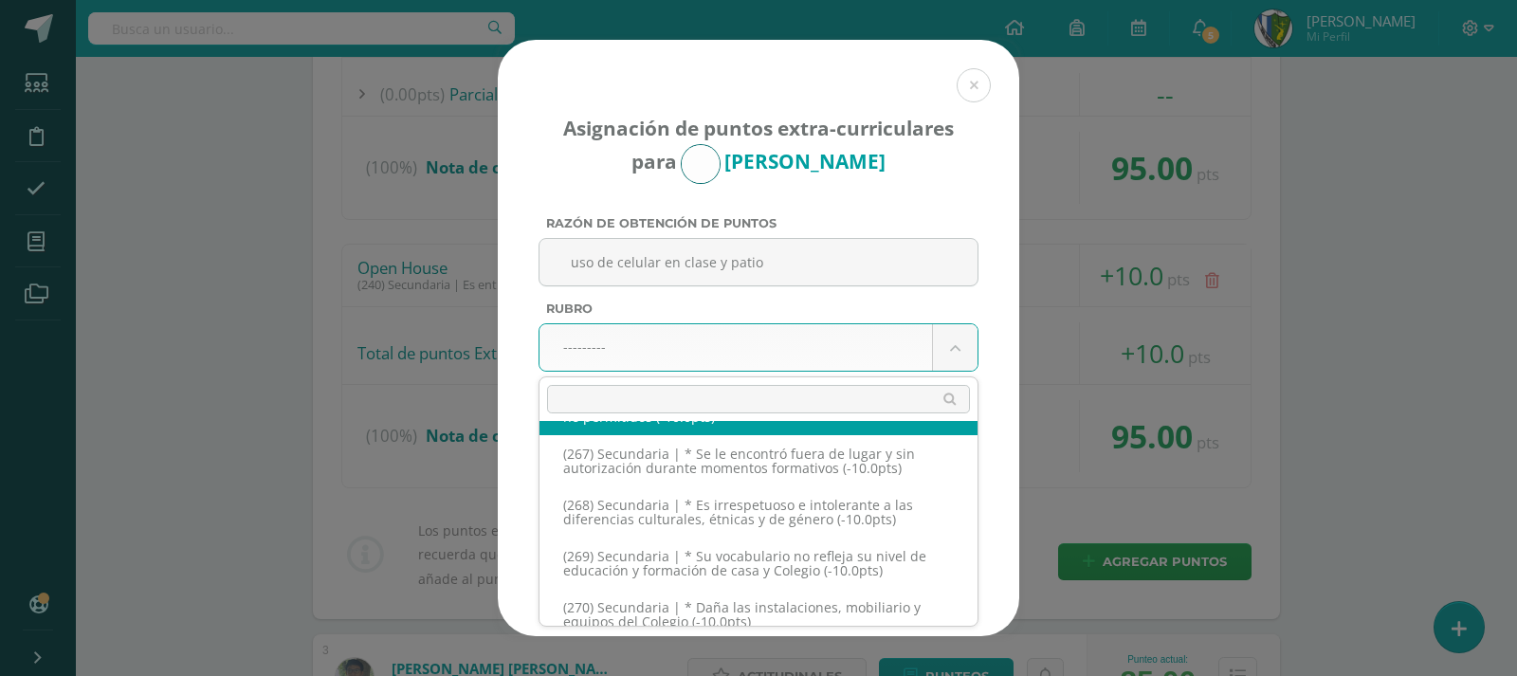
select select "298"
type input "-10"
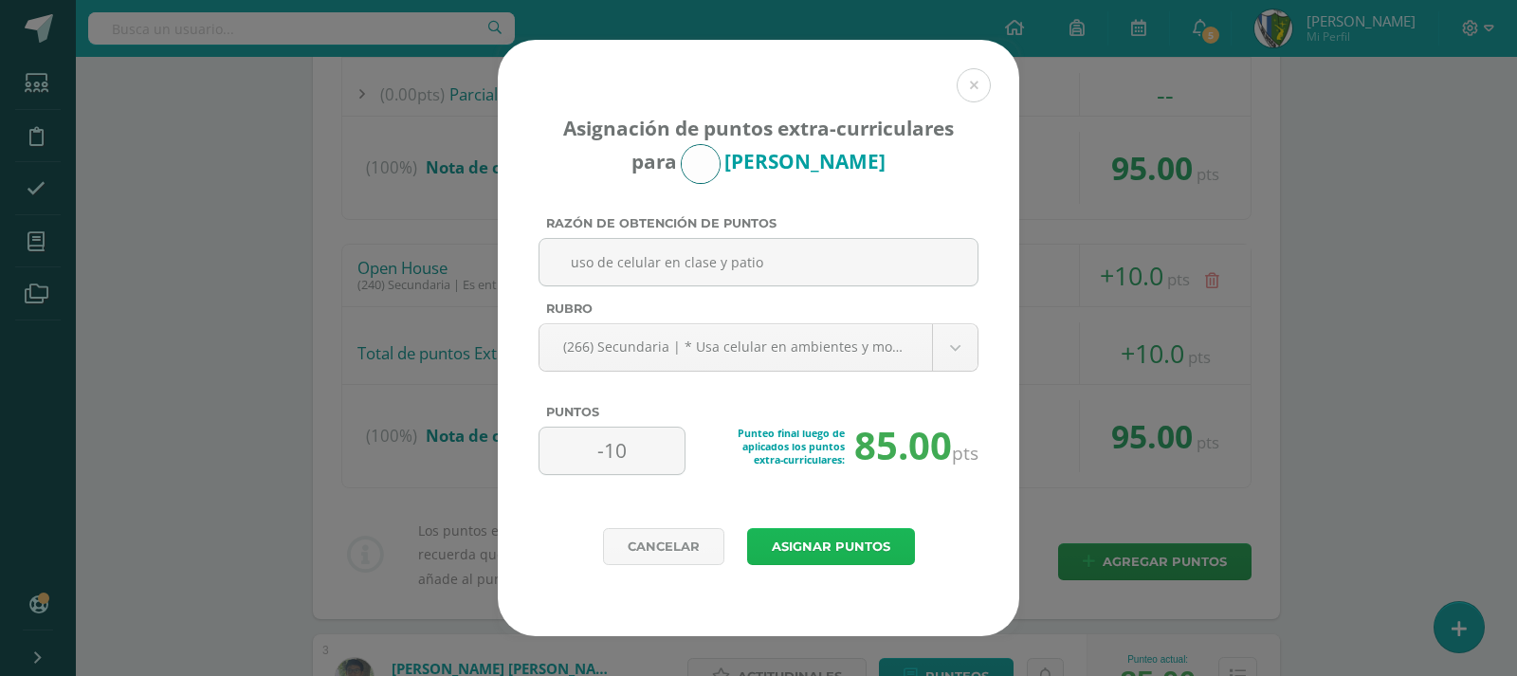
click at [836, 542] on button "Asignar puntos" at bounding box center [831, 546] width 168 height 37
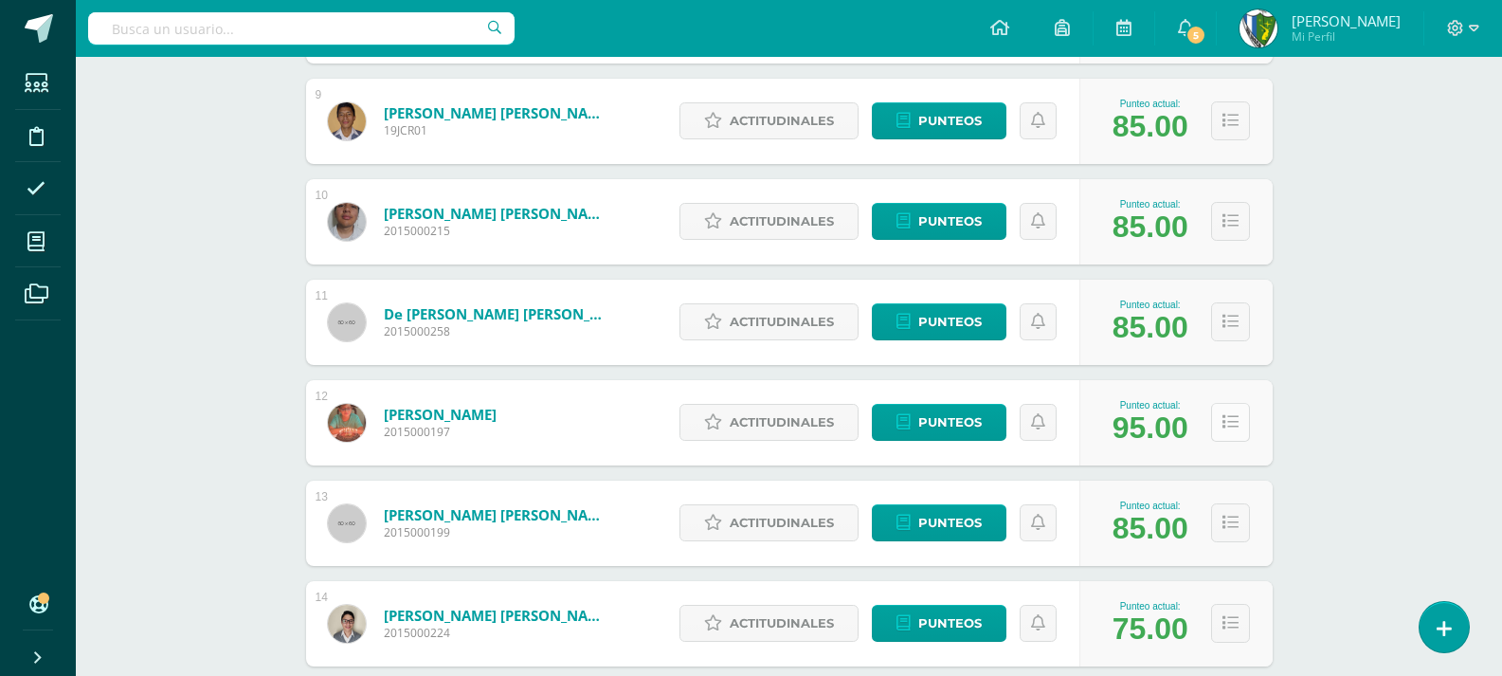
scroll to position [1232, 0]
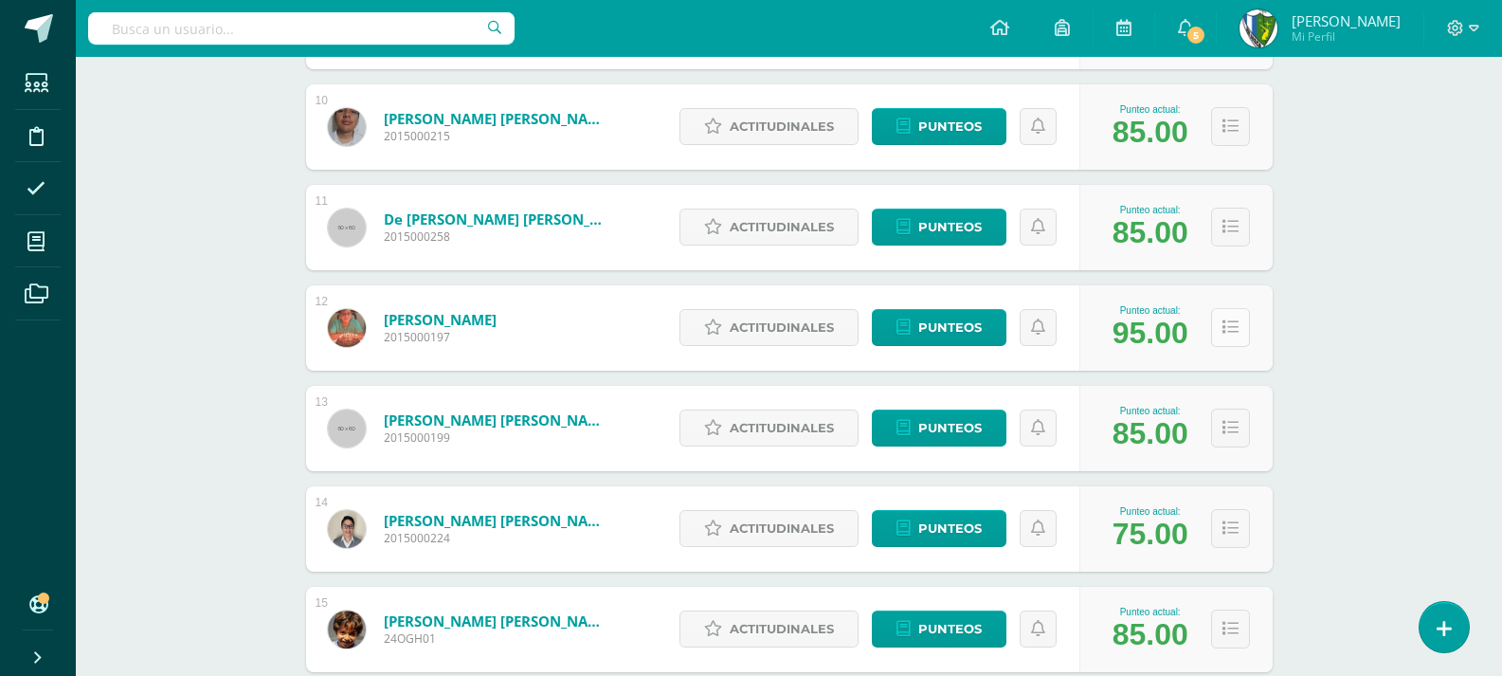
click at [1230, 330] on icon at bounding box center [1231, 327] width 16 height 16
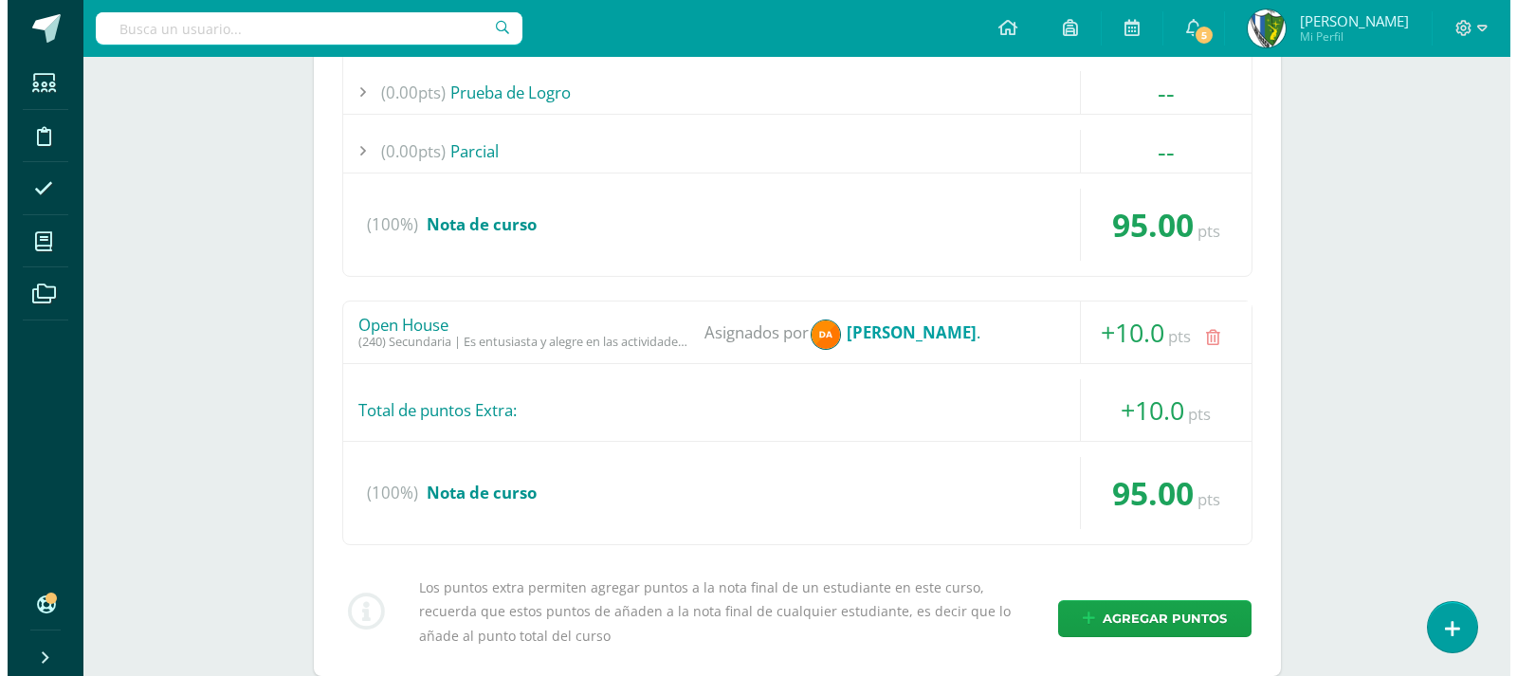
scroll to position [1706, 0]
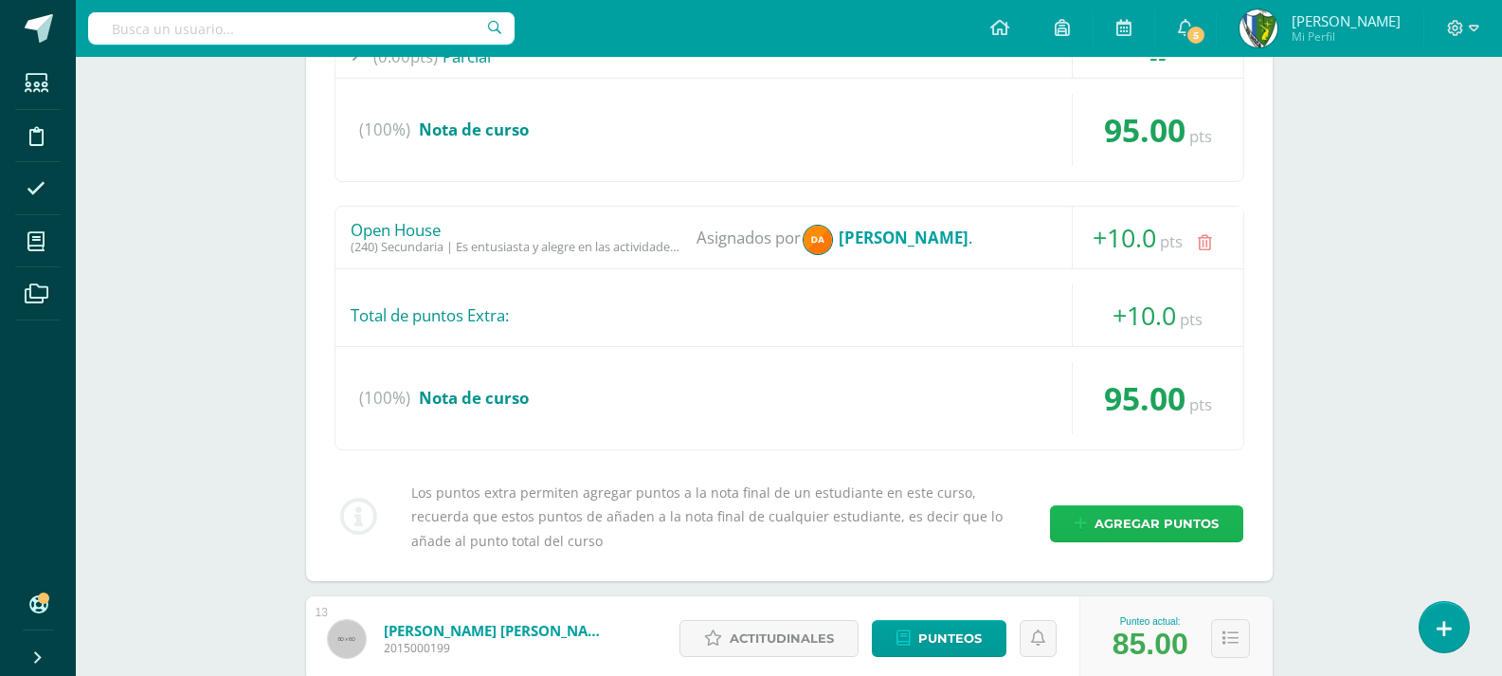
click at [1138, 523] on span "Agregar puntos" at bounding box center [1157, 523] width 124 height 35
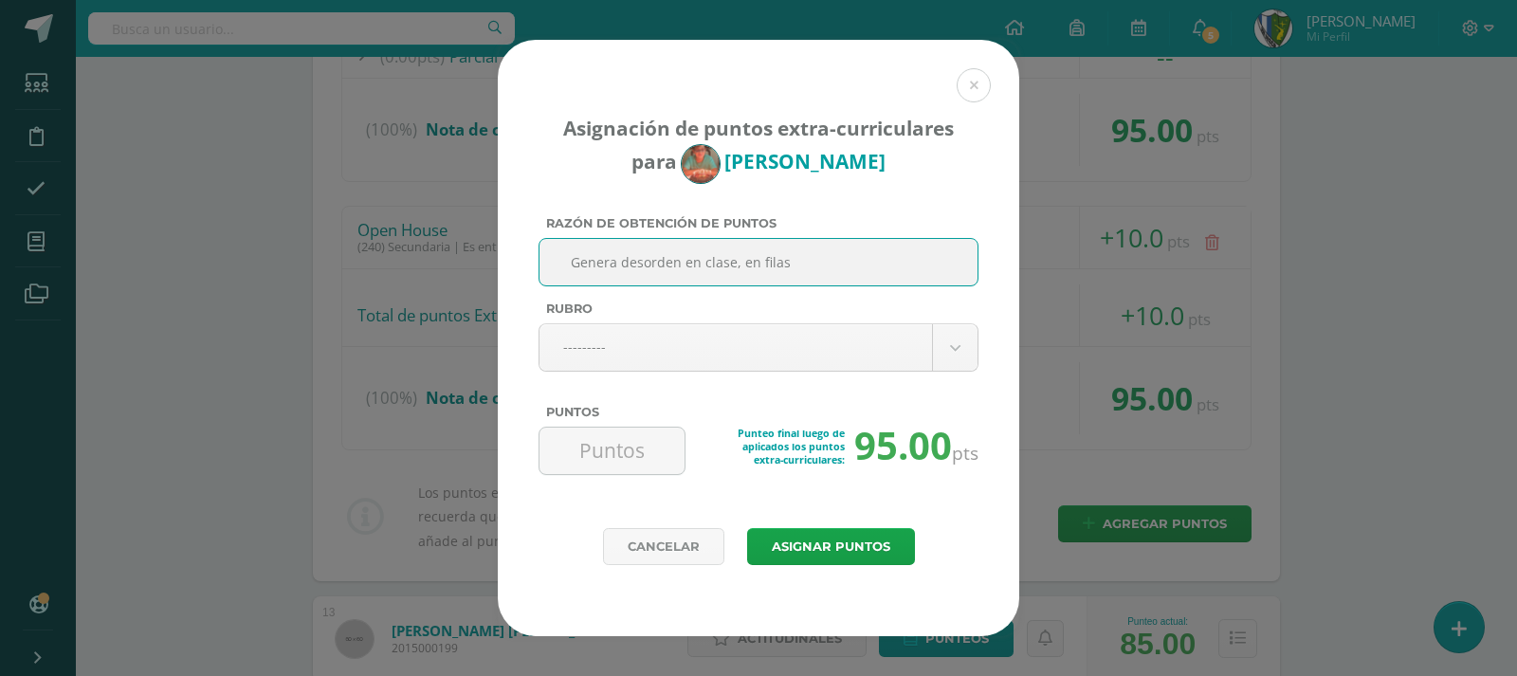
click at [740, 263] on input "Genera desorden en clase, en filas" at bounding box center [758, 262] width 423 height 46
click at [829, 258] on input "Genera desorden en clase y en filas" at bounding box center [758, 262] width 423 height 46
type input "Genera desorden en clase y en filas no deja poner atención a sus compañeros"
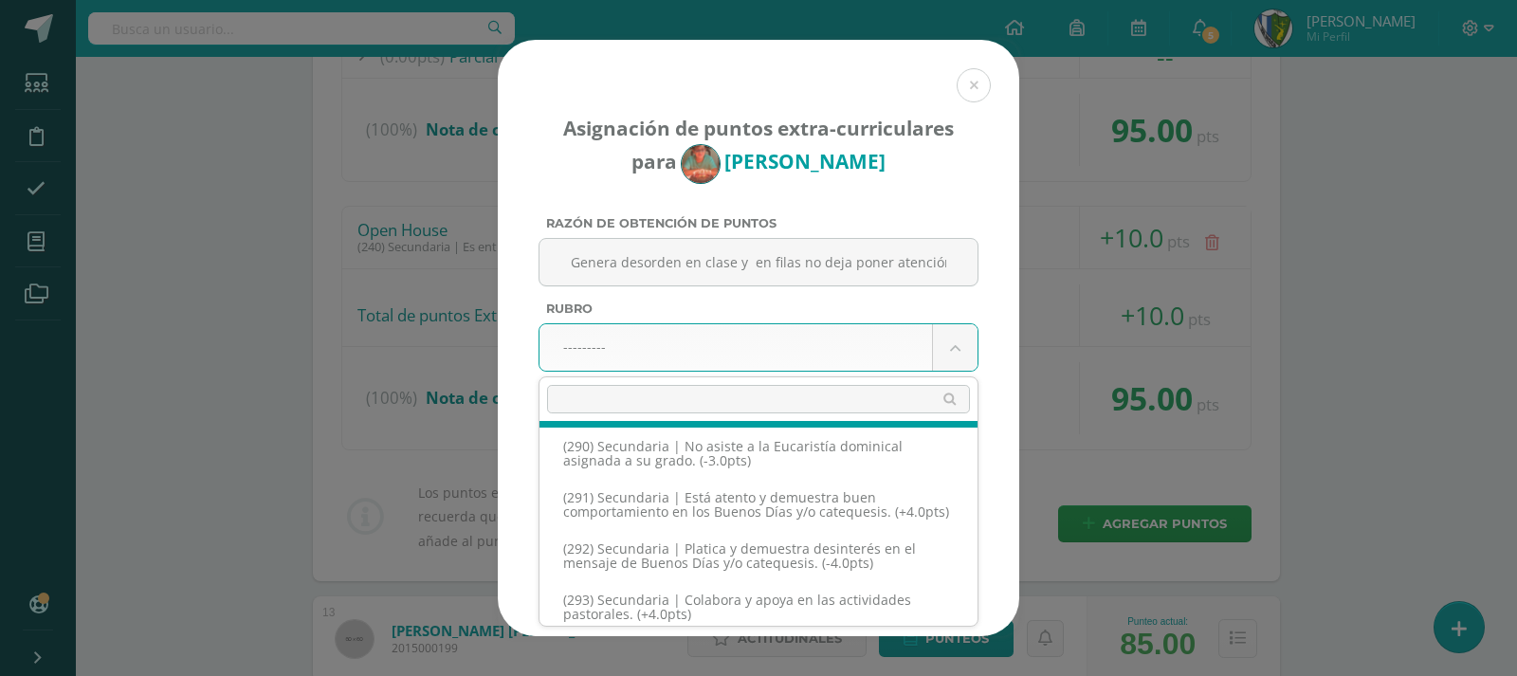
scroll to position [17605, 0]
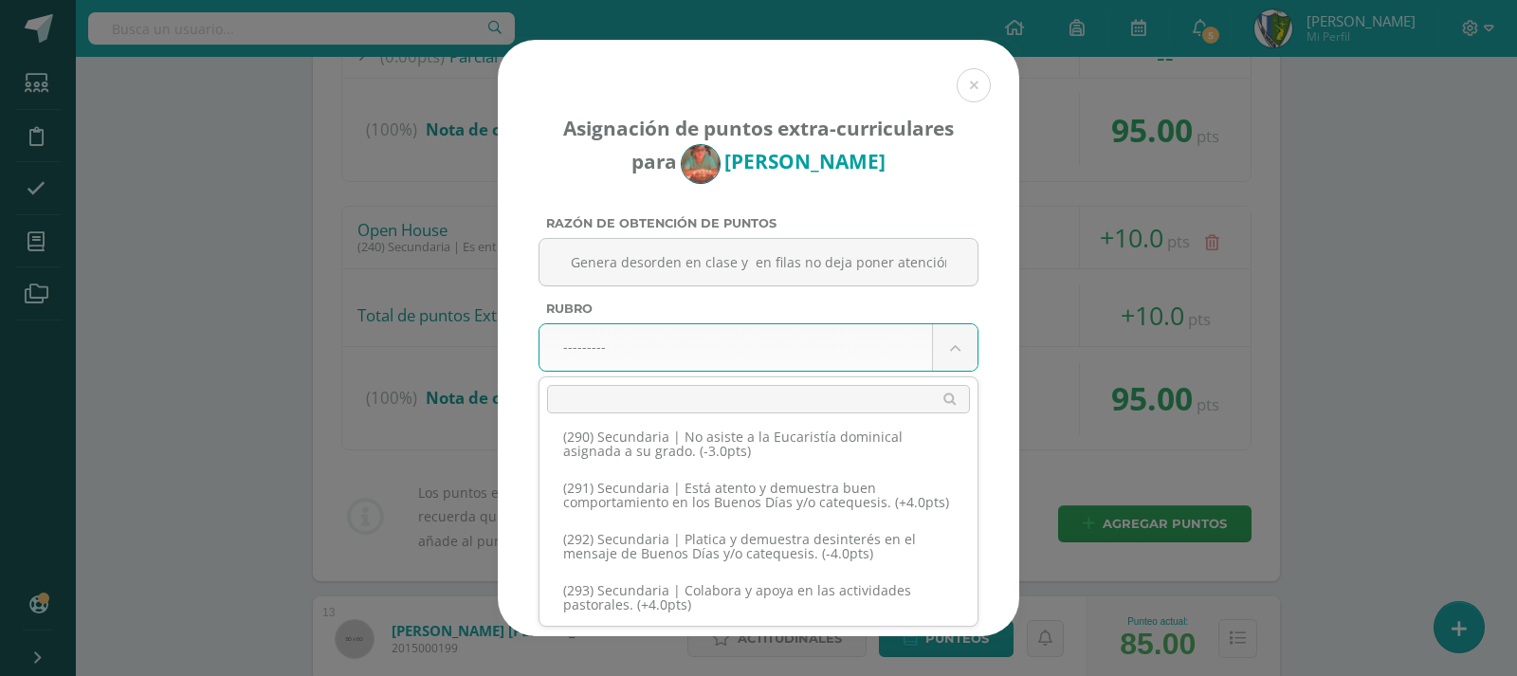
select select "330"
type input "-10"
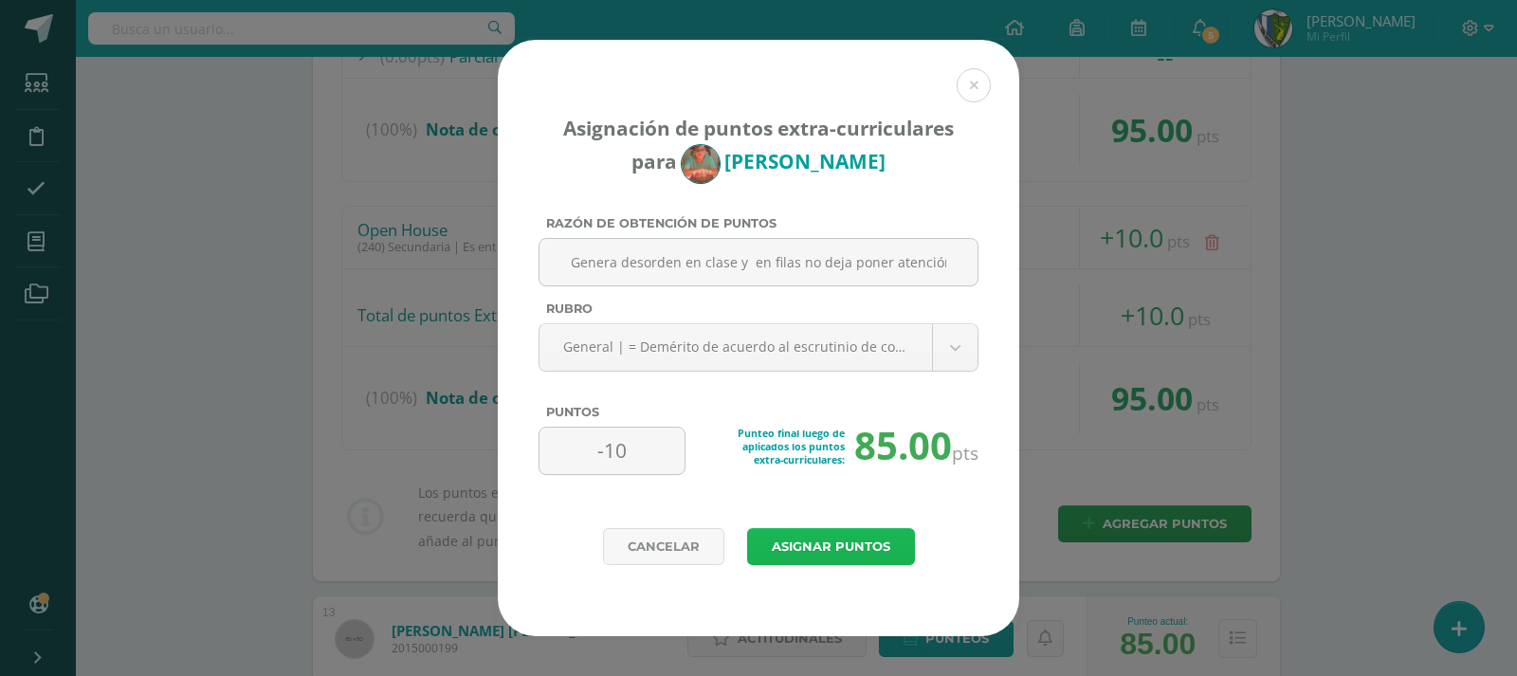
click at [844, 550] on button "Asignar puntos" at bounding box center [831, 546] width 168 height 37
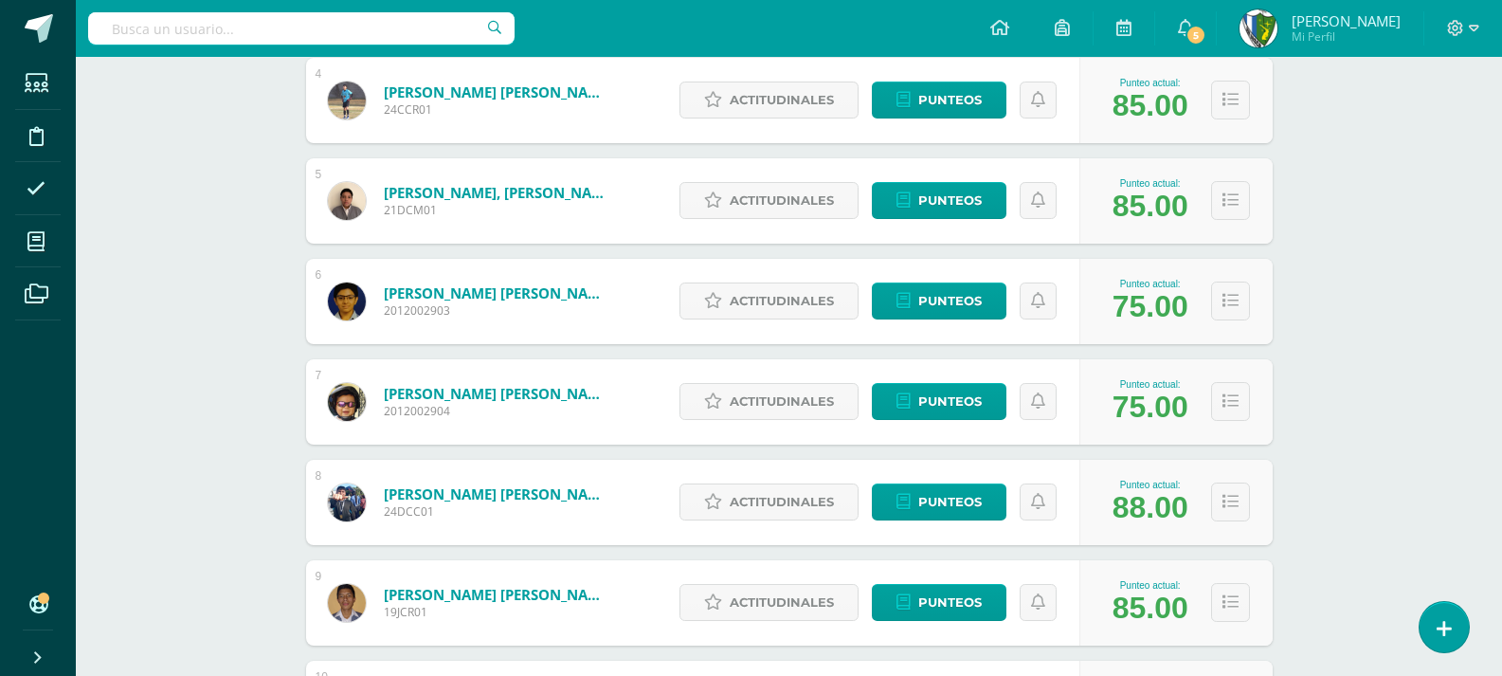
scroll to position [751, 0]
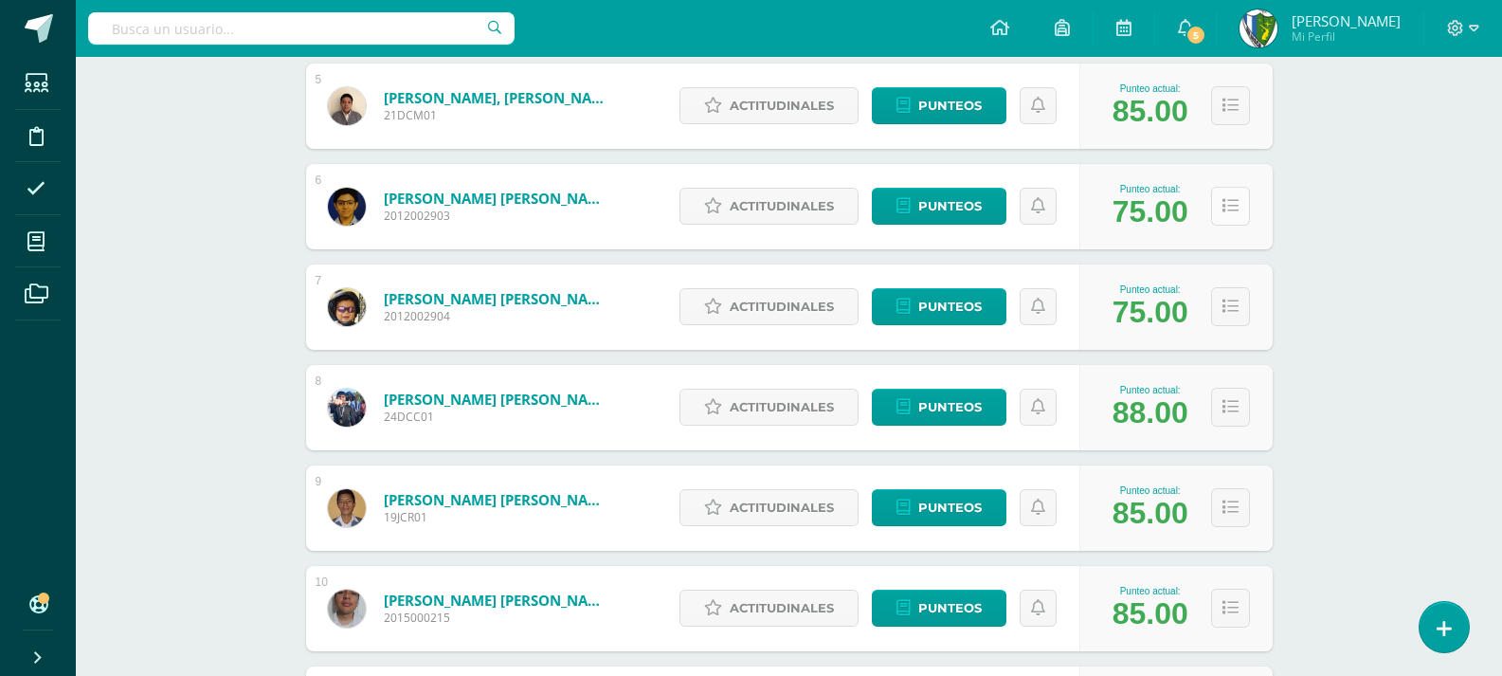
click at [1236, 207] on icon at bounding box center [1231, 206] width 16 height 16
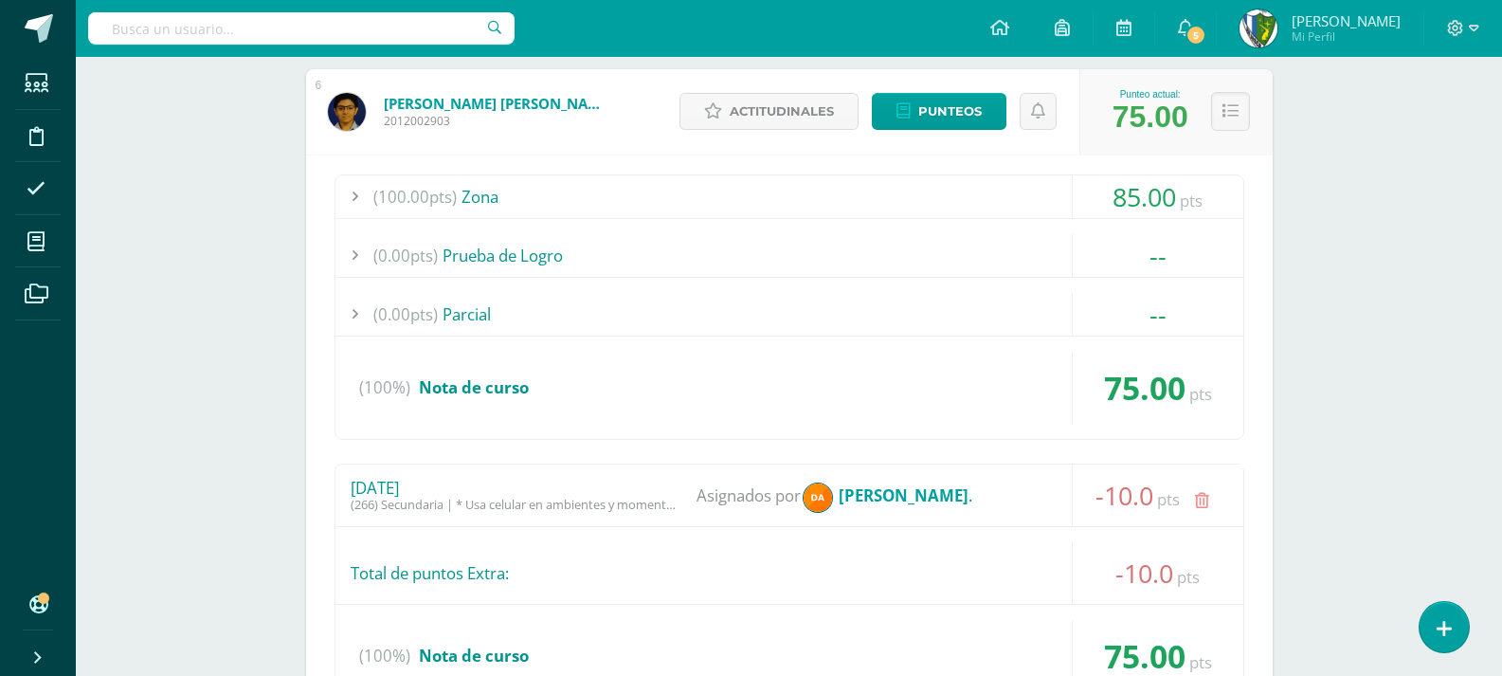
scroll to position [1035, 0]
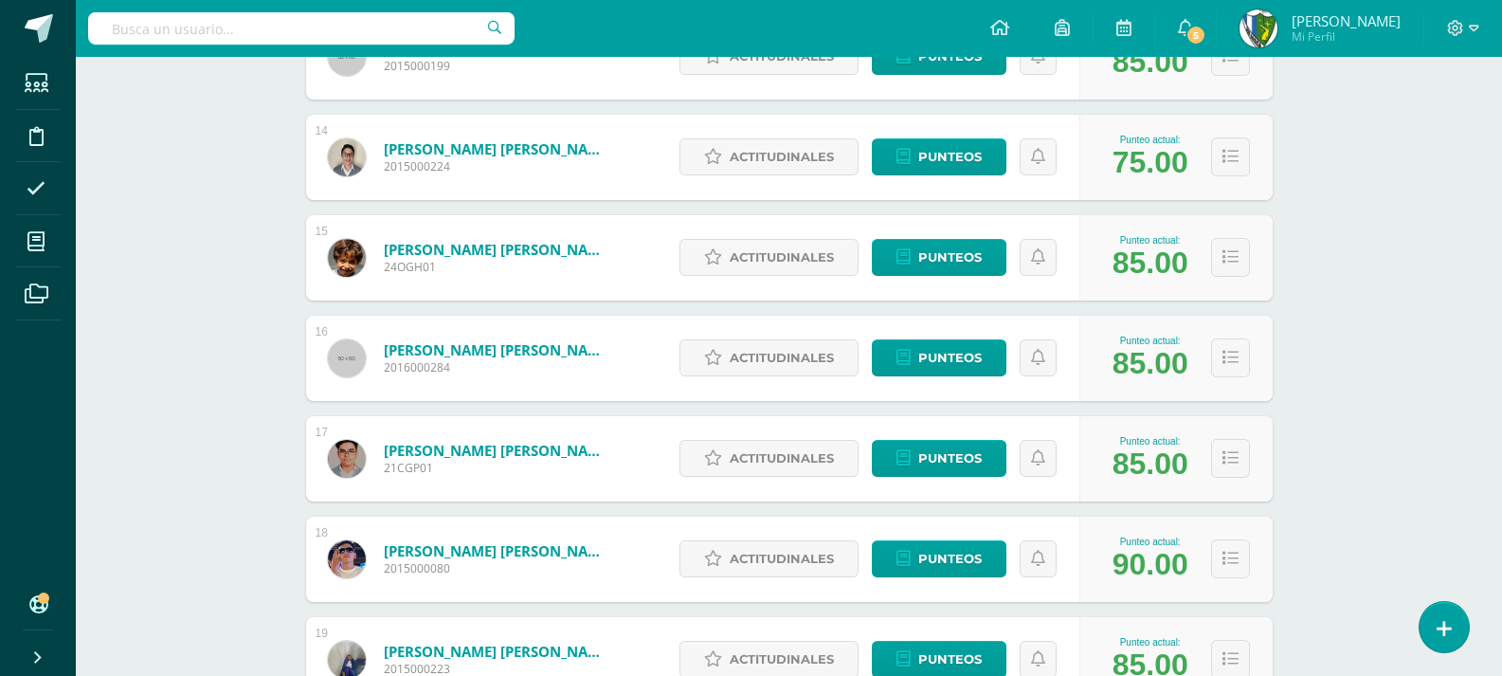
scroll to position [1699, 0]
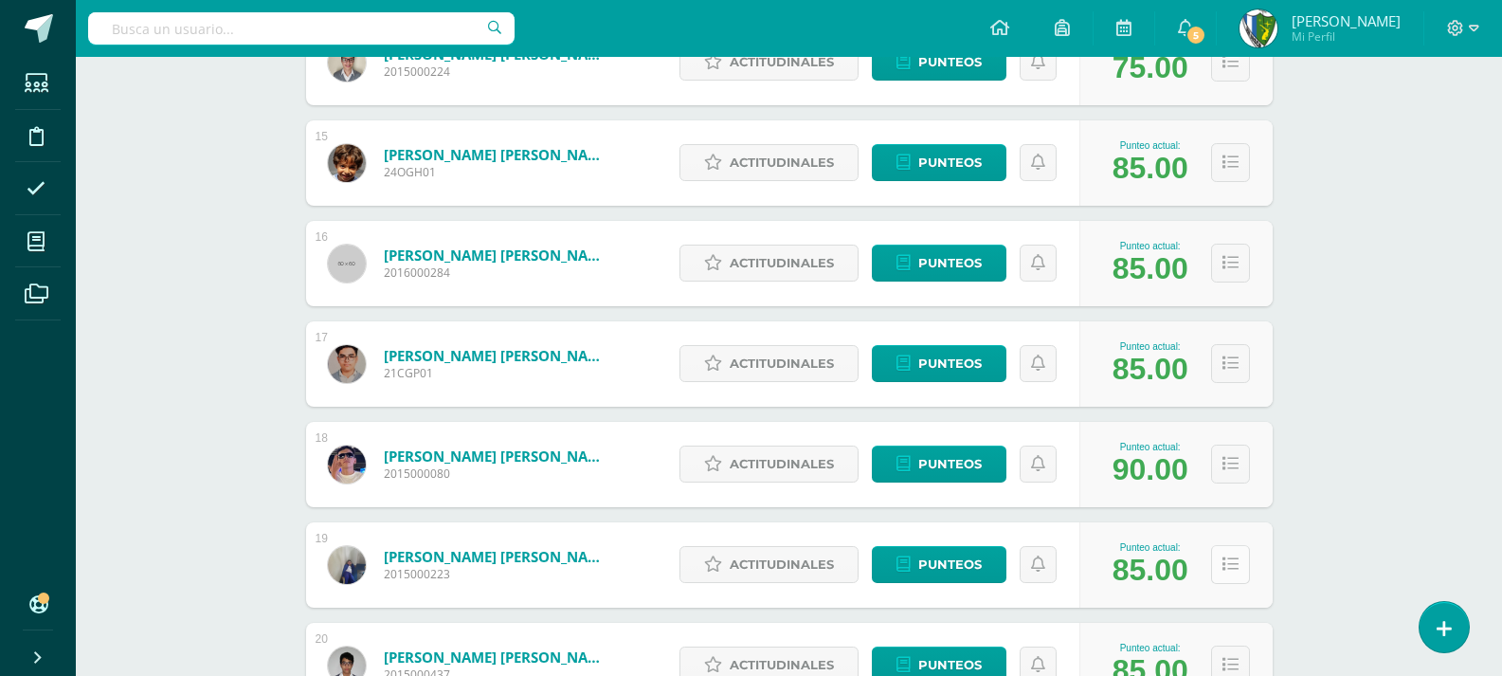
click at [1231, 564] on icon at bounding box center [1231, 564] width 16 height 16
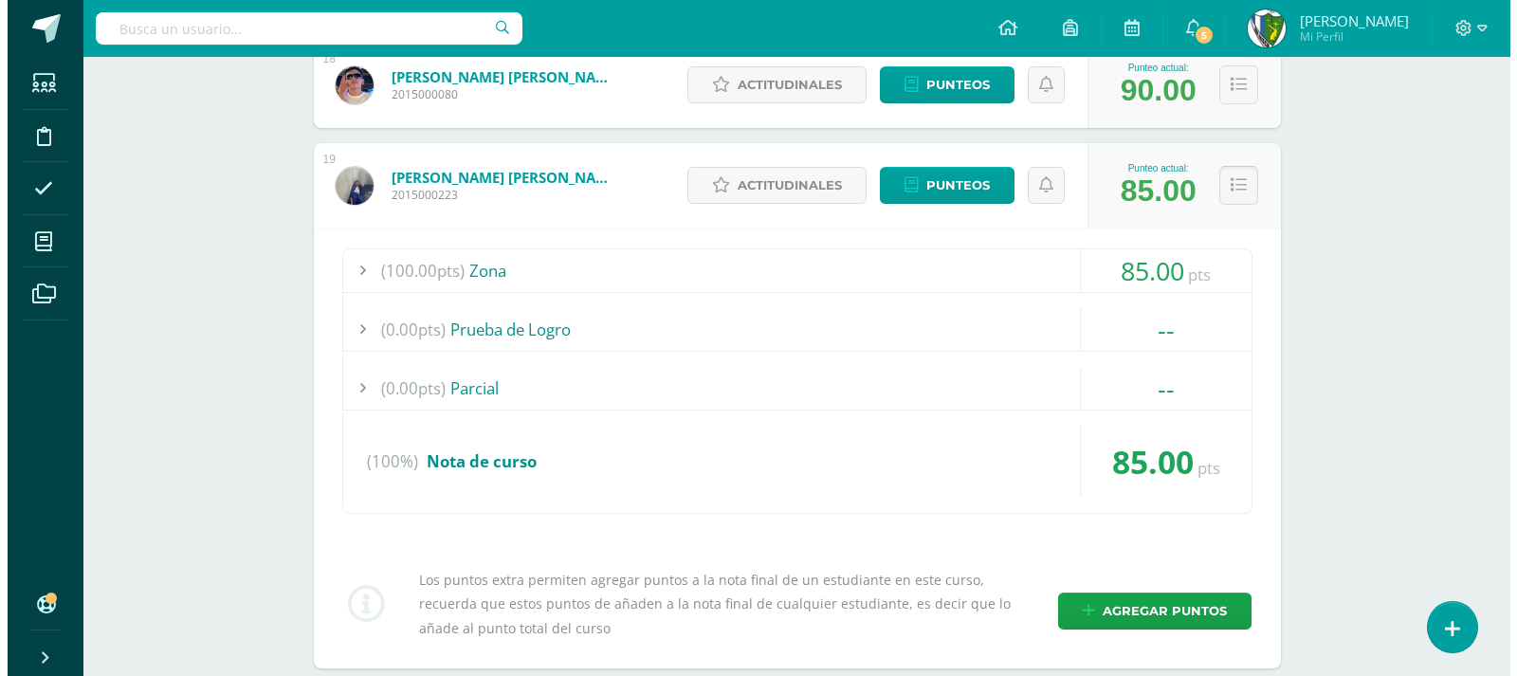
scroll to position [2267, 0]
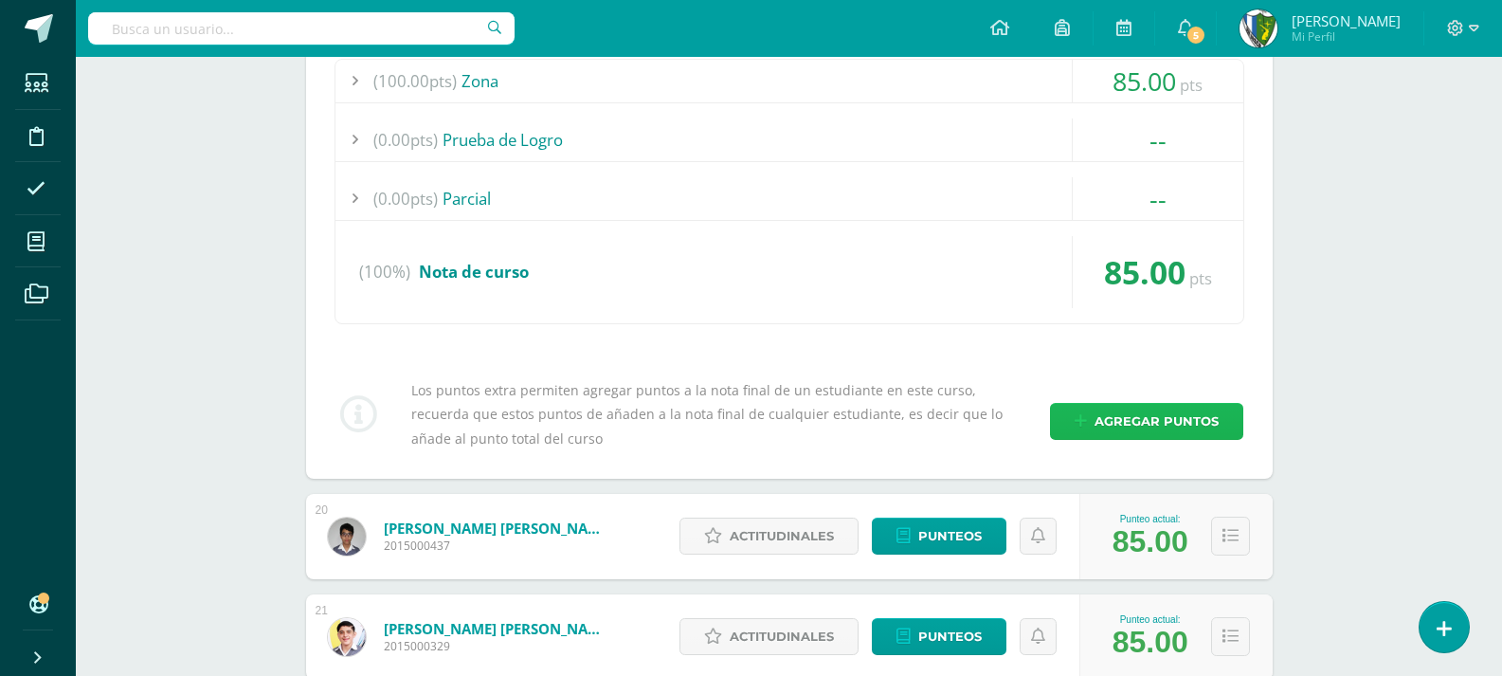
click at [1153, 422] on span "Agregar puntos" at bounding box center [1157, 421] width 124 height 35
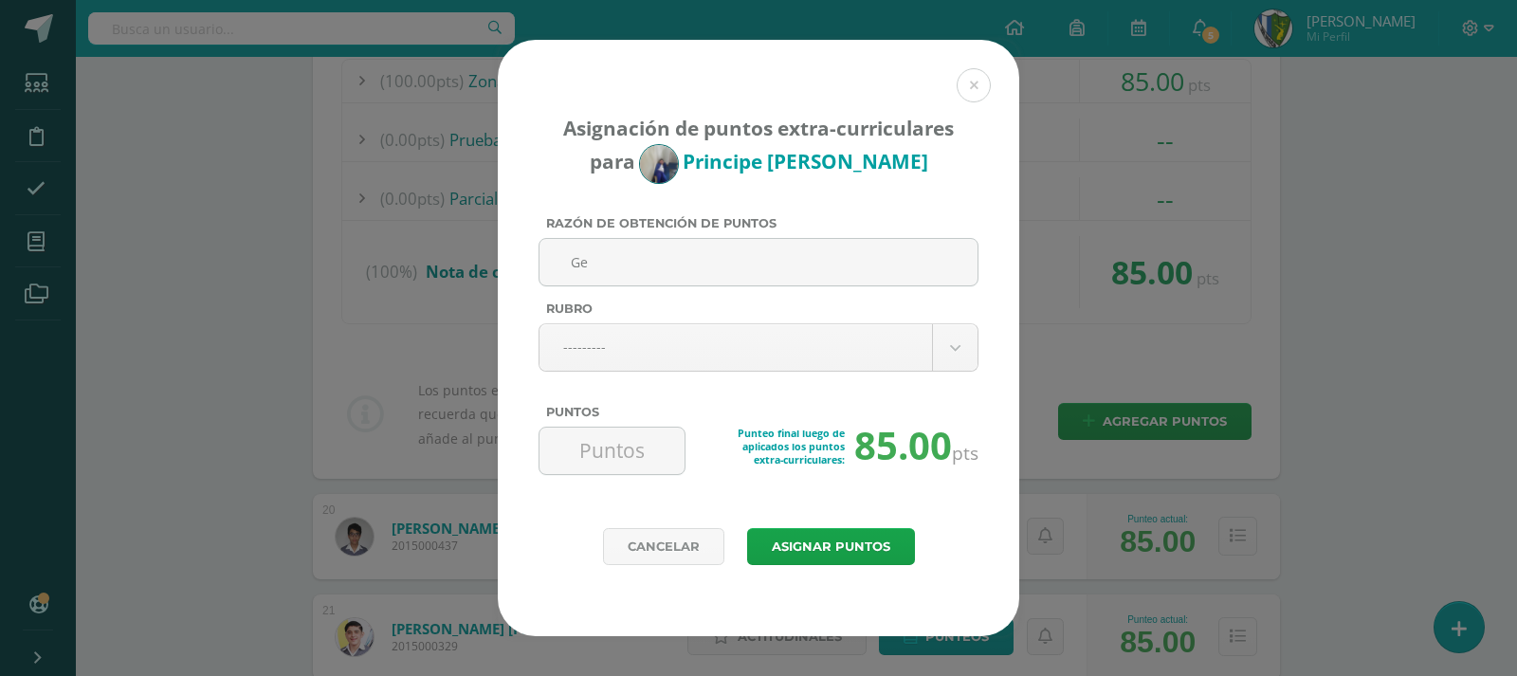
type input "G"
click at [978, 352] on div "Razón de obtención de puntos Rubro --------- --------- Evaluativo Conducta Acti…" at bounding box center [758, 353] width 455 height 274
click at [964, 349] on body "Asignación de puntos extra-curriculares para Principe Guamuch Razón de obtenció…" at bounding box center [758, 174] width 1517 height 4882
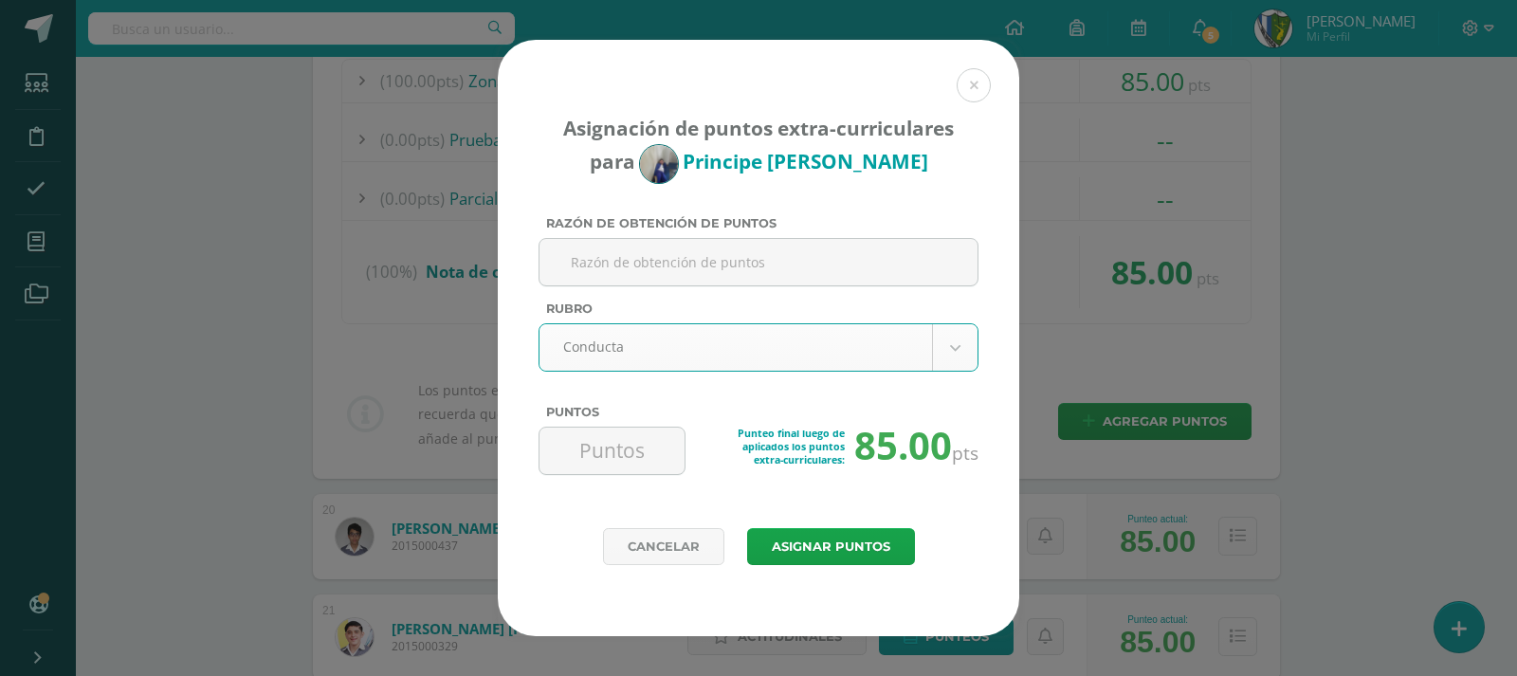
click at [810, 339] on body "Asignación de puntos extra-curriculares para Principe Guamuch Razón de obtenció…" at bounding box center [758, 174] width 1517 height 4882
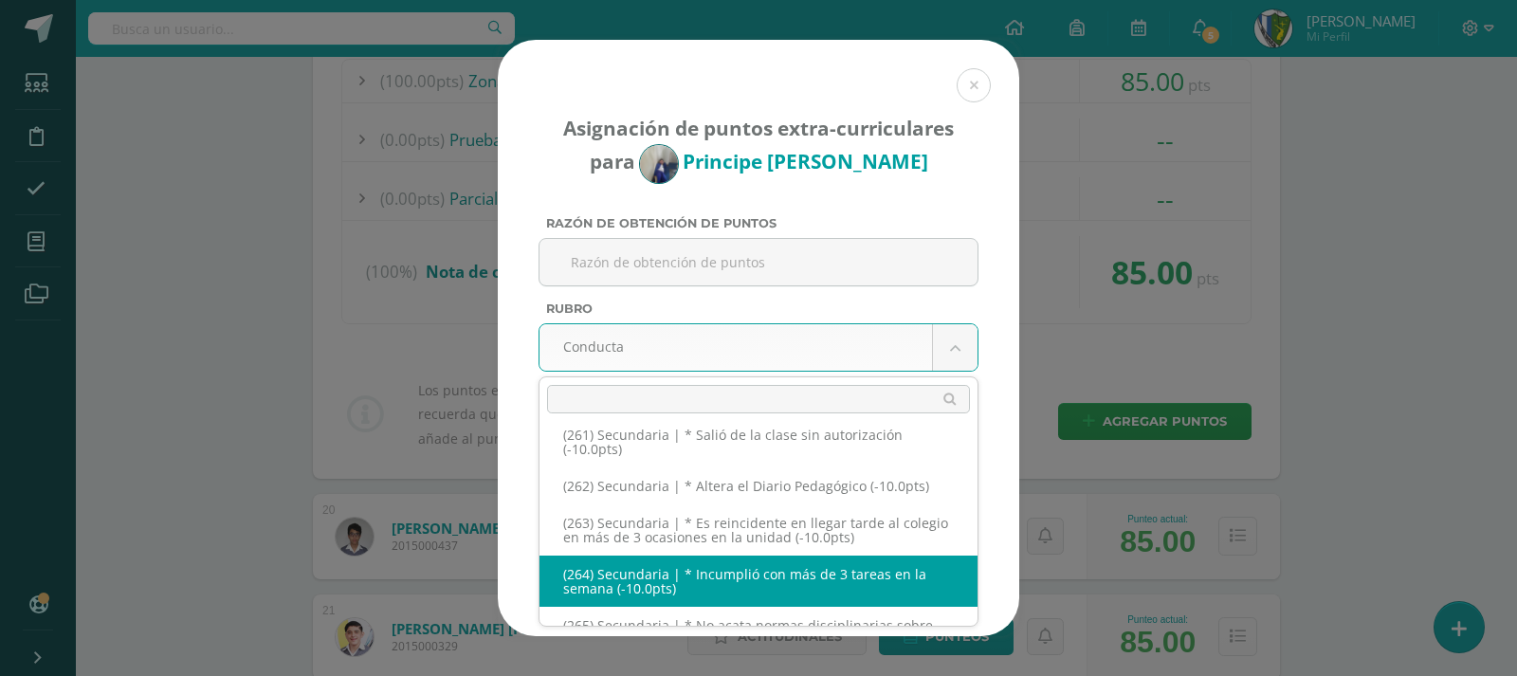
scroll to position [15328, 0]
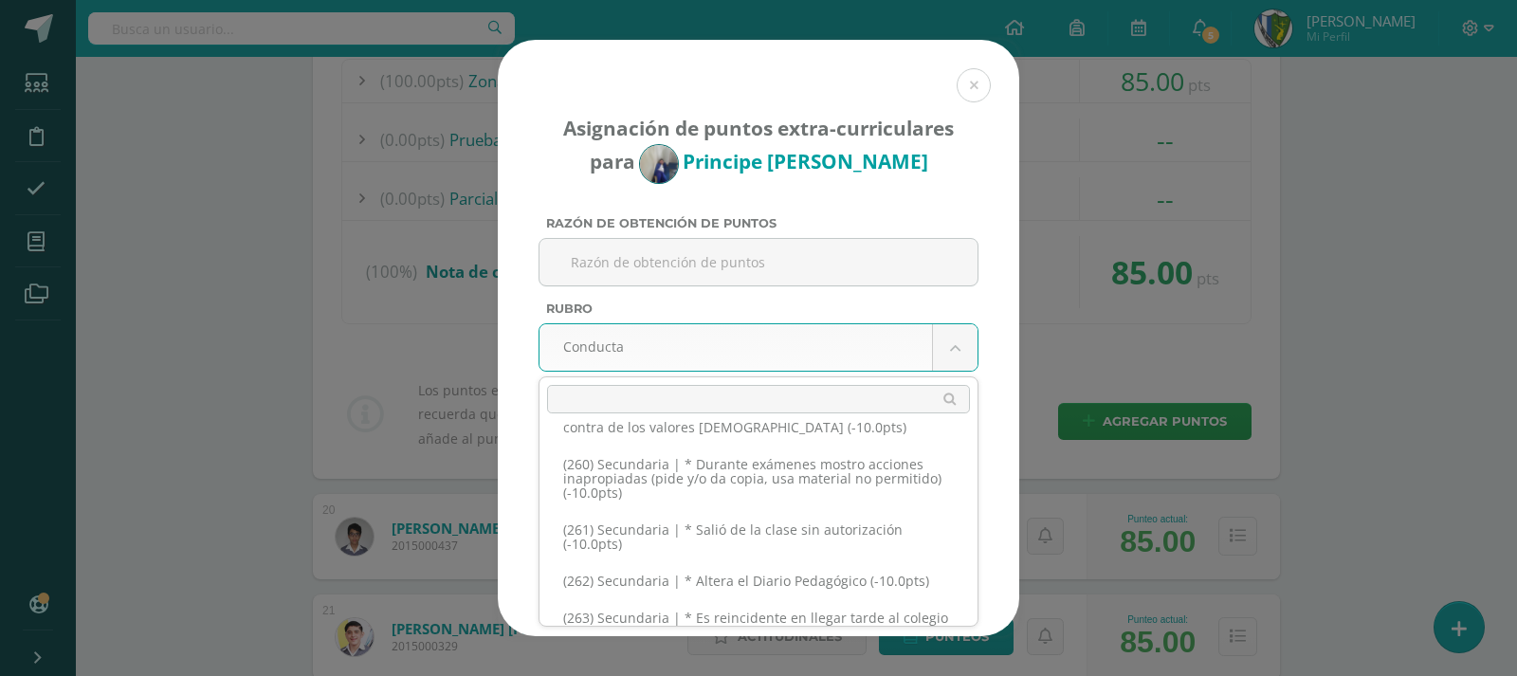
select select "290"
type input "-10"
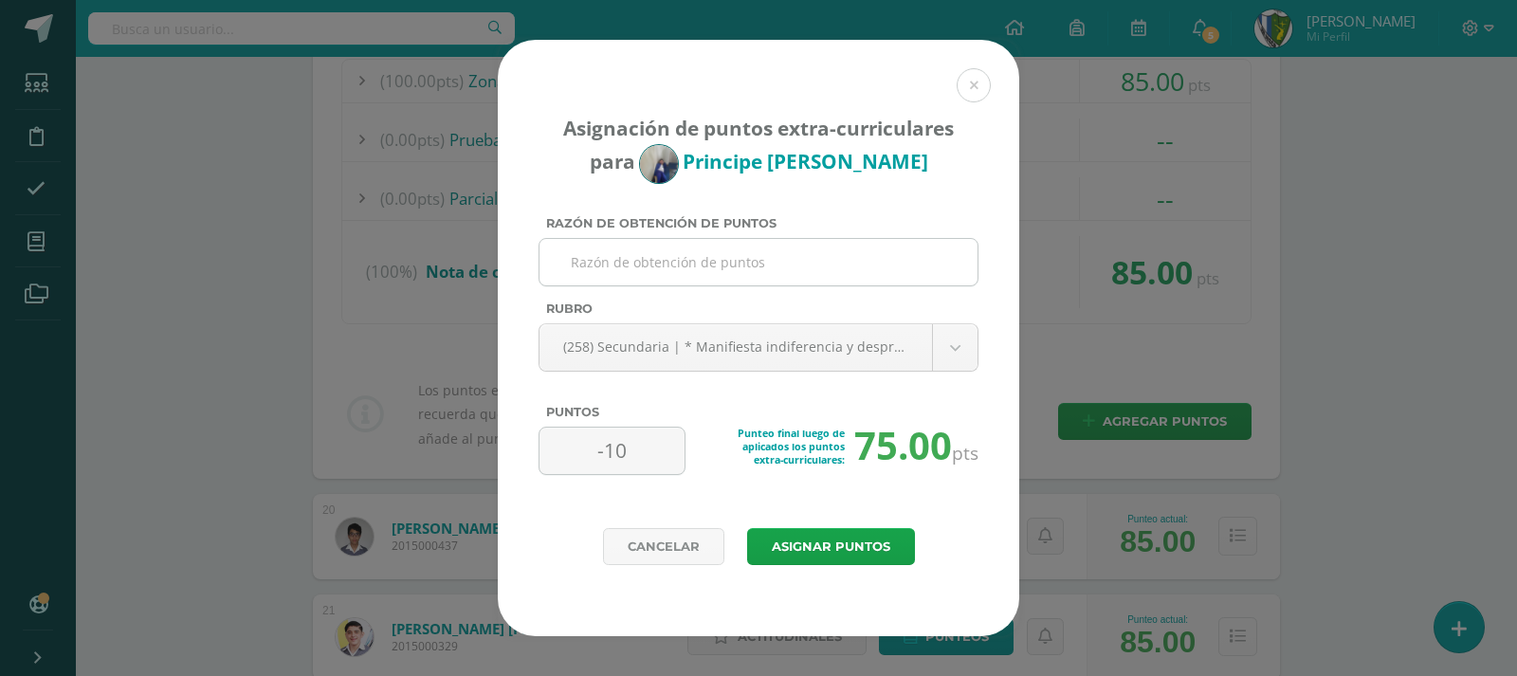
click at [654, 261] on input "Razón de obtención de puntos" at bounding box center [758, 262] width 423 height 46
click at [942, 262] on input "Constantemente esta generando desorden en filas y en clase y cuando" at bounding box center [758, 262] width 423 height 46
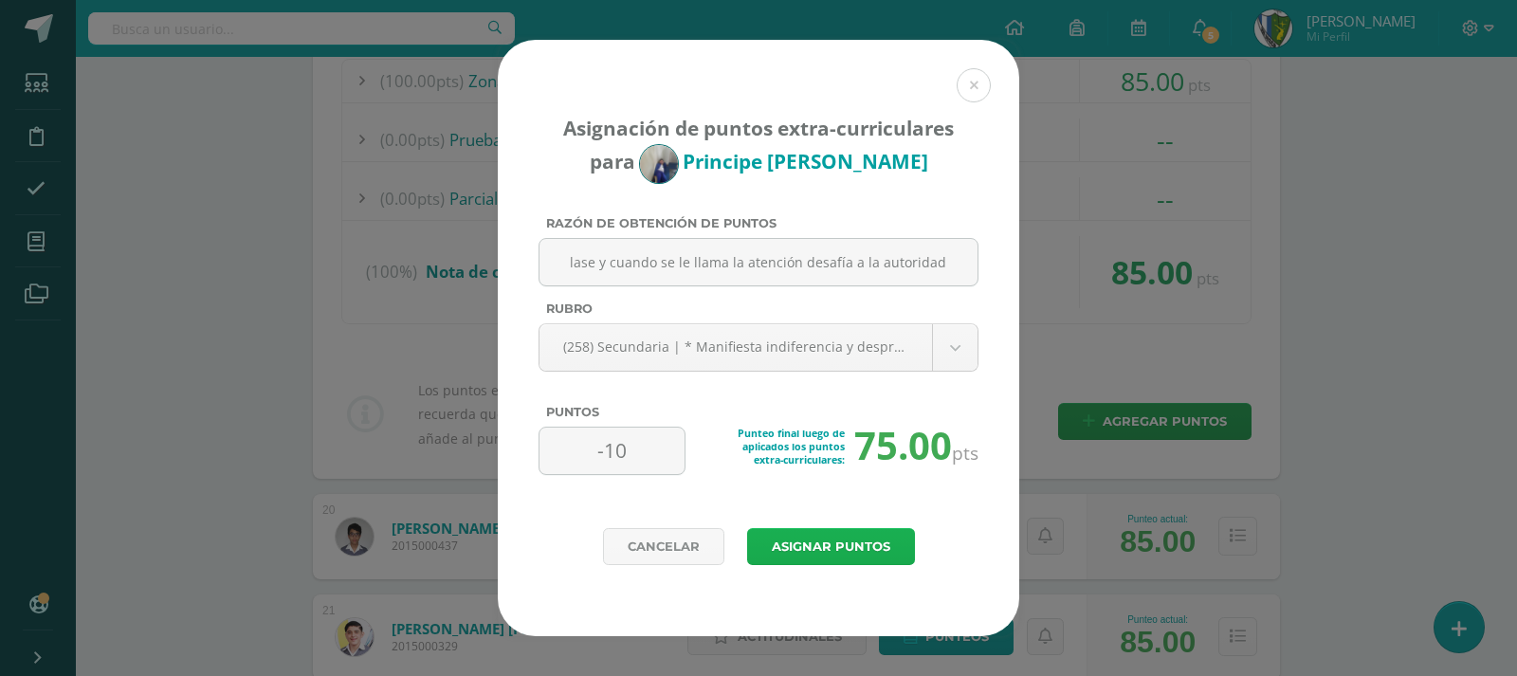
type input "Constantemente esta generando desorden en filas y en clase y cuando se le llama…"
click at [858, 543] on button "Asignar puntos" at bounding box center [831, 546] width 168 height 37
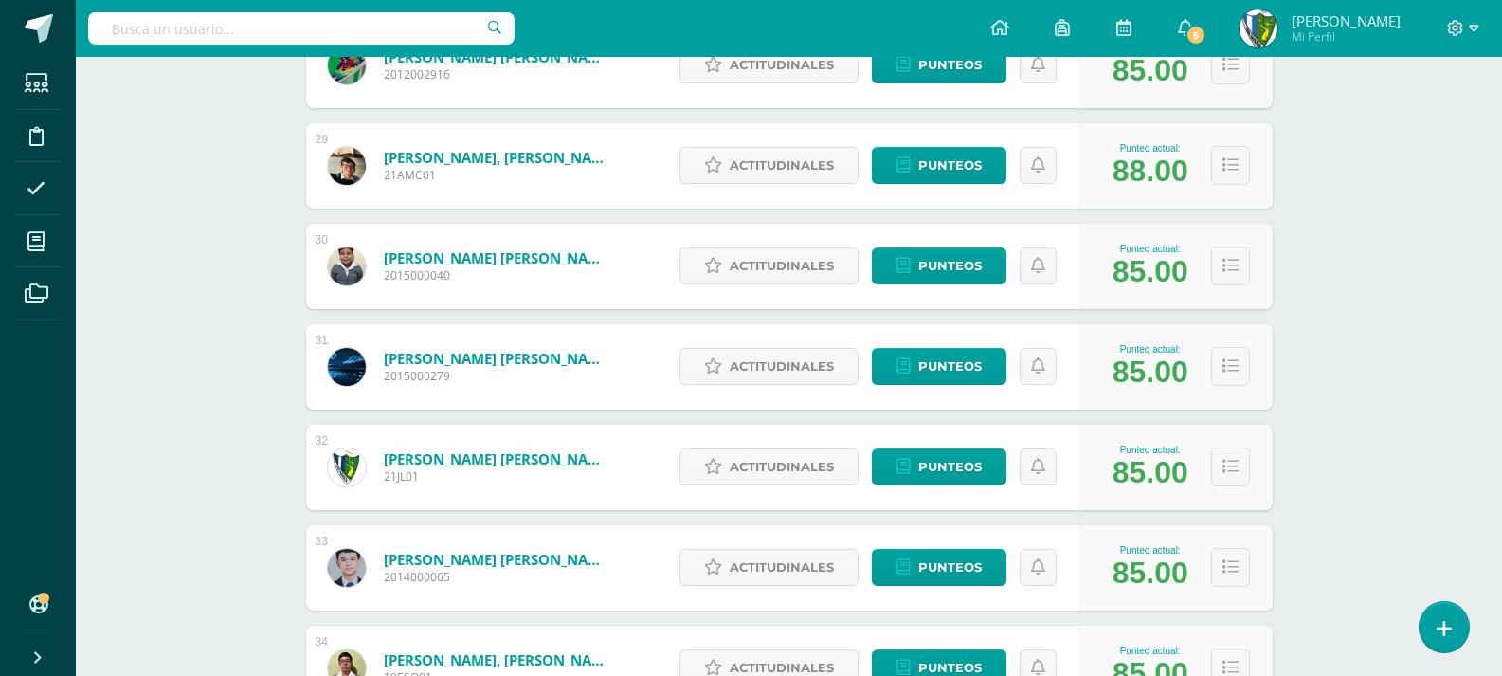
scroll to position [2913, 0]
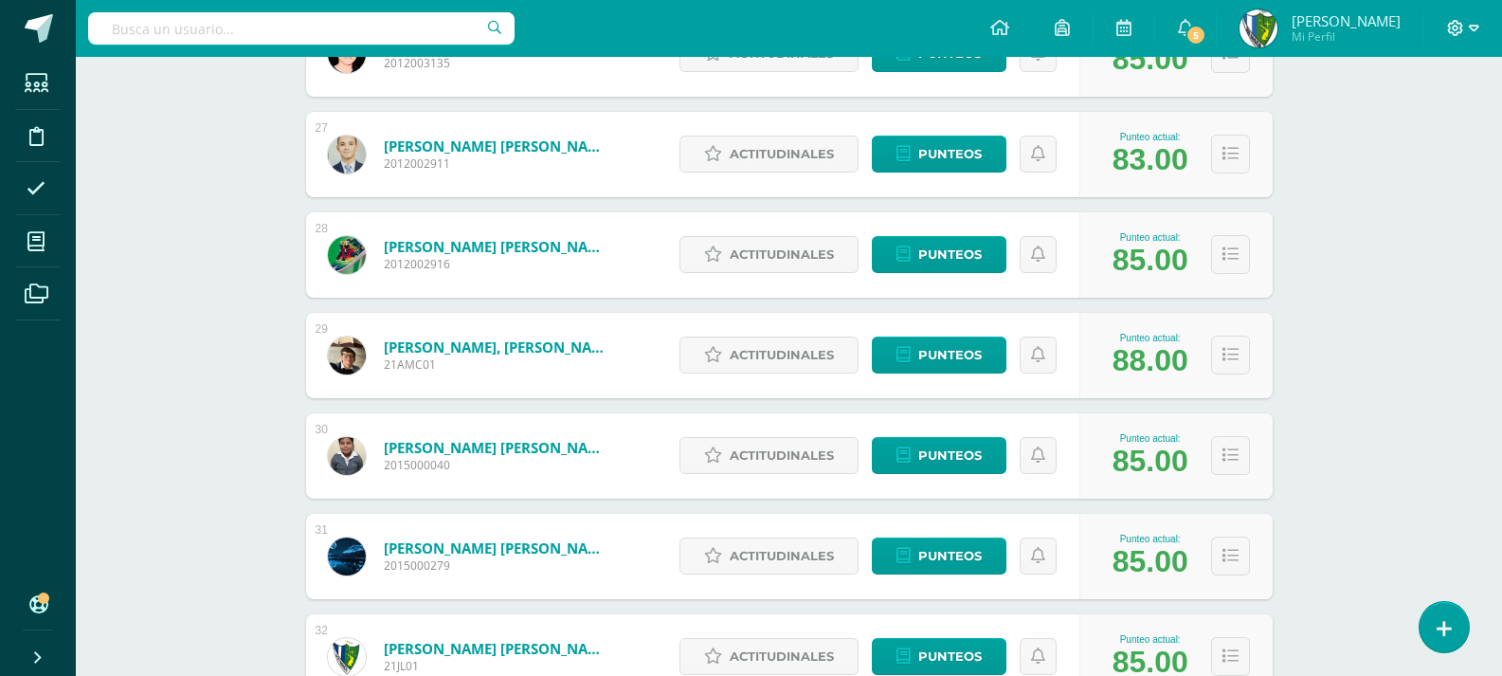
click at [1474, 27] on icon at bounding box center [1474, 28] width 10 height 17
click at [1443, 128] on span "Cerrar sesión" at bounding box center [1415, 129] width 85 height 18
